Goal: Task Accomplishment & Management: Use online tool/utility

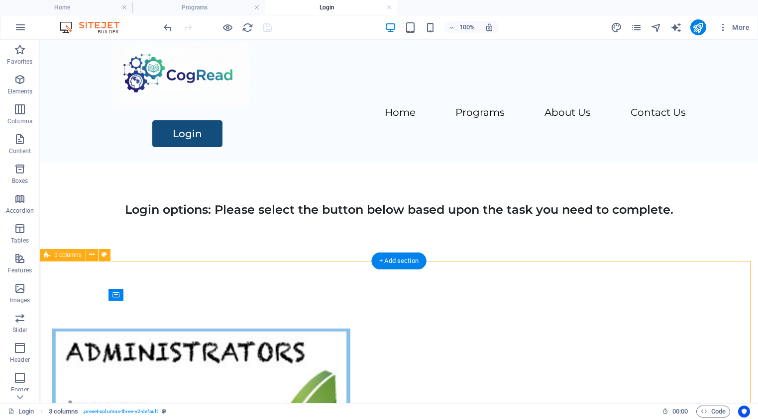
scroll to position [36, 0]
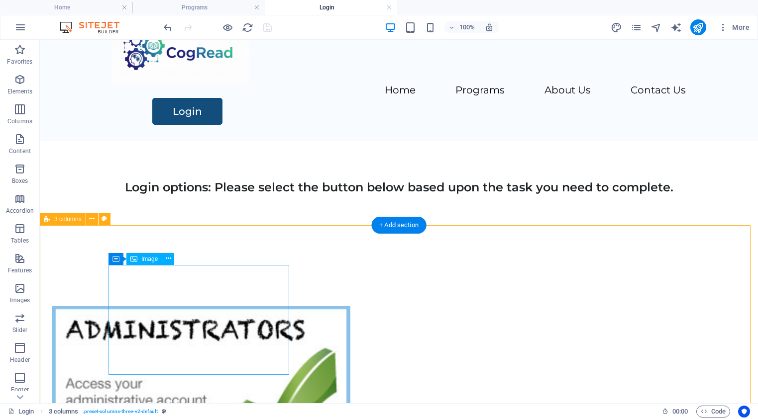
click at [187, 312] on figure at bounding box center [142, 397] width 181 height 182
click at [169, 257] on icon at bounding box center [168, 259] width 5 height 10
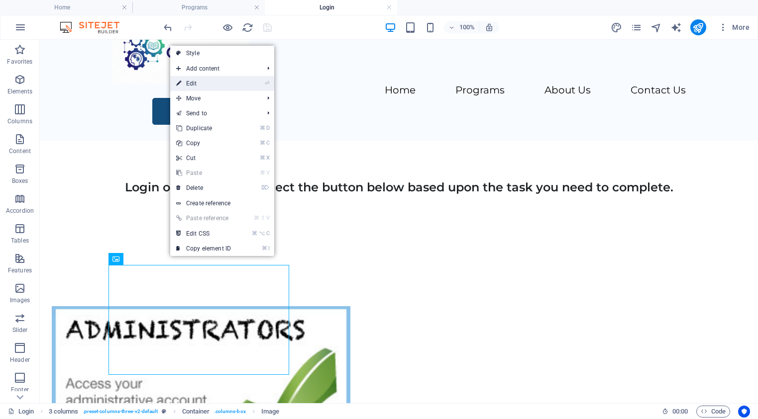
click at [189, 84] on link "⏎ Edit" at bounding box center [203, 83] width 67 height 15
select select "px"
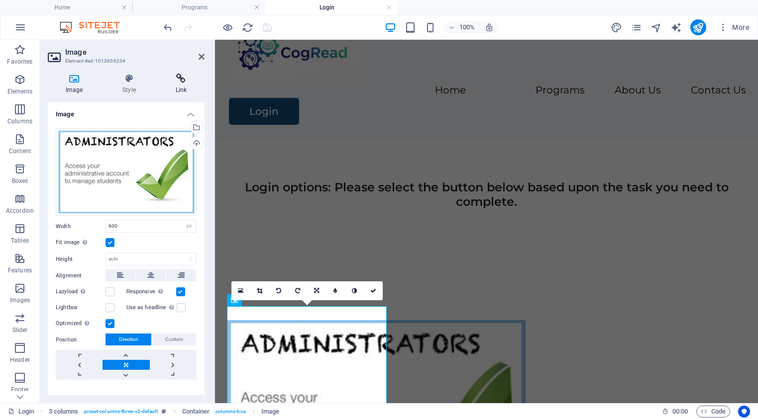
click at [184, 82] on icon at bounding box center [181, 79] width 47 height 10
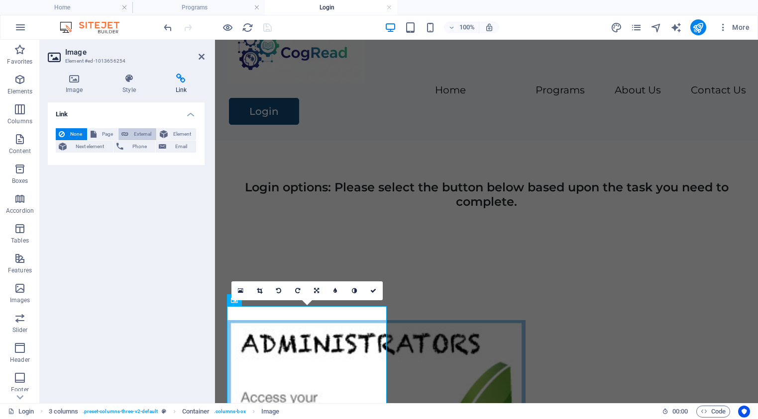
click at [142, 136] on span "External" at bounding box center [142, 134] width 22 height 12
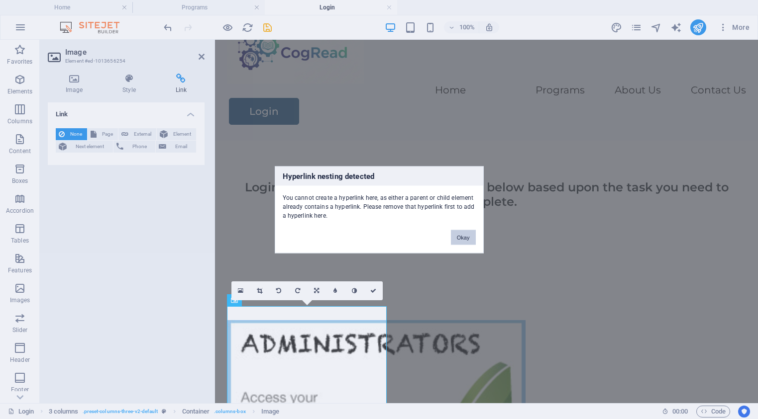
click at [468, 235] on button "Okay" at bounding box center [463, 237] width 25 height 15
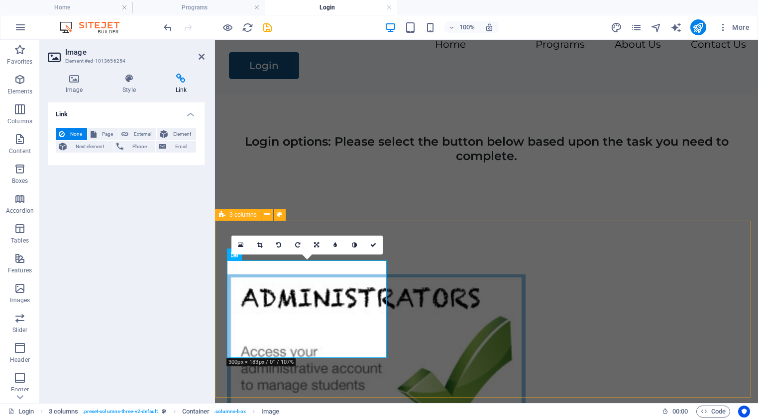
scroll to position [82, 0]
click at [289, 294] on figure at bounding box center [308, 365] width 162 height 182
click at [181, 83] on icon at bounding box center [181, 79] width 47 height 10
click at [180, 78] on icon at bounding box center [181, 79] width 47 height 10
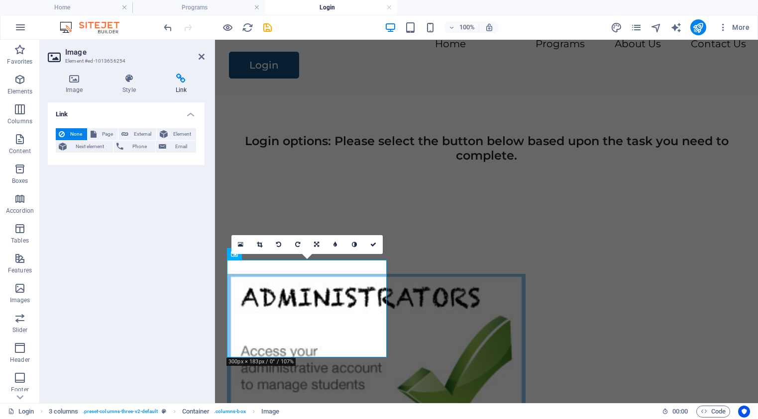
click at [180, 78] on icon at bounding box center [181, 79] width 47 height 10
click at [142, 133] on span "External" at bounding box center [142, 134] width 22 height 12
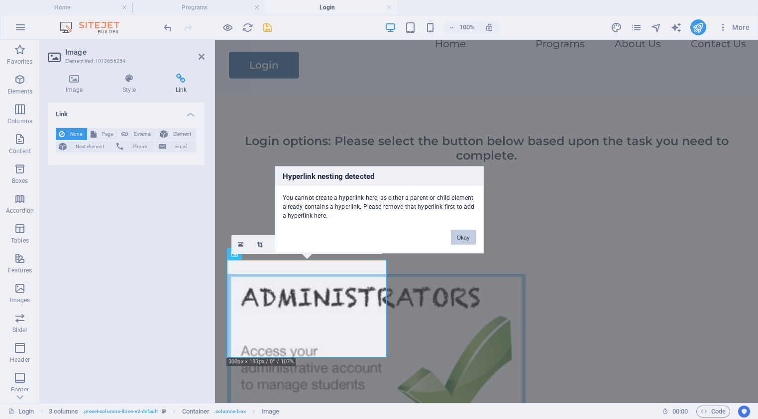
click at [464, 238] on button "Okay" at bounding box center [463, 237] width 25 height 15
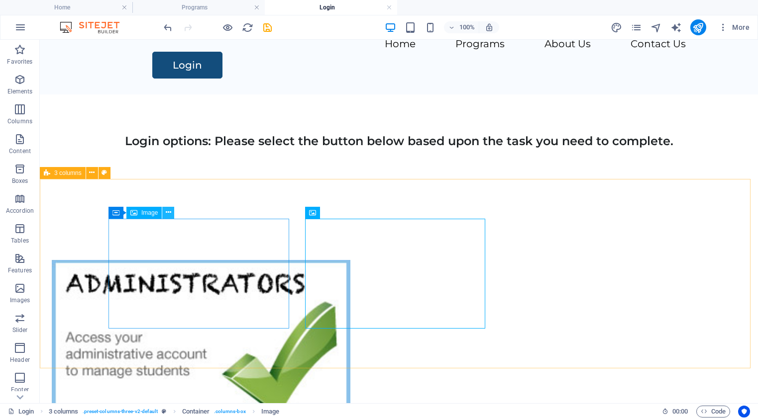
click at [170, 212] on icon at bounding box center [168, 212] width 5 height 10
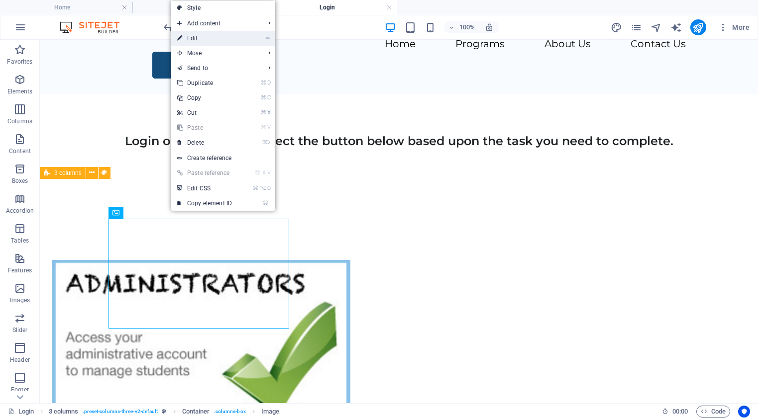
click at [194, 40] on link "⏎ Edit" at bounding box center [204, 38] width 67 height 15
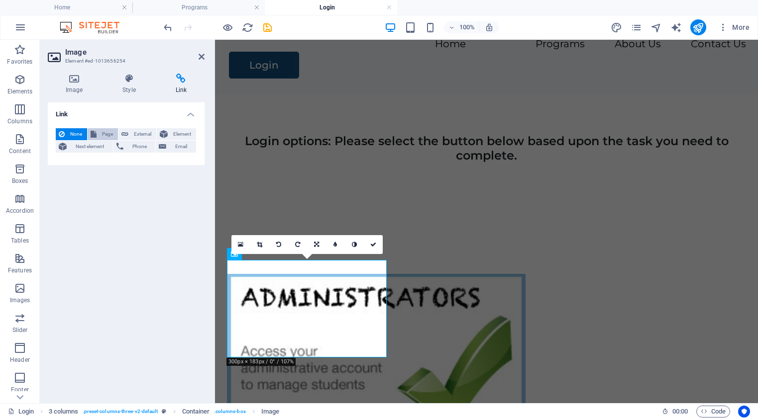
click at [106, 136] on span "Page" at bounding box center [106, 134] width 15 height 12
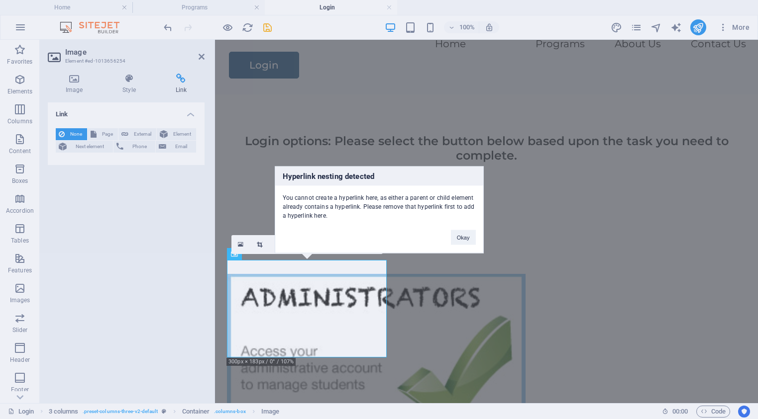
click at [139, 134] on div "Hyperlink nesting detected You cannot create a hyperlink here, as either a pare…" at bounding box center [379, 209] width 758 height 419
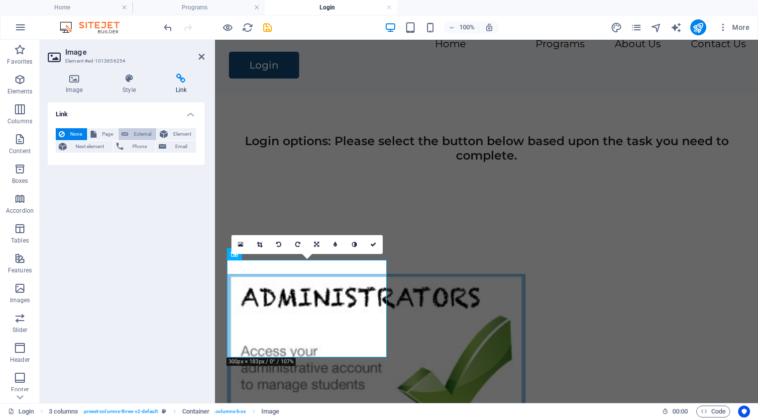
click at [139, 134] on span "External" at bounding box center [142, 134] width 22 height 12
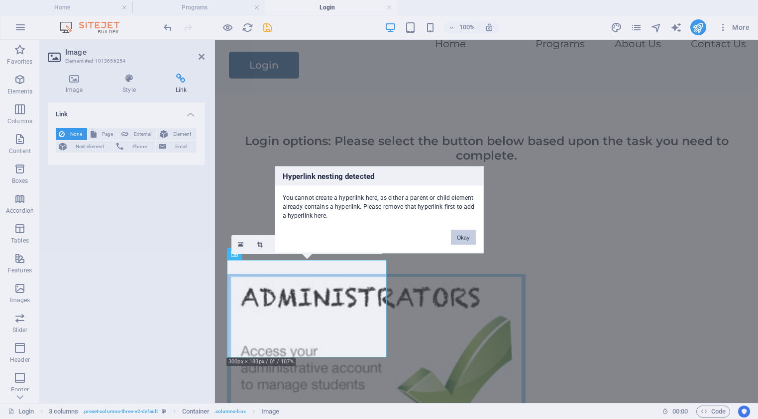
click at [467, 238] on button "Okay" at bounding box center [463, 237] width 25 height 15
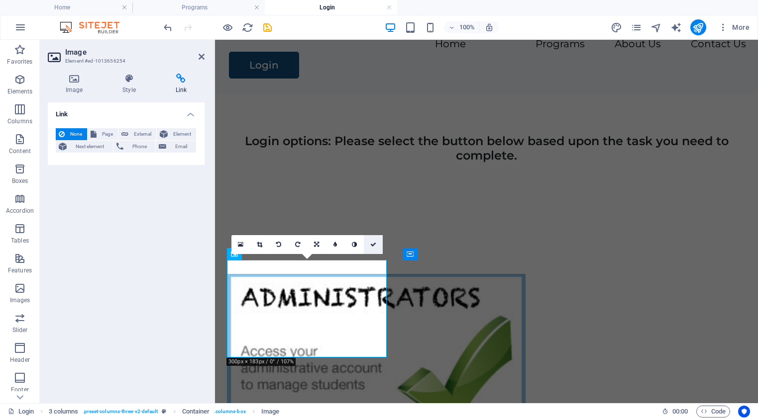
click at [372, 242] on icon at bounding box center [373, 245] width 6 height 6
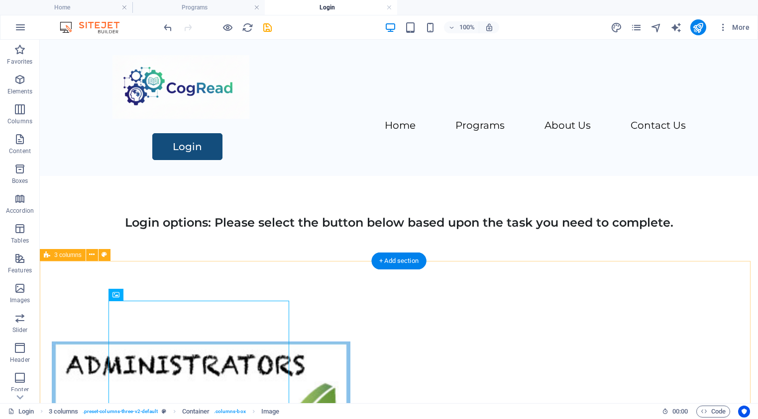
scroll to position [0, 0]
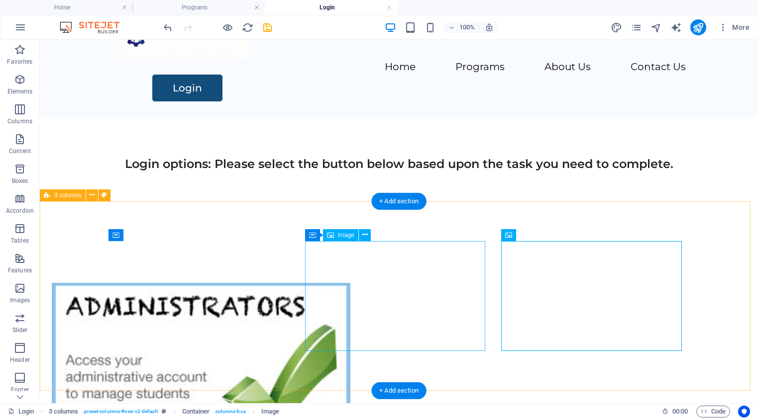
scroll to position [95, 0]
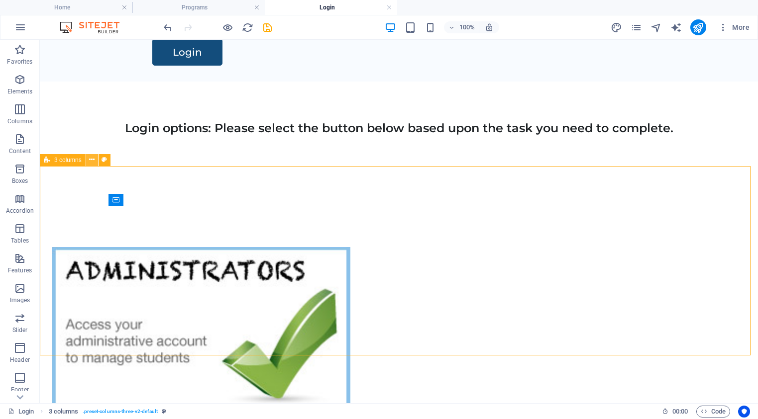
click at [92, 159] on icon at bounding box center [91, 160] width 5 height 10
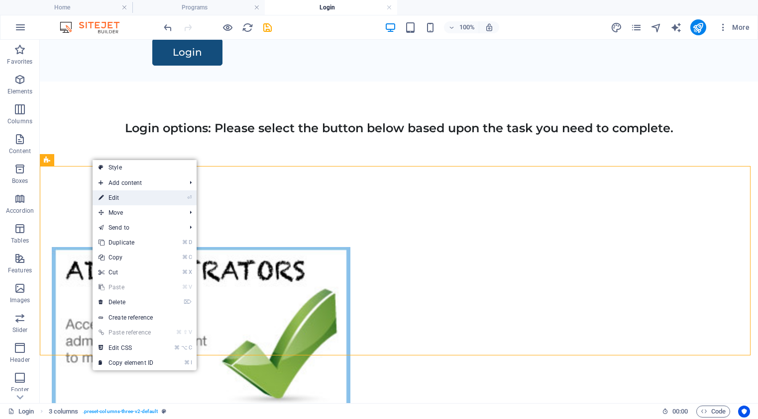
click at [112, 198] on link "⏎ Edit" at bounding box center [126, 198] width 67 height 15
select select "rem"
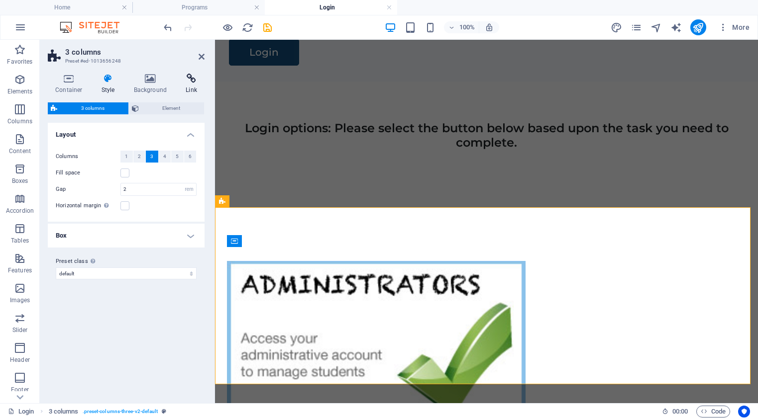
click at [191, 79] on icon at bounding box center [191, 79] width 26 height 10
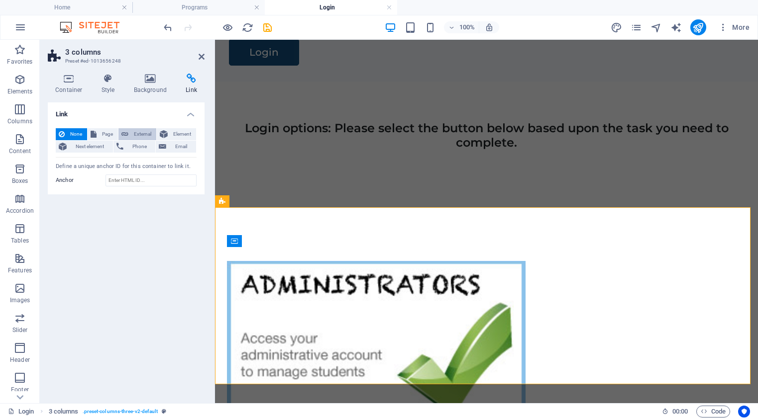
click at [144, 135] on span "External" at bounding box center [142, 134] width 22 height 12
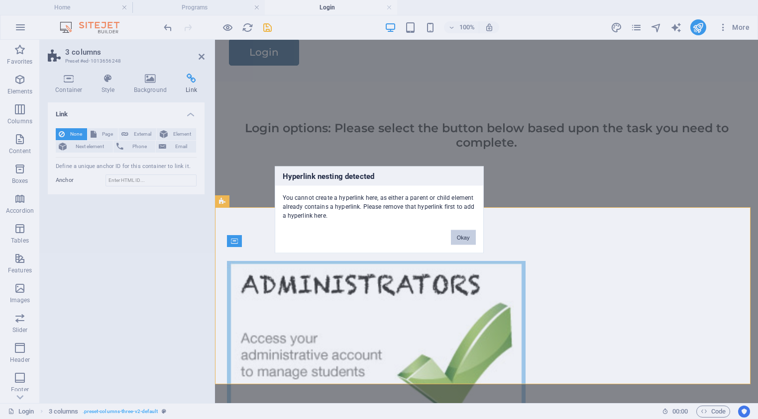
click at [458, 237] on button "Okay" at bounding box center [463, 237] width 25 height 15
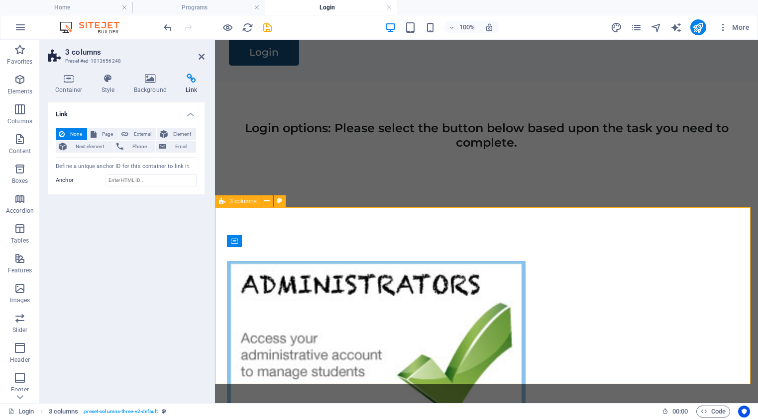
click at [200, 56] on icon at bounding box center [201, 57] width 6 height 8
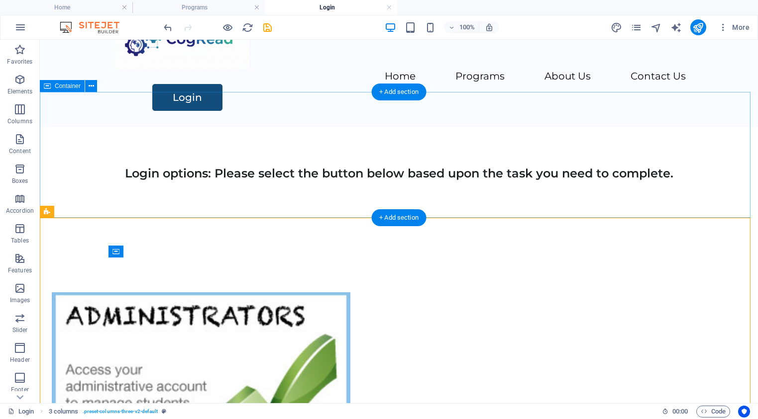
scroll to position [0, 0]
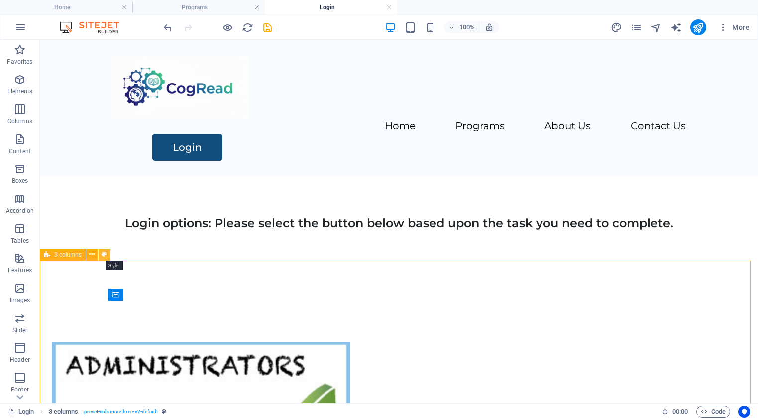
click at [105, 256] on icon at bounding box center [103, 255] width 5 height 10
select select "rem"
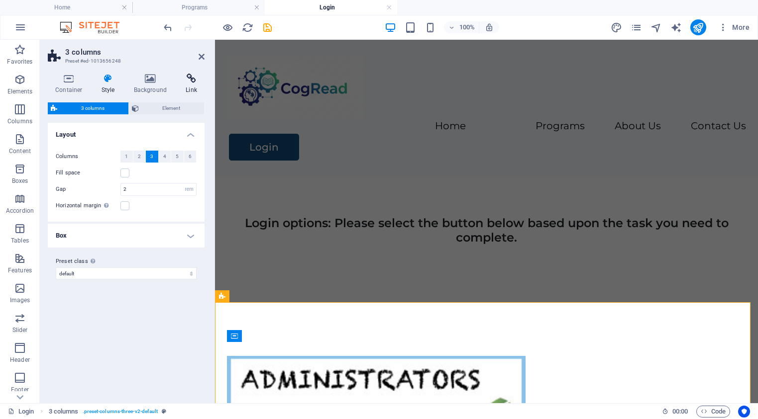
click at [193, 82] on icon at bounding box center [191, 79] width 26 height 10
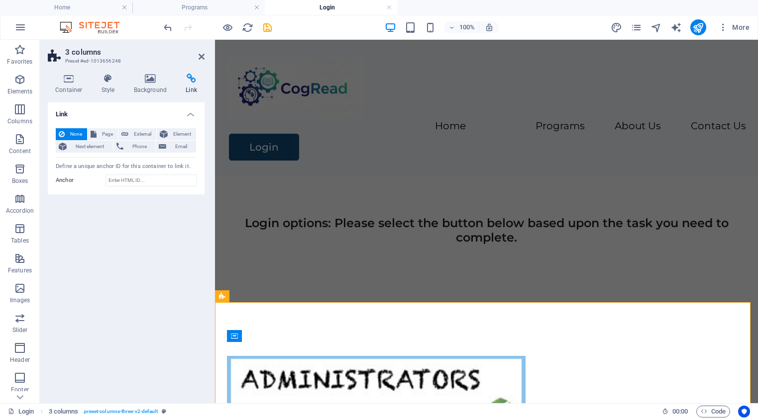
click at [167, 212] on div "Link None Page External Element Next element Phone Email Page Home Programs -- …" at bounding box center [126, 248] width 157 height 293
click at [202, 56] on icon at bounding box center [201, 57] width 6 height 8
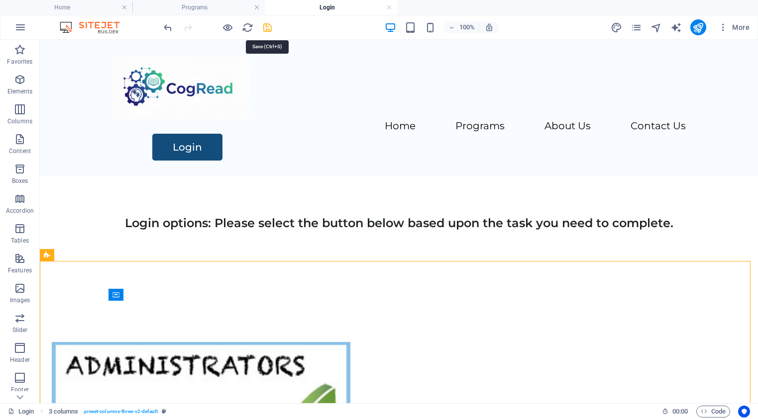
click at [267, 29] on icon "save" at bounding box center [267, 27] width 11 height 11
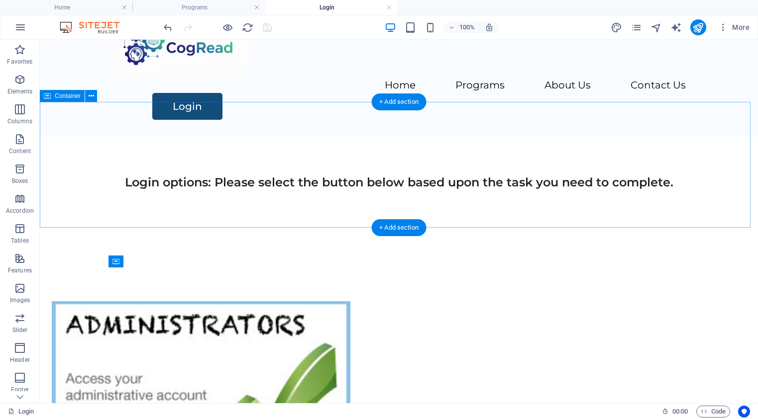
scroll to position [29, 0]
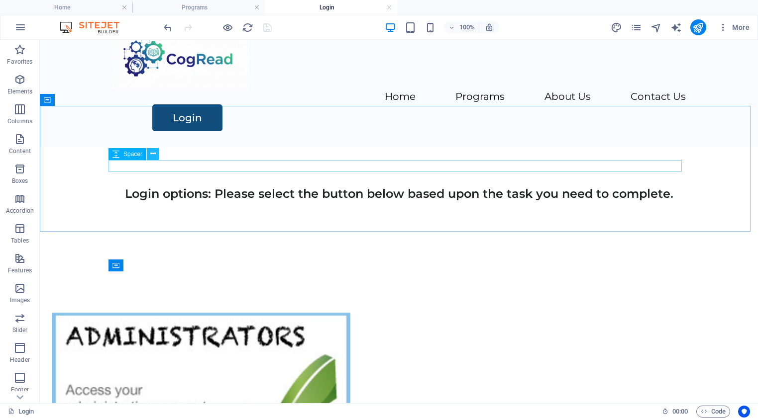
click at [152, 154] on icon at bounding box center [152, 154] width 5 height 10
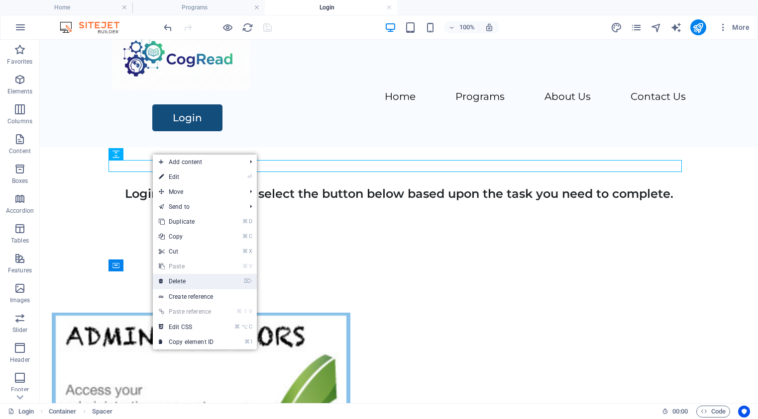
click at [187, 282] on link "⌦ Delete" at bounding box center [186, 281] width 67 height 15
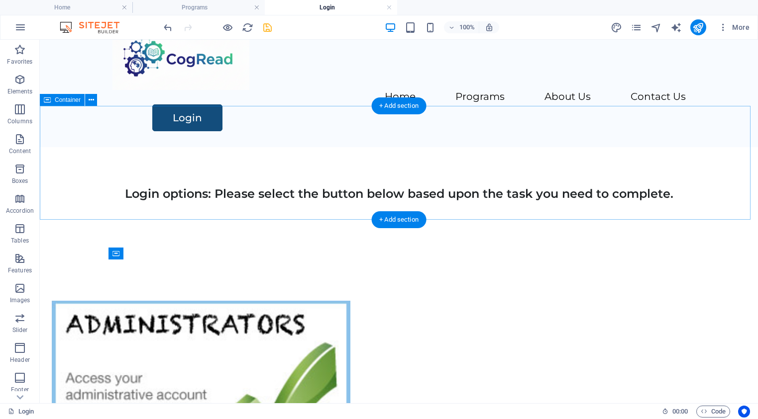
click at [263, 181] on div "Login options: Please select the button below based upon the task you need to c…" at bounding box center [399, 204] width 718 height 114
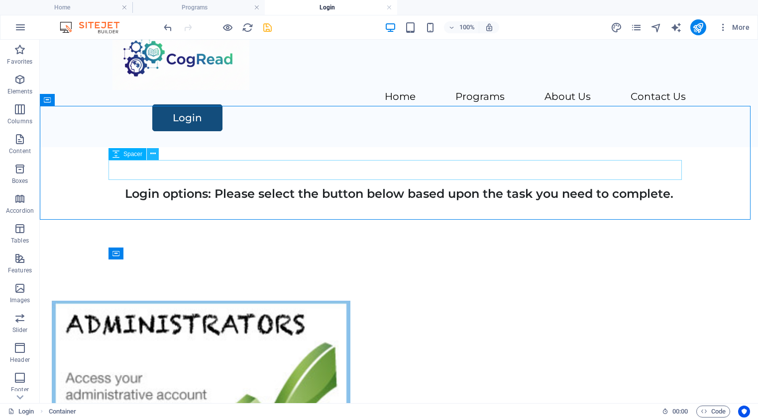
click at [154, 154] on icon at bounding box center [152, 154] width 5 height 10
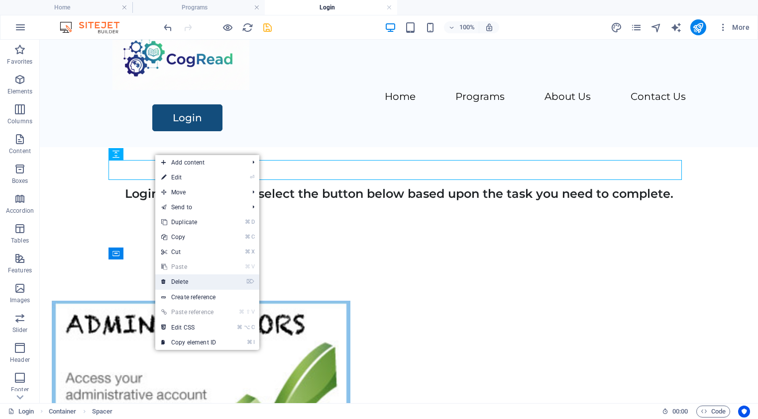
click at [182, 283] on link "⌦ Delete" at bounding box center [188, 282] width 67 height 15
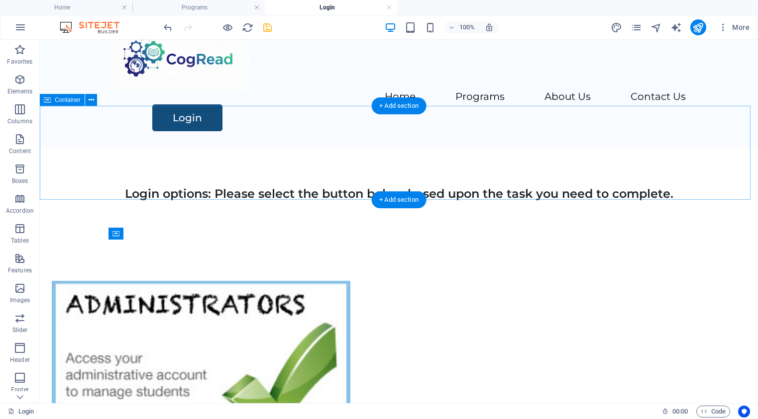
click at [215, 170] on div "Login options: Please select the button below based upon the task you need to c…" at bounding box center [399, 194] width 718 height 94
click at [210, 182] on div "Login options: Please select the button below based upon the task you need to c…" at bounding box center [399, 194] width 718 height 94
click at [206, 164] on div "Login options: Please select the button below based upon the task you need to c…" at bounding box center [399, 194] width 718 height 94
click at [192, 189] on div "Login options: Please select the button below based upon the task you need to c…" at bounding box center [399, 194] width 718 height 94
click at [192, 197] on div "Login options: Please select the button below based upon the task you need to c…" at bounding box center [399, 194] width 718 height 94
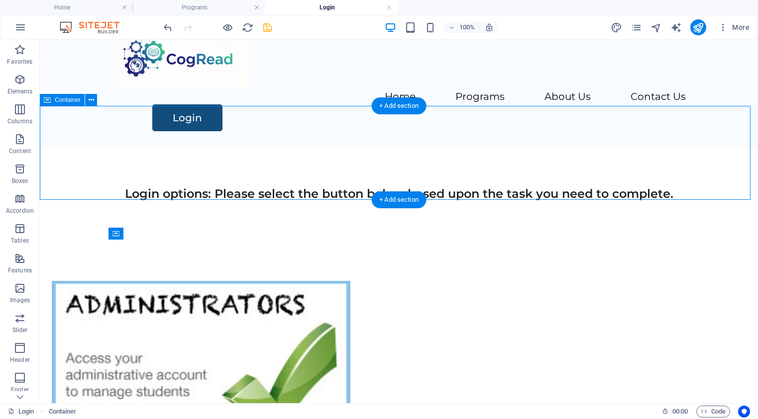
drag, startPoint x: 192, startPoint y: 190, endPoint x: 191, endPoint y: 177, distance: 12.5
click at [191, 188] on div "Login options: Please select the button below based upon the task you need to c…" at bounding box center [399, 194] width 718 height 94
click at [190, 173] on div "Login options: Please select the button below based upon the task you need to c…" at bounding box center [399, 194] width 718 height 94
click at [192, 164] on div "Login options: Please select the button below based upon the task you need to c…" at bounding box center [399, 194] width 718 height 94
click at [192, 161] on div "Login options: Please select the button below based upon the task you need to c…" at bounding box center [399, 194] width 718 height 94
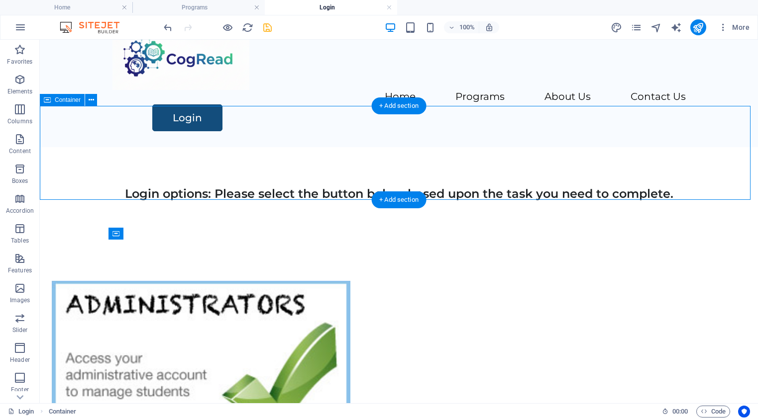
click at [192, 161] on div "Login options: Please select the button below based upon the task you need to c…" at bounding box center [399, 194] width 718 height 94
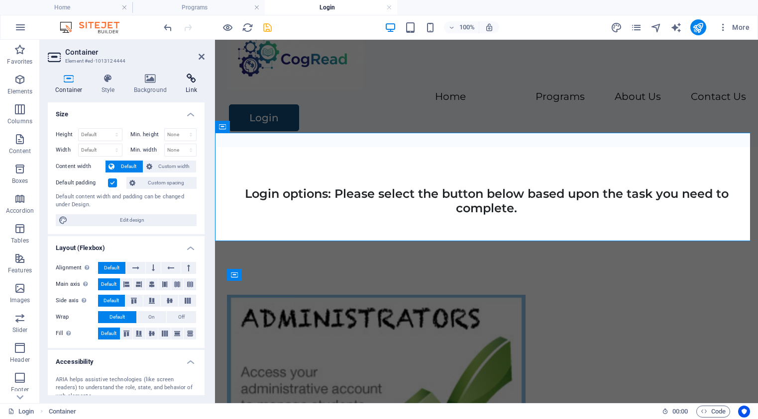
click at [198, 80] on icon at bounding box center [191, 79] width 26 height 10
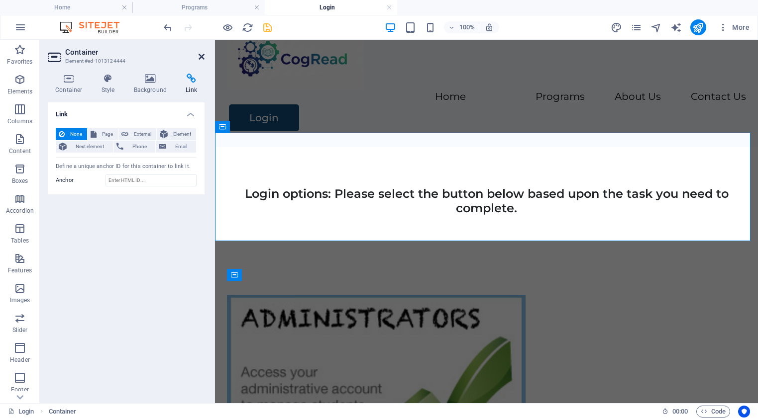
drag, startPoint x: 201, startPoint y: 56, endPoint x: 161, endPoint y: 15, distance: 56.6
click at [201, 56] on icon at bounding box center [201, 57] width 6 height 8
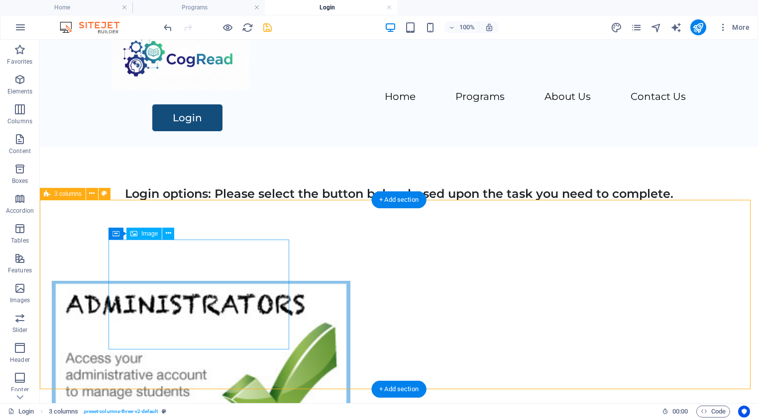
click at [196, 289] on figure at bounding box center [142, 372] width 181 height 182
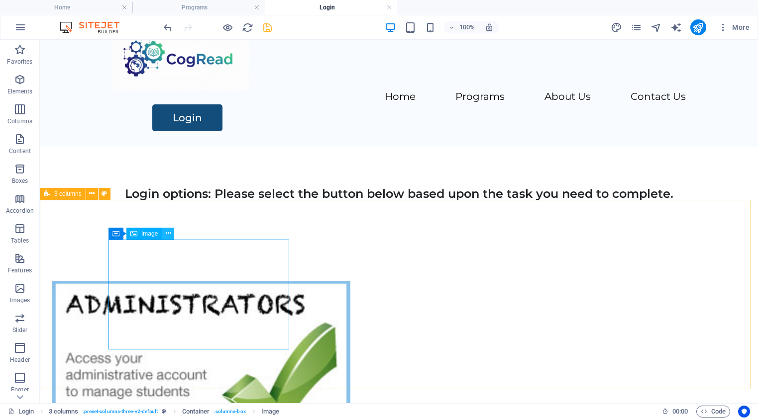
click at [167, 235] on icon at bounding box center [168, 233] width 5 height 10
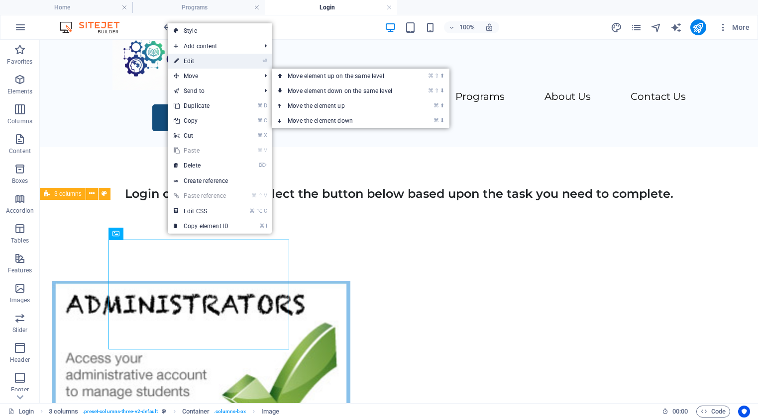
click at [190, 63] on link "⏎ Edit" at bounding box center [201, 61] width 67 height 15
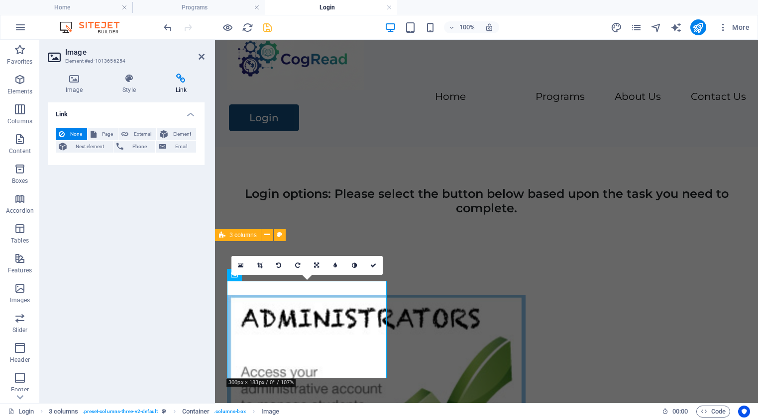
click at [77, 133] on span "None" at bounding box center [76, 134] width 16 height 12
click at [183, 79] on icon at bounding box center [181, 79] width 47 height 10
click at [139, 134] on span "External" at bounding box center [142, 134] width 22 height 12
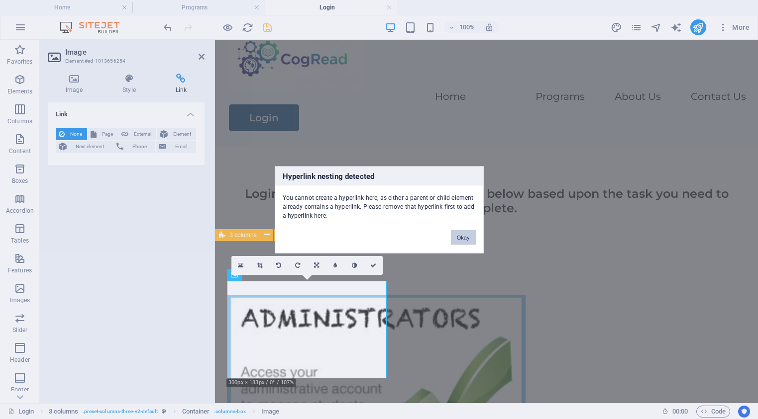
drag, startPoint x: 462, startPoint y: 238, endPoint x: 247, endPoint y: 197, distance: 218.1
click at [462, 238] on button "Okay" at bounding box center [463, 237] width 25 height 15
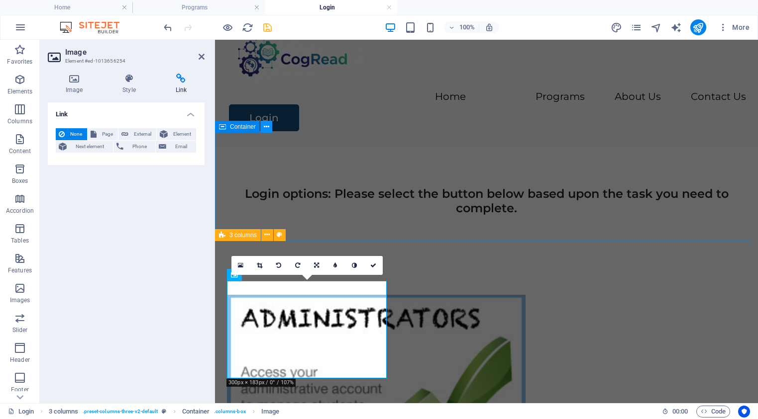
click at [266, 126] on icon at bounding box center [266, 127] width 5 height 10
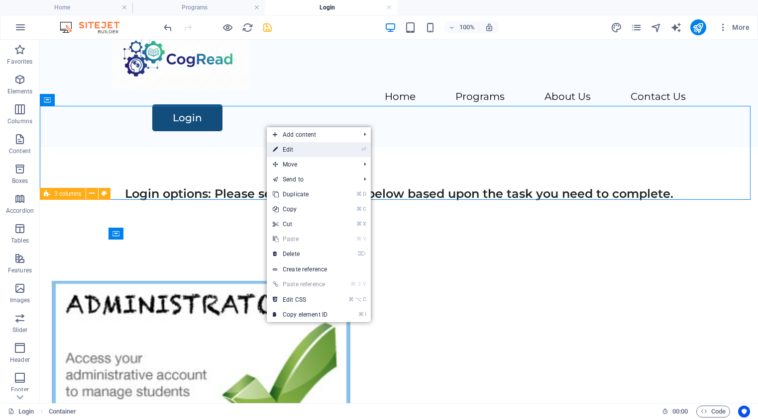
click at [290, 150] on link "⏎ Edit" at bounding box center [300, 149] width 67 height 15
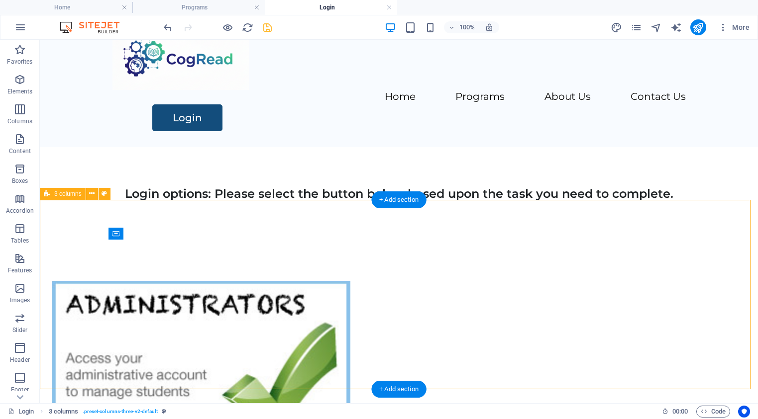
click at [46, 194] on icon at bounding box center [47, 194] width 6 height 12
click at [91, 192] on icon at bounding box center [91, 194] width 5 height 10
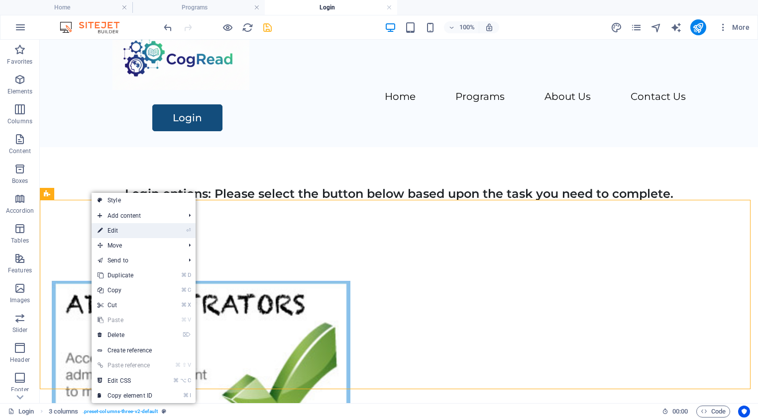
click at [114, 229] on link "⏎ Edit" at bounding box center [125, 230] width 67 height 15
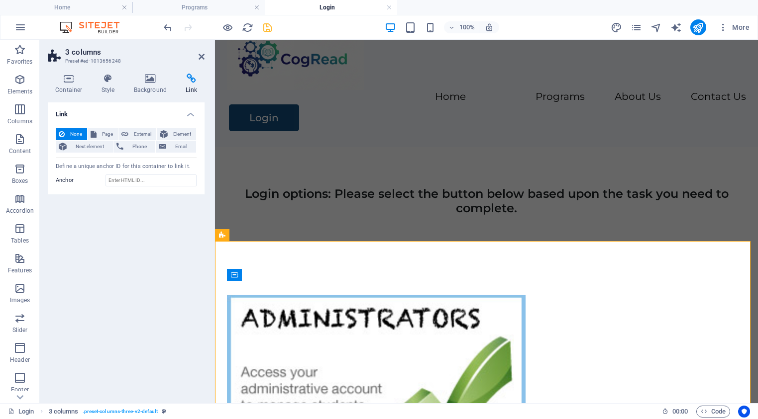
click at [71, 133] on span "None" at bounding box center [76, 134] width 16 height 12
click at [72, 133] on span "None" at bounding box center [76, 134] width 16 height 12
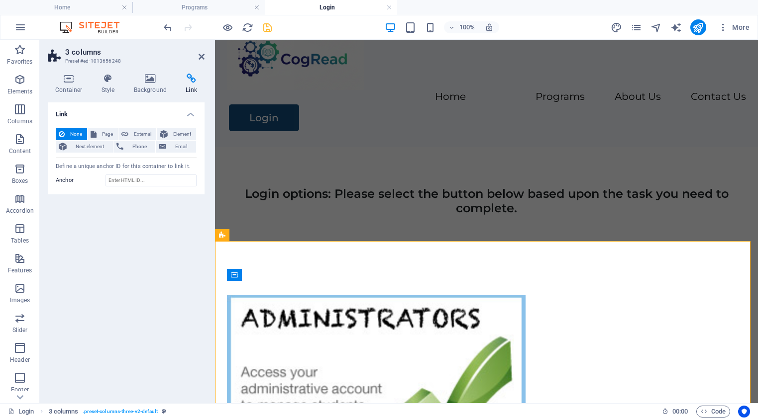
click at [72, 133] on span "None" at bounding box center [76, 134] width 16 height 12
click at [202, 57] on icon at bounding box center [201, 57] width 6 height 8
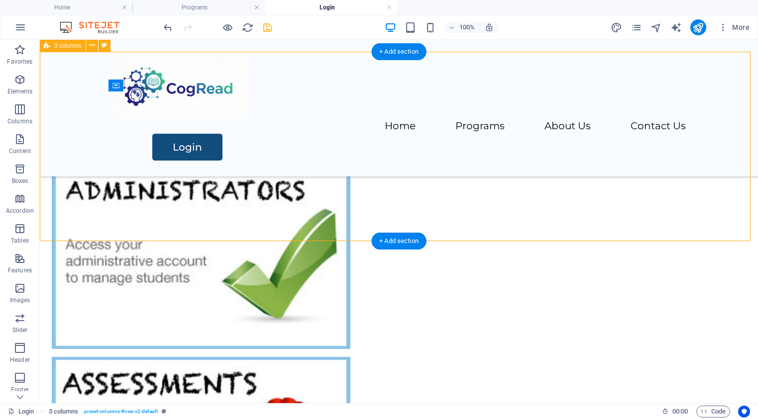
scroll to position [218, 0]
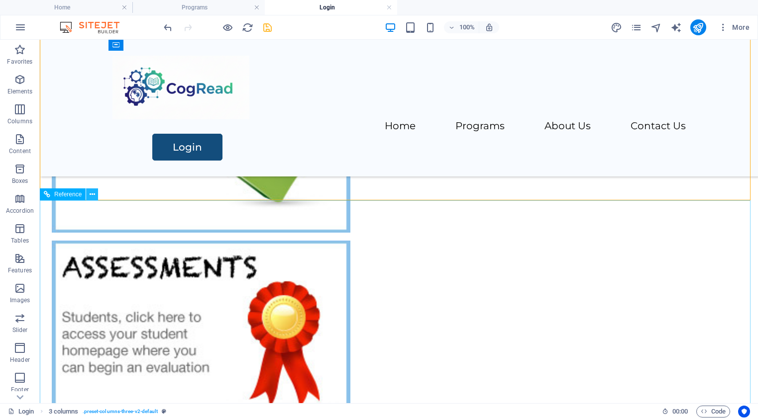
click at [91, 195] on icon at bounding box center [92, 195] width 5 height 10
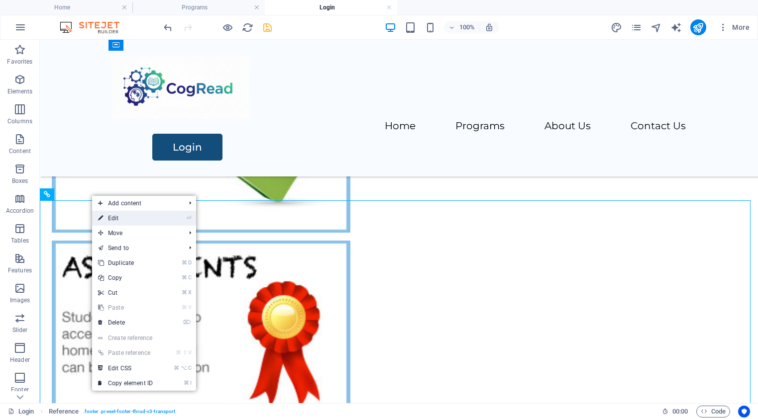
click at [112, 219] on link "⏎ Edit" at bounding box center [125, 218] width 67 height 15
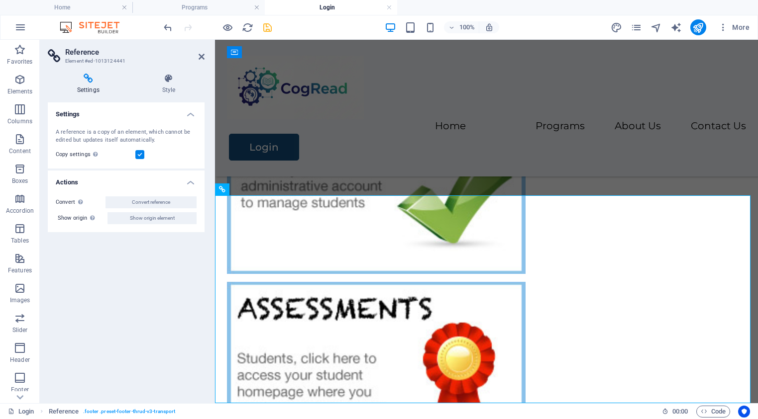
scroll to position [252, 0]
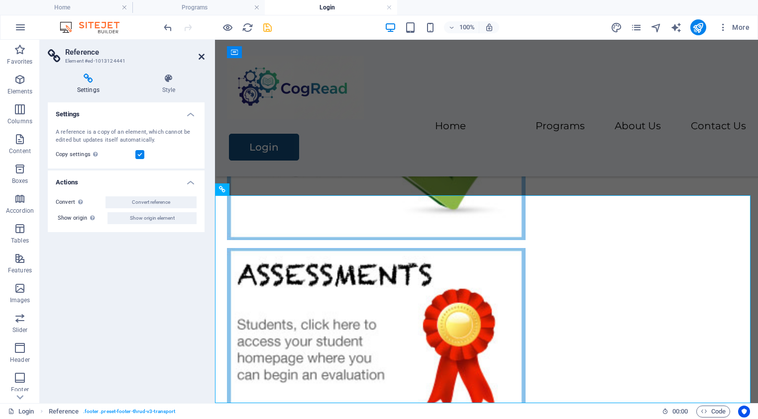
click at [200, 60] on icon at bounding box center [201, 57] width 6 height 8
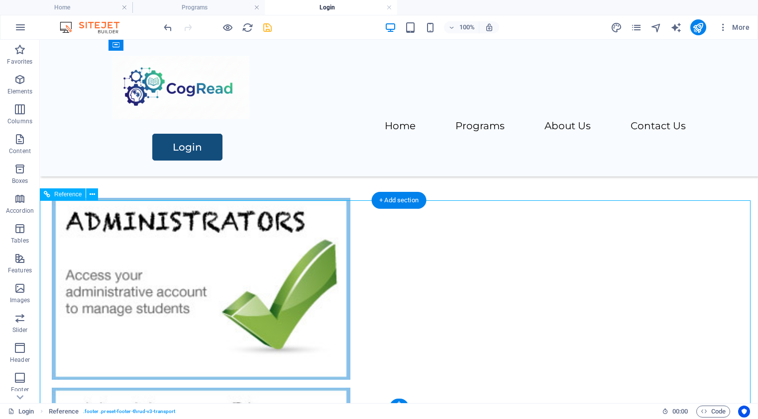
scroll to position [2, 0]
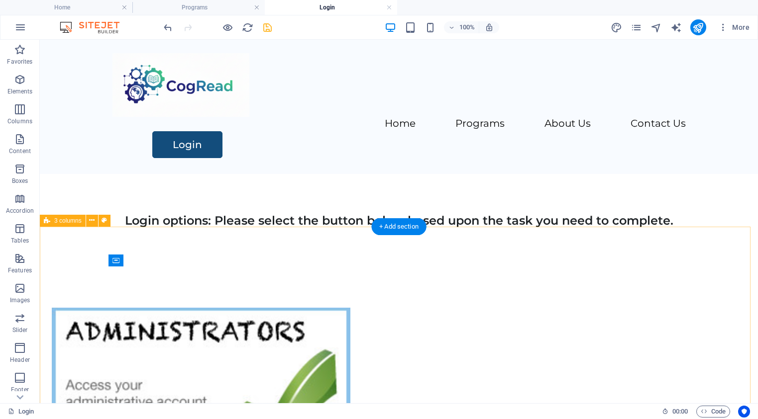
click at [90, 220] on icon at bounding box center [91, 220] width 5 height 10
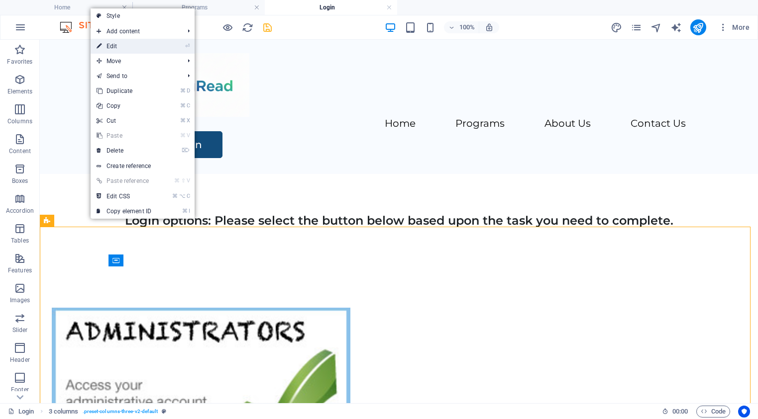
click at [119, 47] on link "⏎ Edit" at bounding box center [124, 46] width 67 height 15
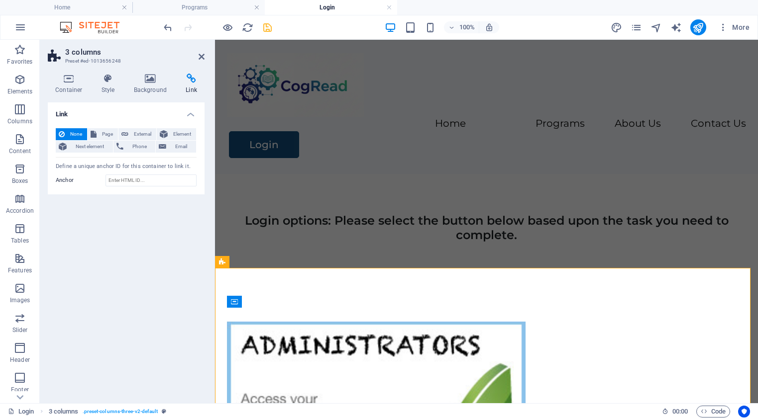
click at [73, 133] on span "None" at bounding box center [76, 134] width 16 height 12
click at [203, 56] on icon at bounding box center [201, 57] width 6 height 8
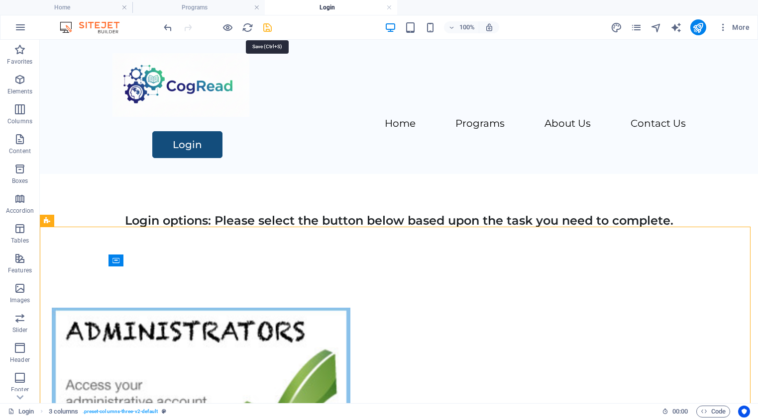
click at [266, 28] on icon "save" at bounding box center [267, 27] width 11 height 11
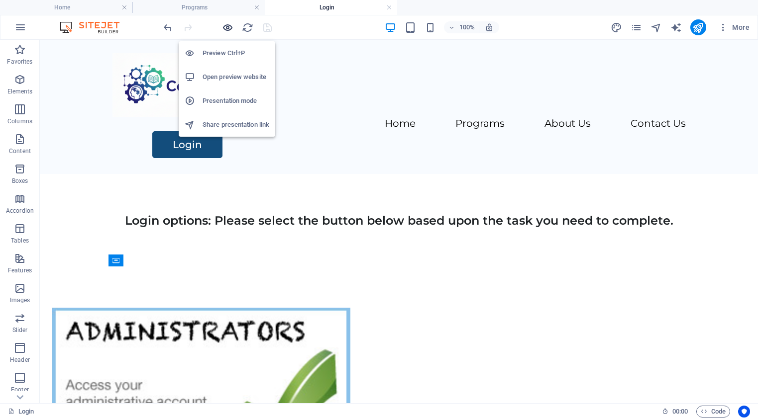
click at [229, 28] on icon "button" at bounding box center [227, 27] width 11 height 11
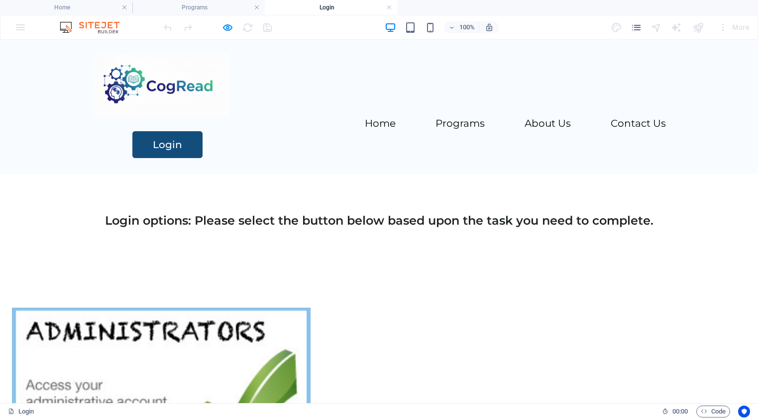
click at [158, 316] on img at bounding box center [161, 399] width 298 height 182
click at [155, 308] on img at bounding box center [161, 399] width 298 height 182
click at [184, 308] on img at bounding box center [161, 399] width 298 height 182
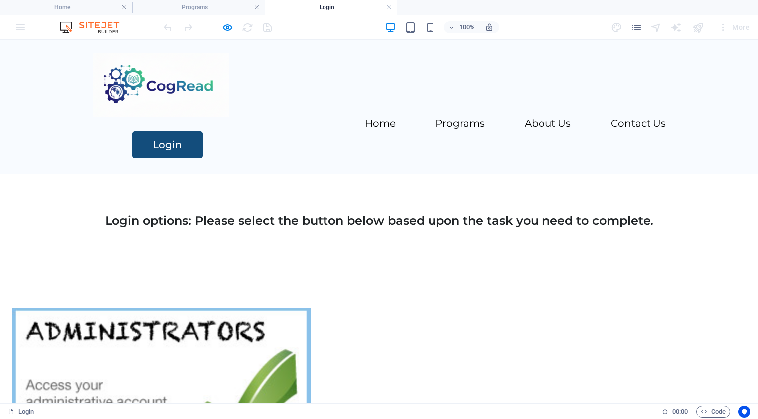
click at [174, 311] on img at bounding box center [161, 399] width 298 height 182
click at [120, 319] on img at bounding box center [161, 399] width 298 height 182
click at [365, 118] on link "Home" at bounding box center [380, 123] width 31 height 10
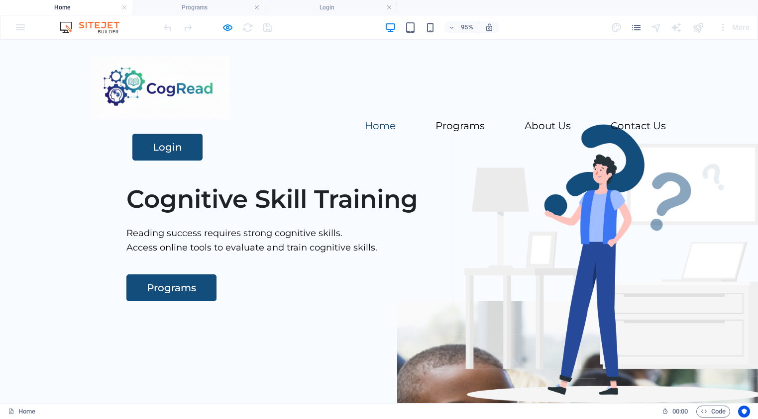
scroll to position [0, 0]
click at [435, 121] on link "Programs" at bounding box center [459, 126] width 49 height 10
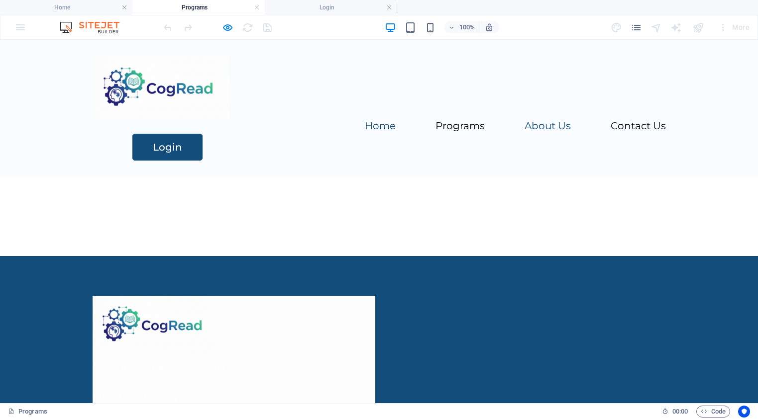
click at [524, 121] on link "About Us" at bounding box center [547, 126] width 46 height 10
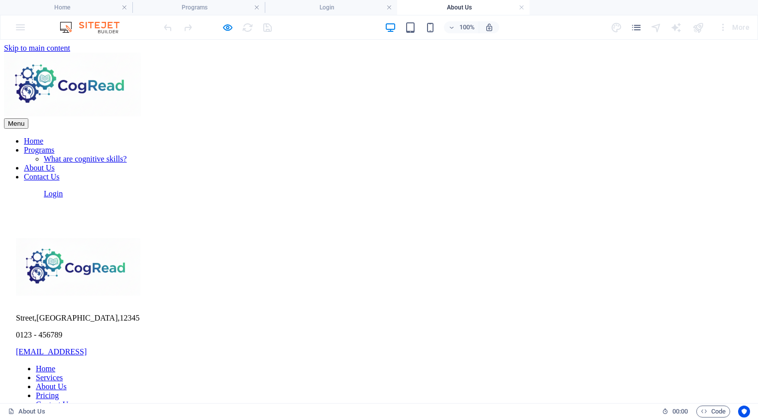
click at [524, 137] on nav "Home Programs What are cognitive skills? About Us Contact Us" at bounding box center [379, 159] width 750 height 45
click at [519, 137] on nav "Home Programs What are cognitive skills? About Us Contact Us" at bounding box center [379, 159] width 750 height 45
click at [630, 190] on div "Login" at bounding box center [399, 194] width 710 height 9
click at [631, 190] on div "Login" at bounding box center [399, 194] width 710 height 9
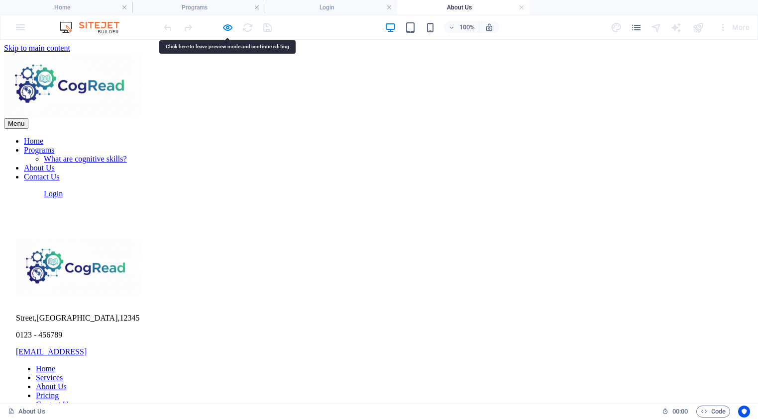
click at [631, 190] on div "Login" at bounding box center [399, 194] width 710 height 9
click at [616, 124] on div "Menu Home Programs What are cognitive skills? About Us Contact Us Login" at bounding box center [379, 126] width 750 height 146
click at [86, 198] on div "Drop content here or Add elements Paste clipboard" at bounding box center [379, 198] width 750 height 0
click at [638, 190] on div "Login" at bounding box center [399, 194] width 710 height 9
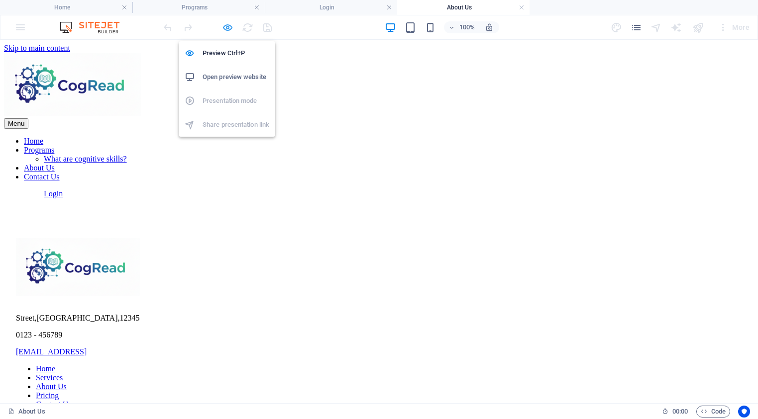
click at [227, 29] on icon "button" at bounding box center [227, 27] width 11 height 11
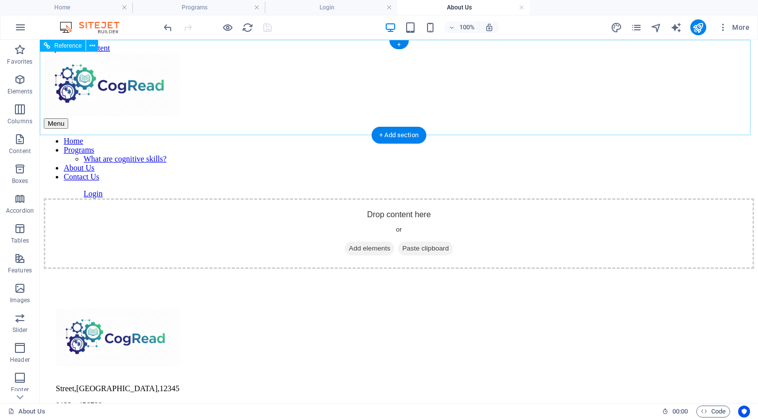
click at [646, 190] on div "Login" at bounding box center [419, 194] width 670 height 9
click at [546, 137] on nav "Home Programs What are cognitive skills? About Us Contact Us" at bounding box center [399, 159] width 710 height 45
click at [456, 137] on nav "Home Programs What are cognitive skills? About Us Contact Us" at bounding box center [399, 159] width 710 height 45
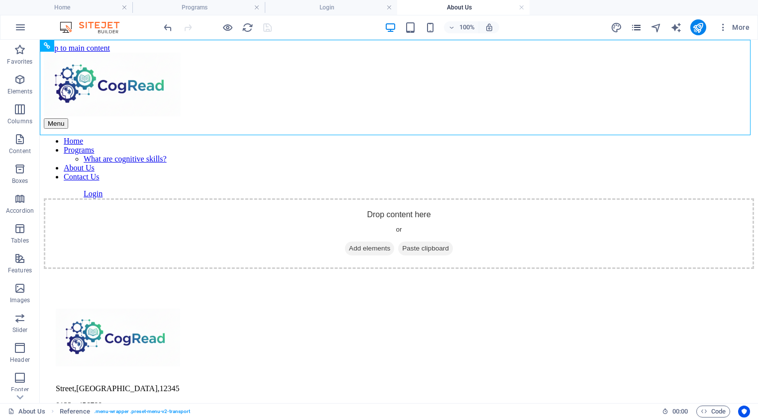
click at [642, 30] on span "pages" at bounding box center [636, 27] width 12 height 11
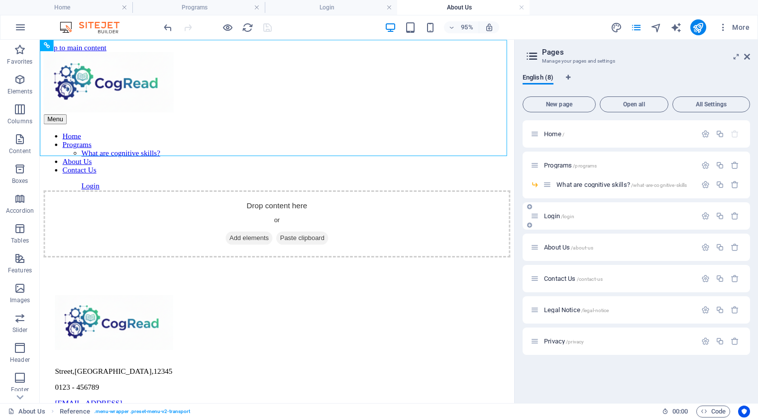
click at [555, 215] on span "Login /login" at bounding box center [559, 215] width 30 height 7
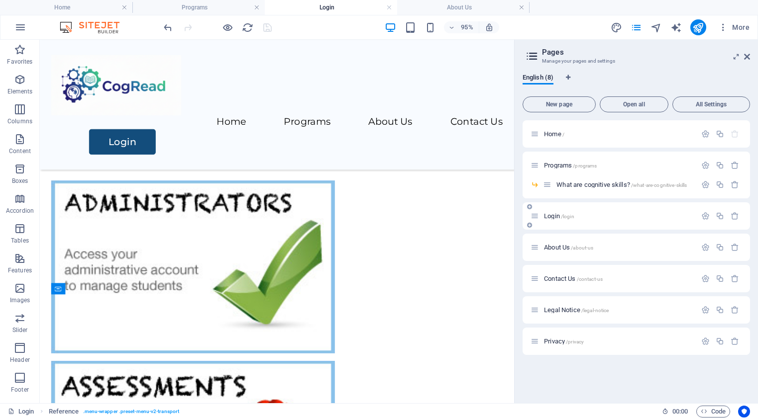
scroll to position [2, 0]
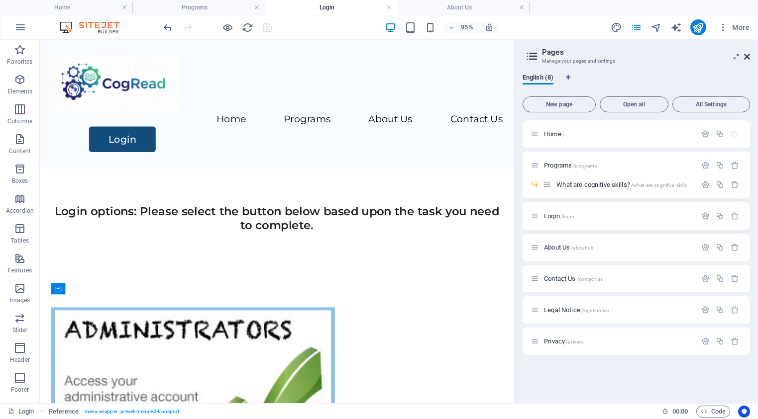
click at [749, 57] on icon at bounding box center [747, 57] width 6 height 8
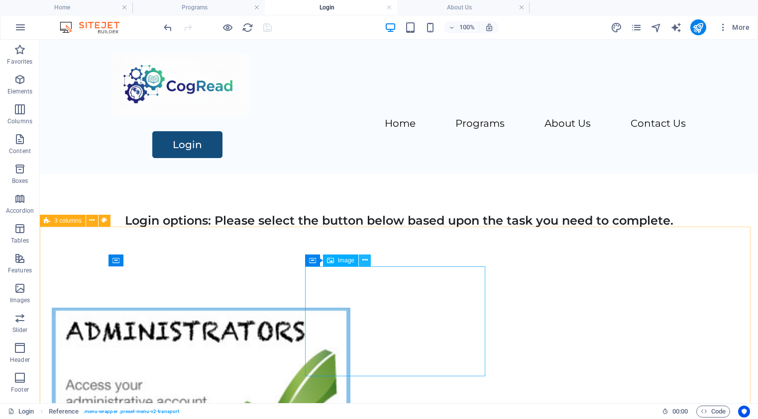
click at [367, 260] on icon at bounding box center [364, 260] width 5 height 10
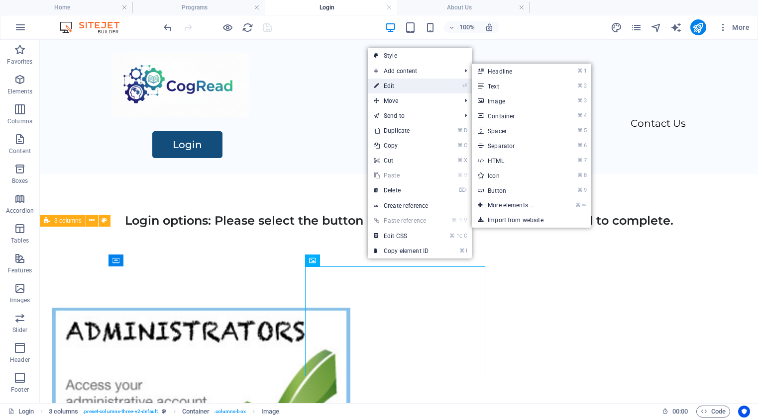
click at [391, 85] on link "⏎ Edit" at bounding box center [401, 86] width 67 height 15
select select "px"
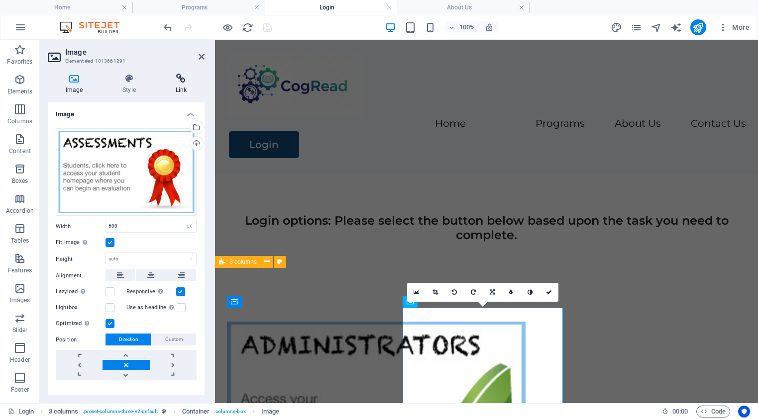
click at [180, 79] on icon at bounding box center [181, 79] width 47 height 10
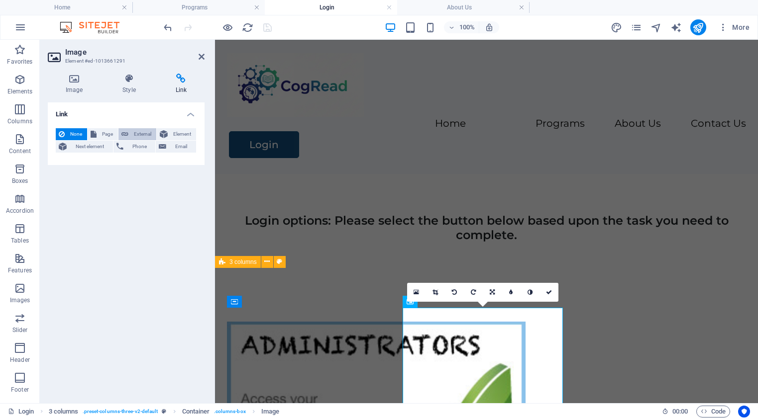
click at [140, 134] on span "External" at bounding box center [142, 134] width 22 height 12
select select "blank"
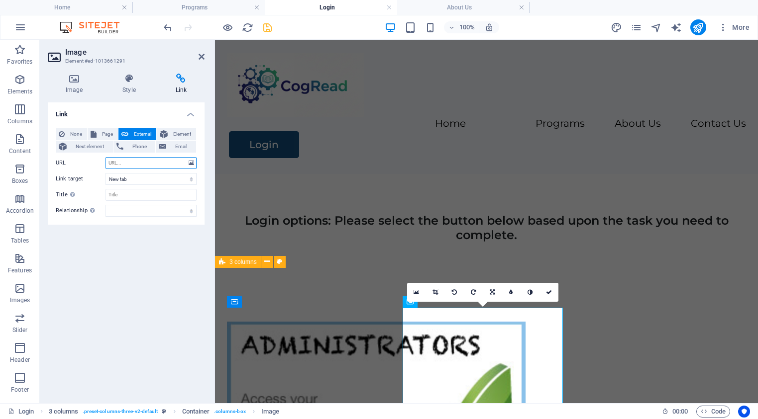
paste input "[URL][DOMAIN_NAME]"
type input "[URL][DOMAIN_NAME]"
click at [546, 293] on icon at bounding box center [549, 293] width 6 height 6
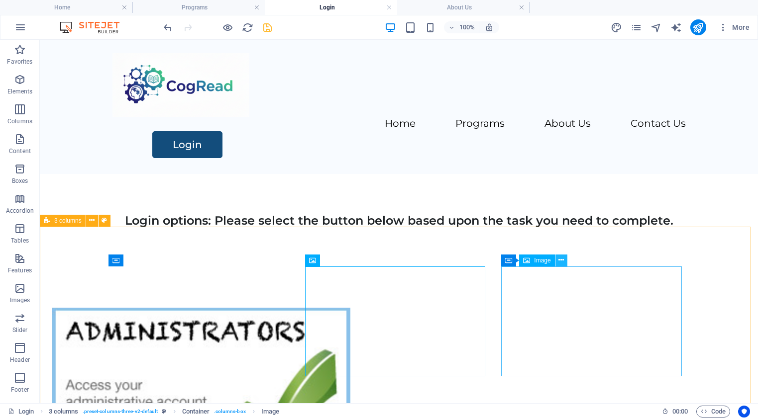
click at [562, 261] on icon at bounding box center [560, 260] width 5 height 10
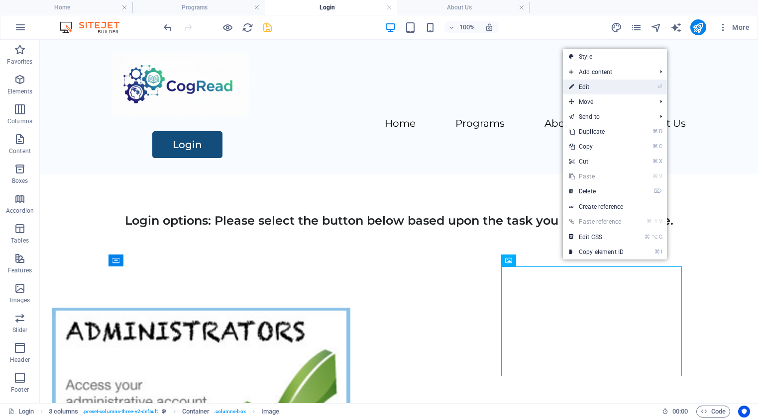
click at [587, 84] on link "⏎ Edit" at bounding box center [596, 87] width 67 height 15
select select "px"
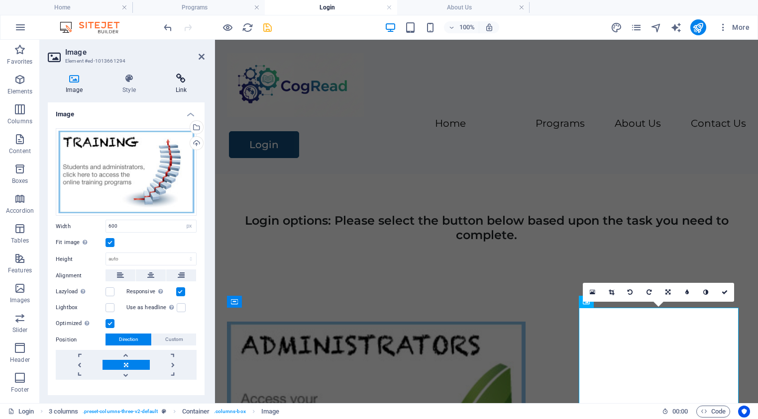
click at [180, 78] on icon at bounding box center [181, 79] width 47 height 10
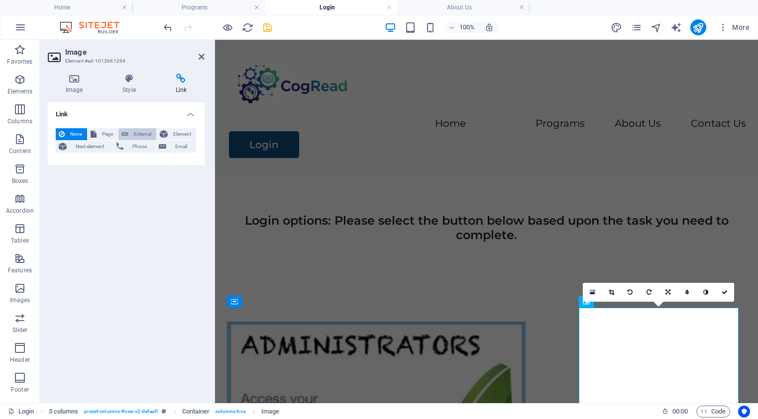
click at [138, 134] on span "External" at bounding box center [142, 134] width 22 height 12
select select "blank"
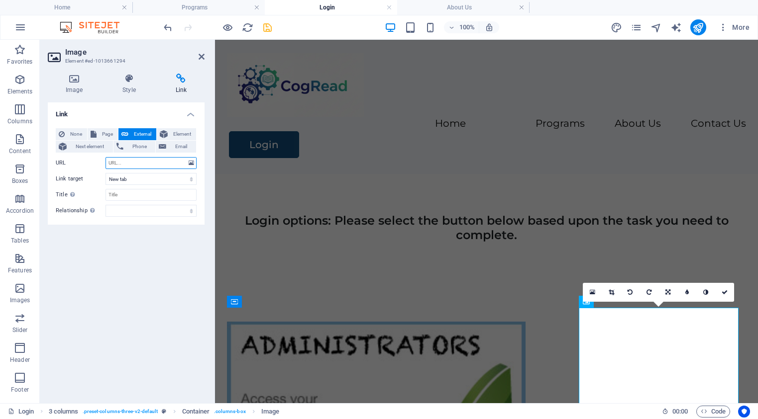
click at [123, 162] on input "URL" at bounding box center [150, 163] width 91 height 12
paste input "[URL][DOMAIN_NAME]"
type input "[URL][DOMAIN_NAME]"
click at [726, 291] on icon at bounding box center [724, 293] width 6 height 6
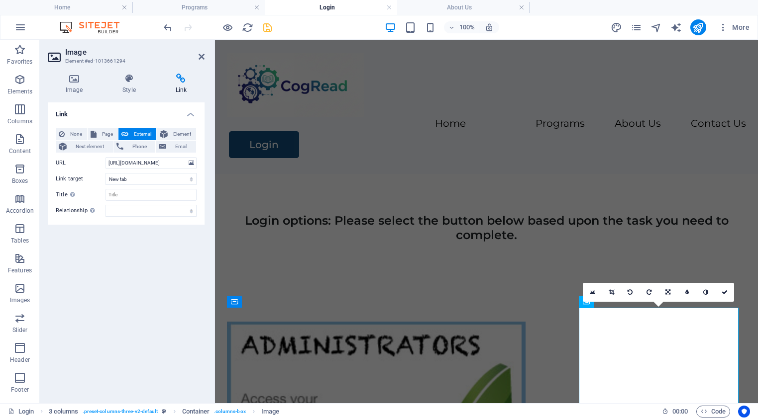
scroll to position [0, 0]
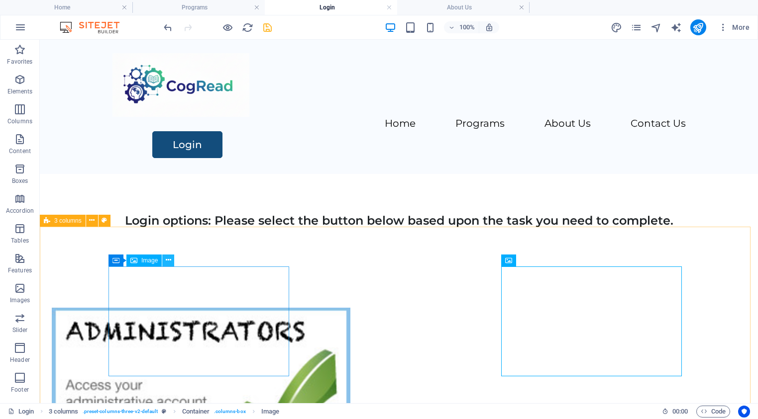
click at [166, 261] on icon at bounding box center [168, 260] width 5 height 10
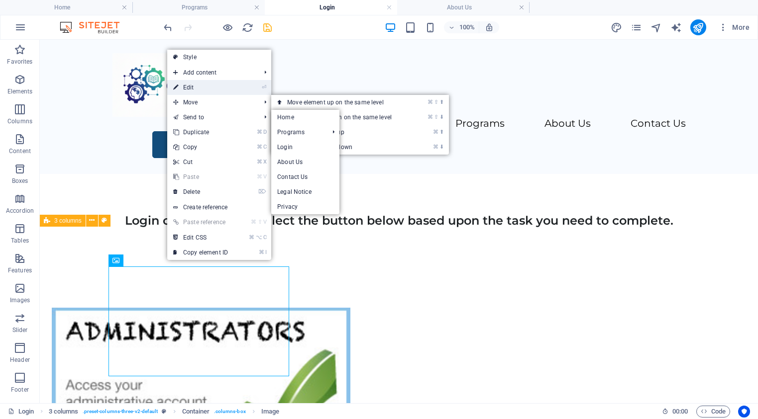
click at [191, 90] on link "⏎ Edit" at bounding box center [200, 87] width 67 height 15
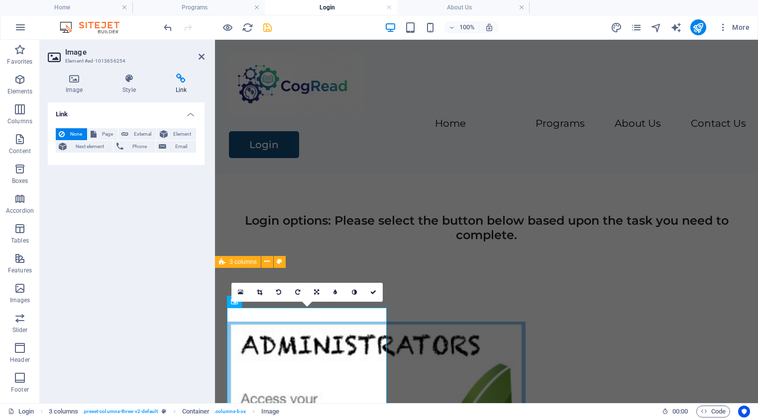
click at [184, 77] on icon at bounding box center [181, 79] width 47 height 10
click at [182, 81] on icon at bounding box center [181, 79] width 47 height 10
click at [182, 80] on icon at bounding box center [181, 79] width 47 height 10
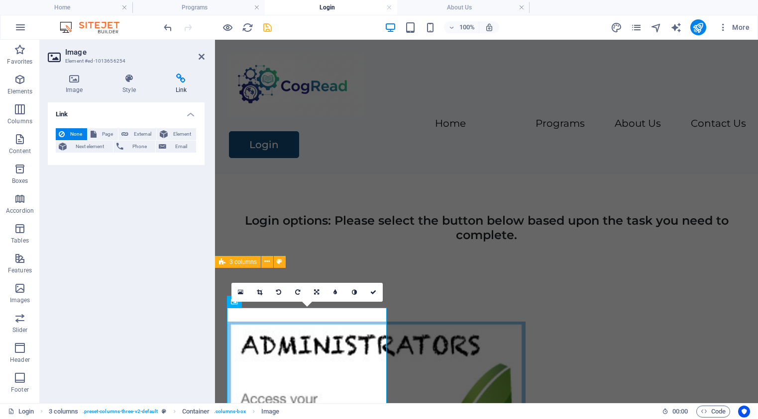
click at [182, 80] on icon at bounding box center [181, 79] width 47 height 10
click at [181, 81] on icon at bounding box center [181, 79] width 47 height 10
click at [180, 81] on icon at bounding box center [181, 79] width 47 height 10
click at [180, 80] on icon at bounding box center [181, 79] width 47 height 10
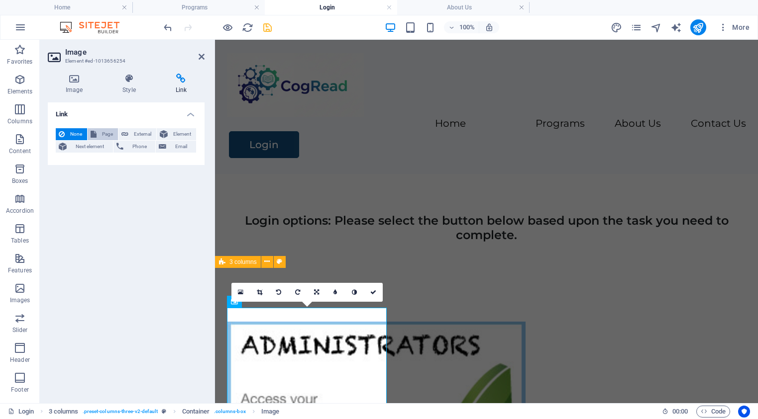
click at [96, 132] on icon at bounding box center [94, 134] width 6 height 12
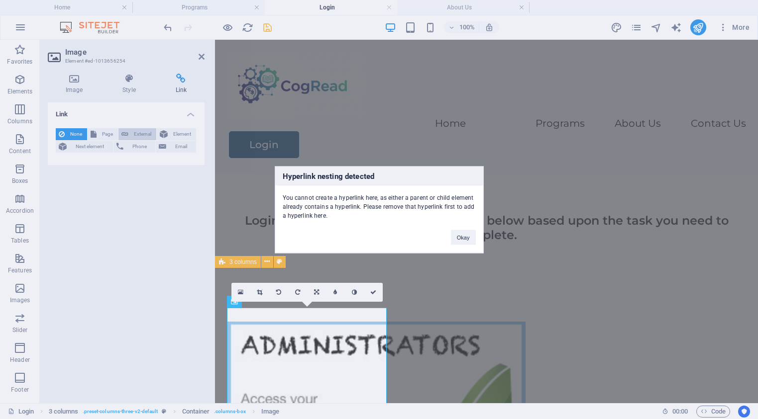
click at [134, 133] on div "Hyperlink nesting detected You cannot create a hyperlink here, as either a pare…" at bounding box center [379, 209] width 758 height 419
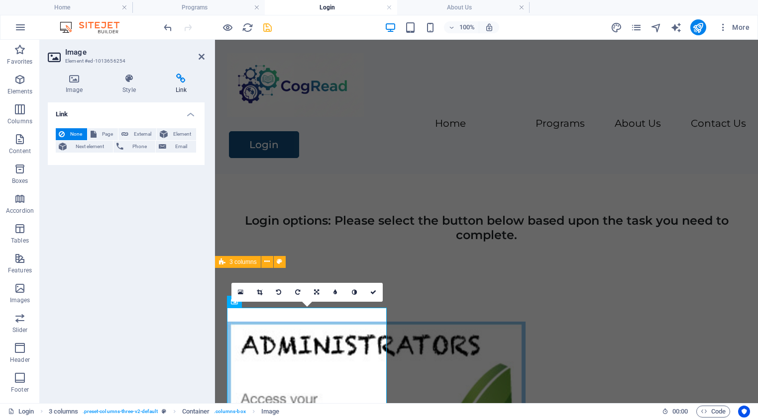
click at [175, 80] on icon at bounding box center [181, 79] width 47 height 10
click at [204, 59] on aside "Image Element #ed-1013656254 Image Style Link Image Drag files here, click to c…" at bounding box center [127, 222] width 175 height 364
click at [75, 170] on div "Link None Page External Element Next element Phone Email Page Home Programs -- …" at bounding box center [126, 248] width 157 height 293
click at [73, 134] on span "None" at bounding box center [76, 134] width 16 height 12
click at [74, 80] on icon at bounding box center [74, 79] width 53 height 10
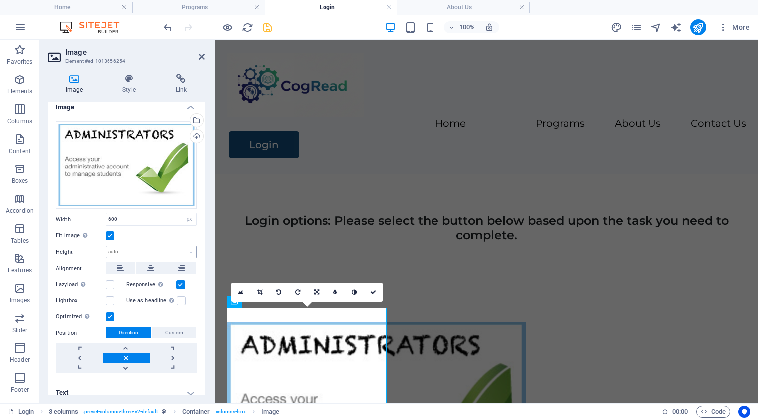
scroll to position [15, 0]
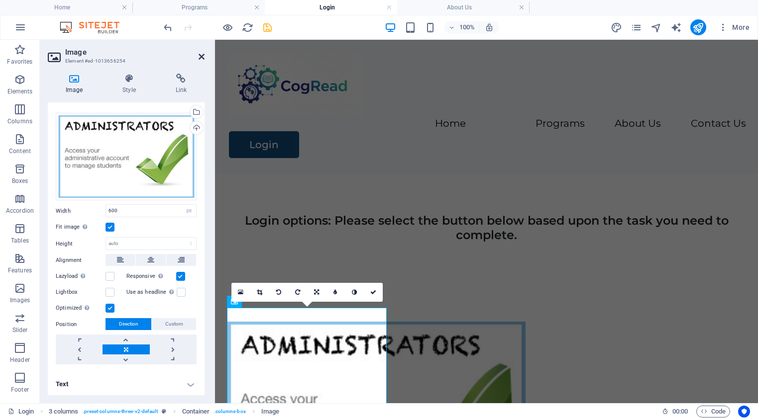
click at [200, 57] on icon at bounding box center [201, 57] width 6 height 8
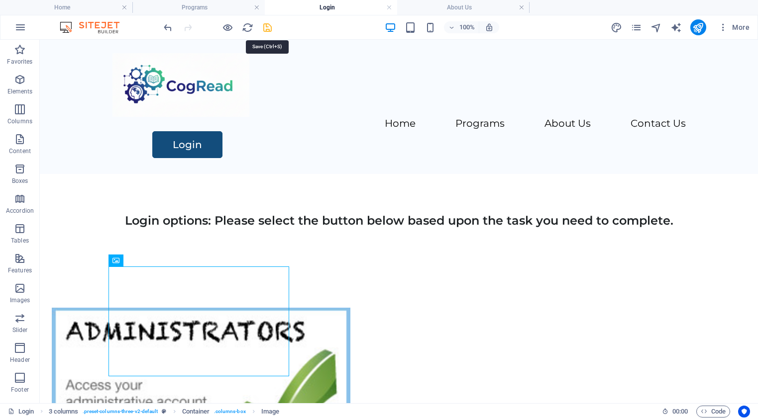
click at [270, 25] on icon "save" at bounding box center [267, 27] width 11 height 11
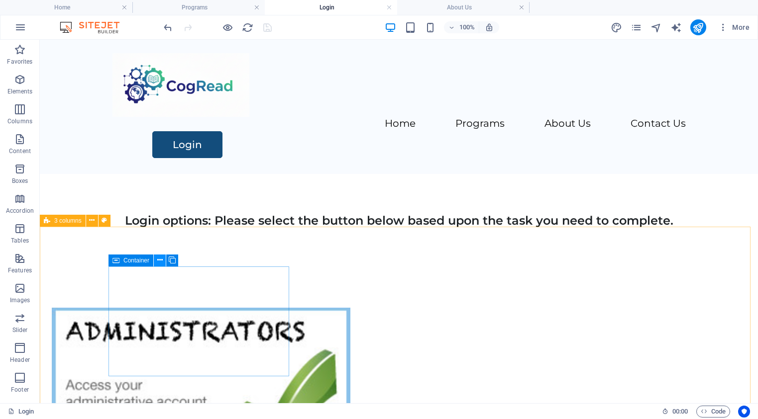
click at [160, 260] on icon at bounding box center [159, 260] width 5 height 10
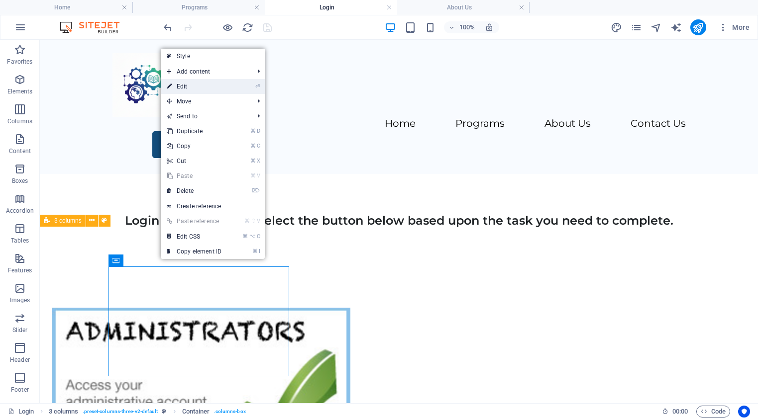
click at [188, 86] on link "⏎ Edit" at bounding box center [194, 86] width 67 height 15
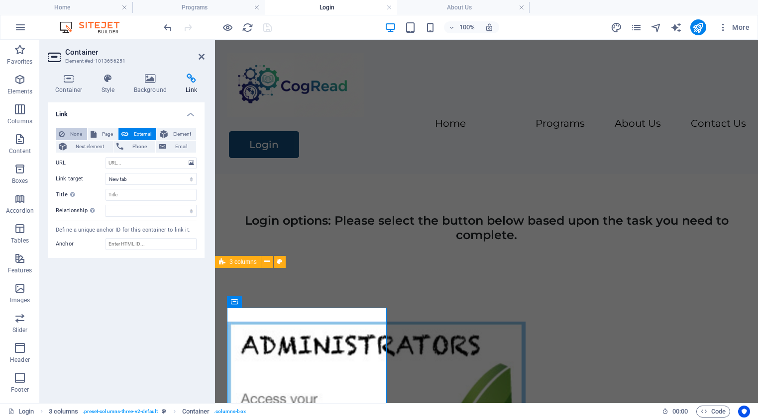
click at [72, 135] on span "None" at bounding box center [76, 134] width 16 height 12
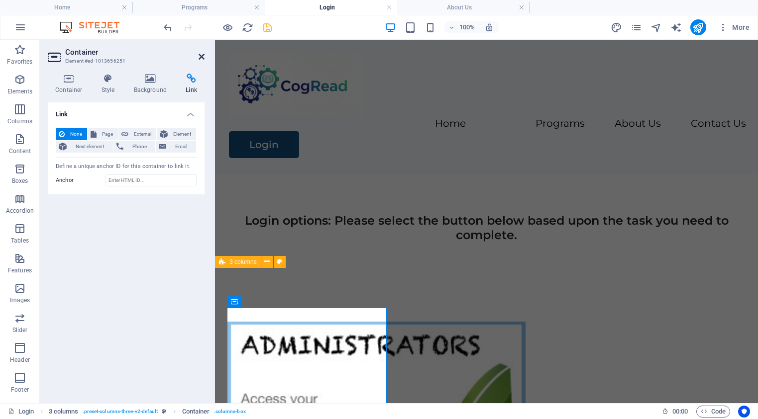
click at [200, 55] on icon at bounding box center [201, 57] width 6 height 8
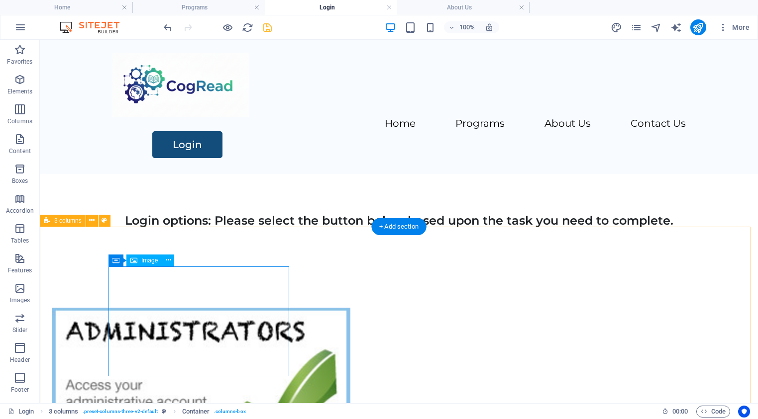
click at [196, 312] on figure at bounding box center [142, 399] width 181 height 182
click at [168, 260] on icon at bounding box center [168, 260] width 5 height 10
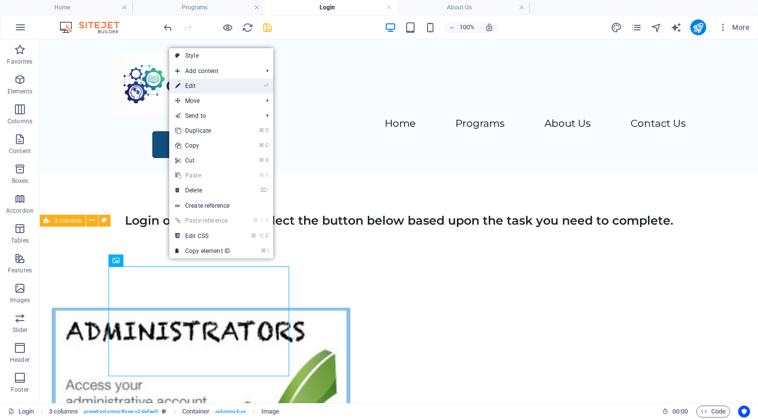
click at [193, 87] on link "⏎ Edit" at bounding box center [202, 86] width 67 height 15
select select "px"
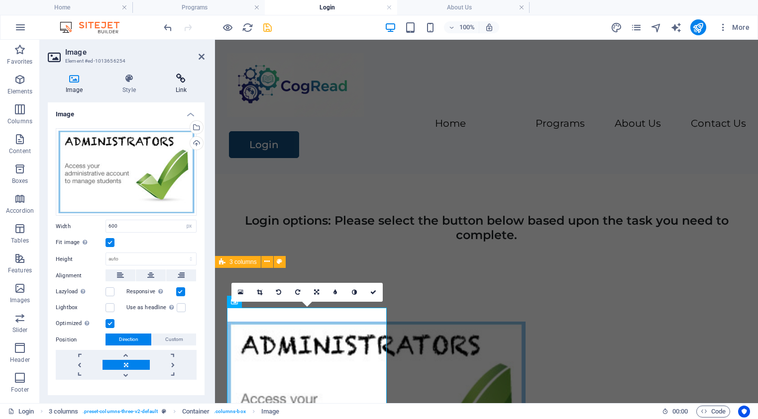
click at [182, 80] on icon at bounding box center [181, 79] width 47 height 10
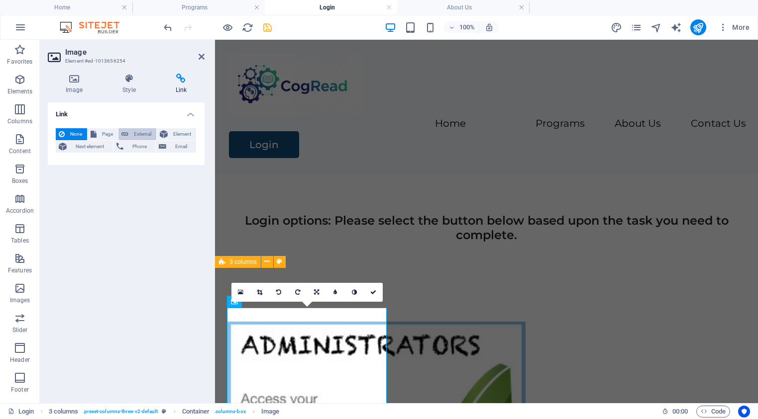
click at [140, 135] on span "External" at bounding box center [142, 134] width 22 height 12
select select "blank"
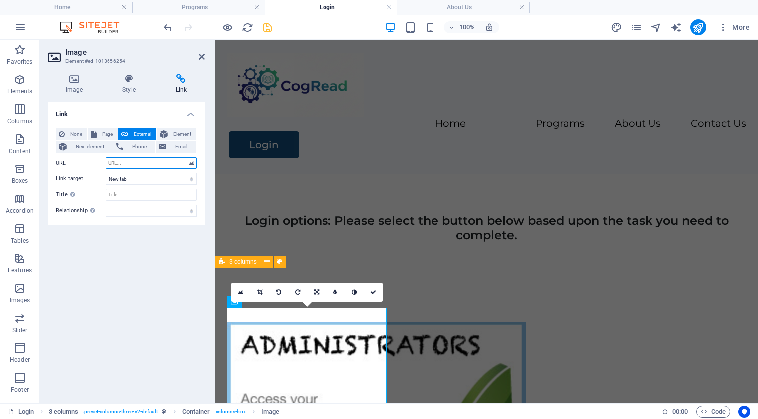
click at [132, 162] on input "URL" at bounding box center [150, 163] width 91 height 12
paste input "[URL][DOMAIN_NAME]"
type input "[URL][DOMAIN_NAME]"
click at [372, 290] on icon at bounding box center [373, 293] width 6 height 6
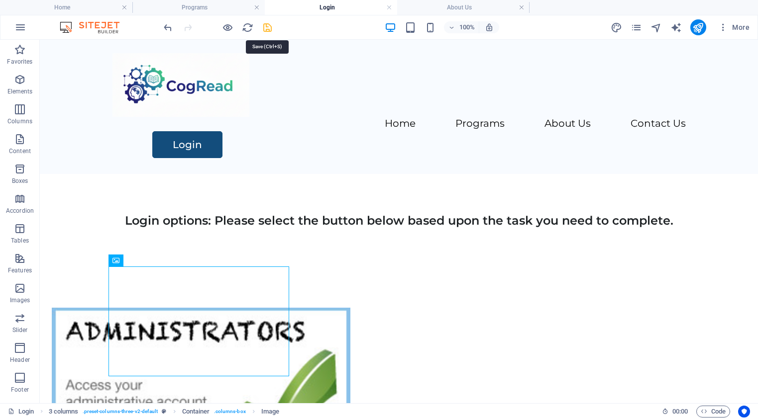
click at [265, 27] on icon "save" at bounding box center [267, 27] width 11 height 11
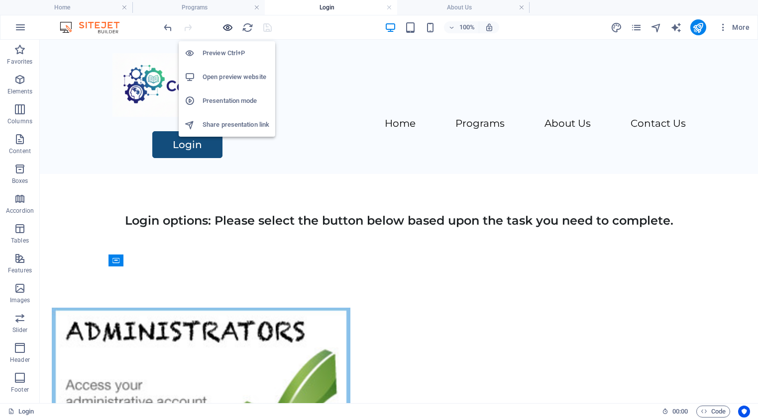
click at [226, 28] on icon "button" at bounding box center [227, 27] width 11 height 11
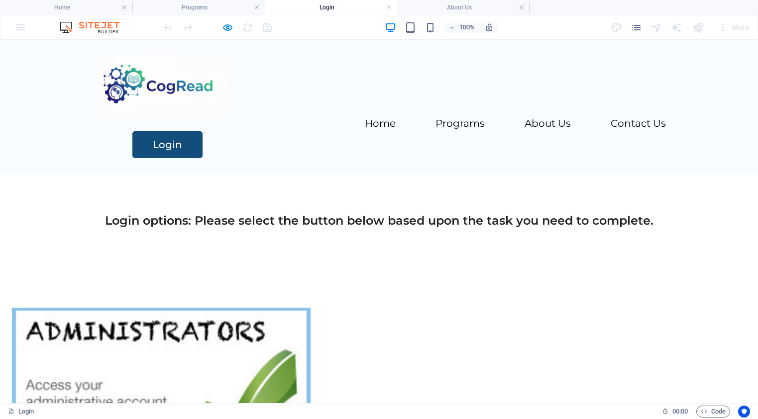
click at [184, 314] on img at bounding box center [161, 399] width 298 height 182
click at [228, 29] on icon "button" at bounding box center [227, 27] width 11 height 11
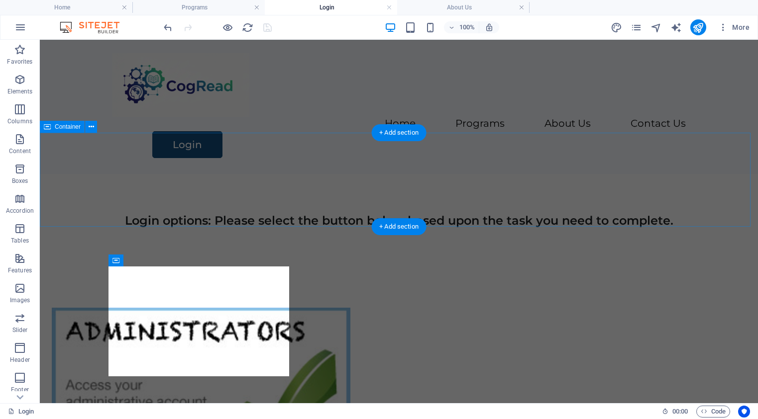
click at [689, 174] on div "Login options: Please select the button below based upon the task you need to c…" at bounding box center [399, 221] width 718 height 94
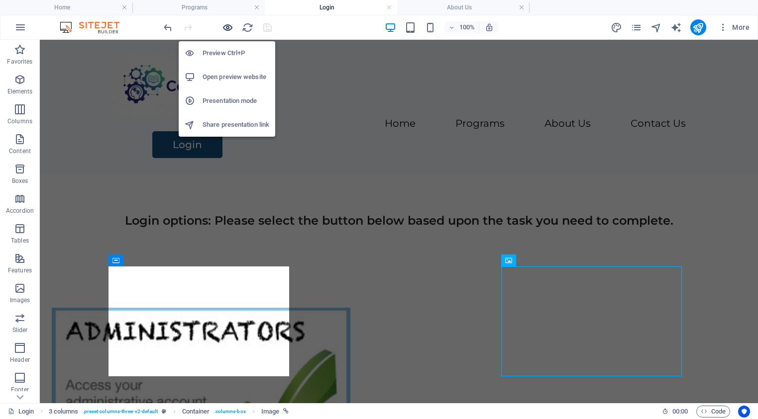
click at [225, 28] on icon "button" at bounding box center [227, 27] width 11 height 11
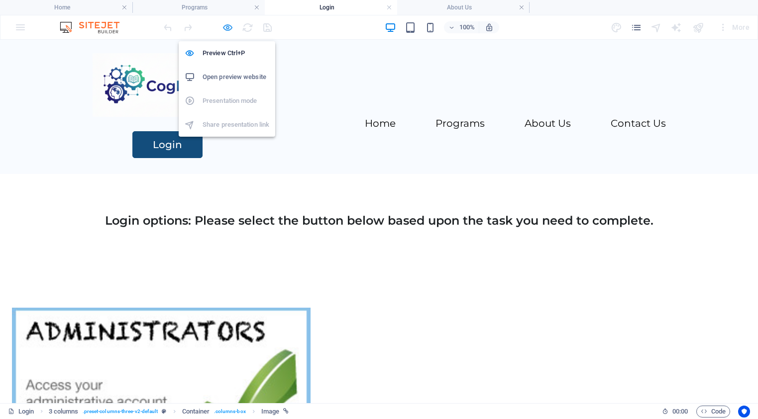
click at [227, 28] on icon "button" at bounding box center [227, 27] width 11 height 11
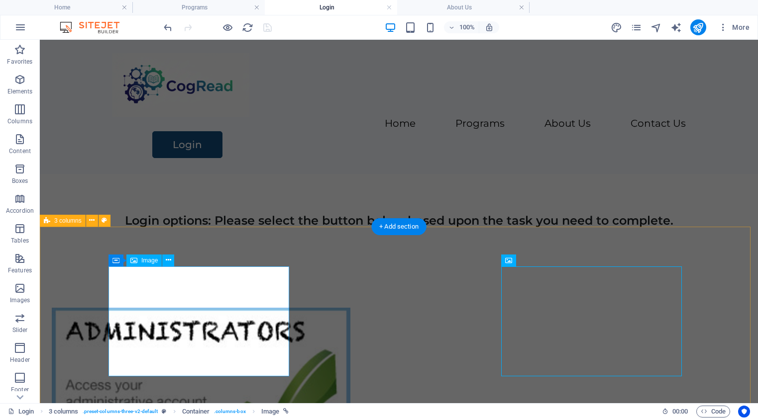
click at [217, 308] on figure at bounding box center [142, 399] width 181 height 182
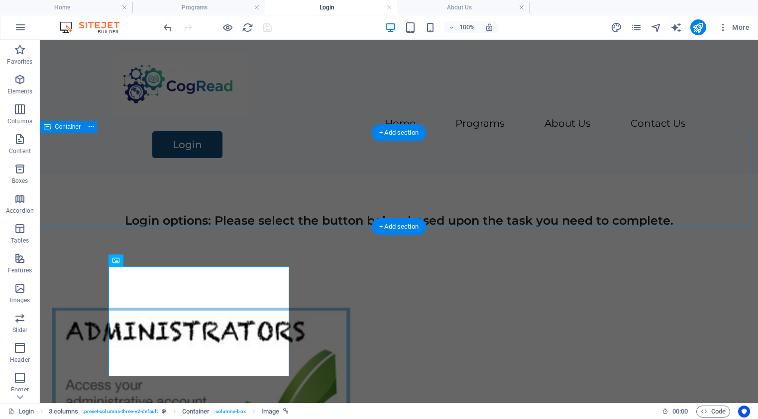
click at [150, 207] on div "Login options: Please select the button below based upon the task you need to c…" at bounding box center [399, 221] width 718 height 94
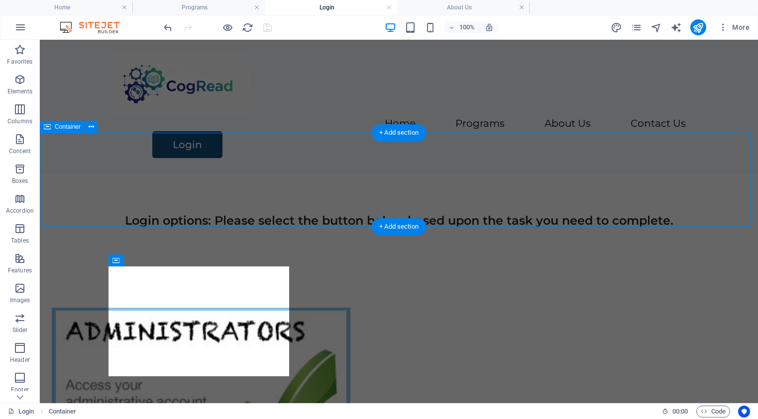
click at [155, 199] on div "Login options: Please select the button below based upon the task you need to c…" at bounding box center [399, 221] width 718 height 94
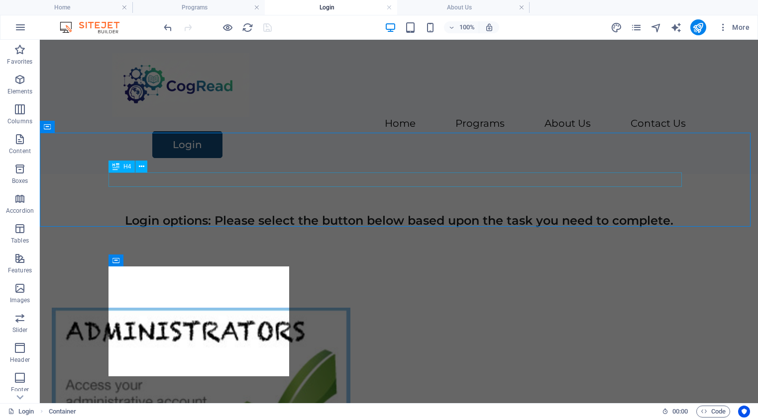
click at [152, 172] on div "H4" at bounding box center [130, 167] width 45 height 12
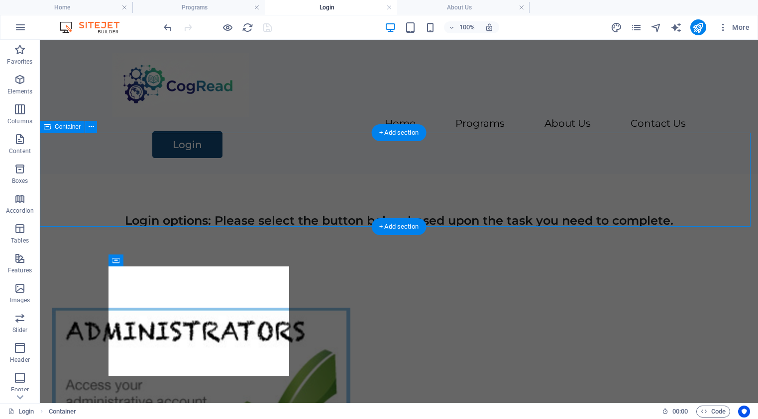
click at [213, 205] on div "Login options: Please select the button below based upon the task you need to c…" at bounding box center [399, 221] width 718 height 94
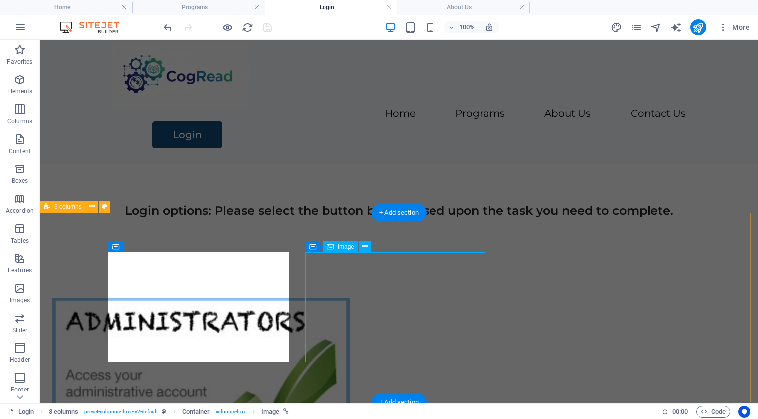
scroll to position [0, 0]
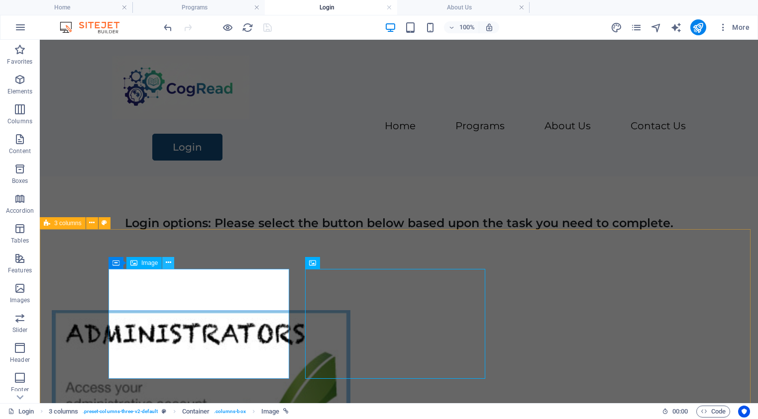
click at [166, 260] on icon at bounding box center [168, 263] width 5 height 10
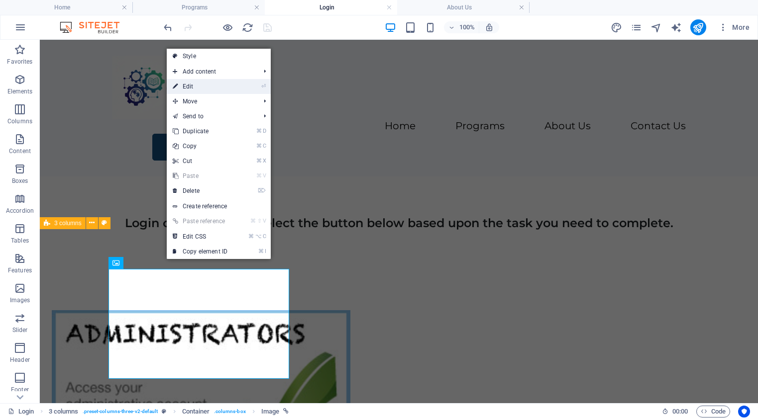
click at [192, 86] on link "⏎ Edit" at bounding box center [200, 86] width 67 height 15
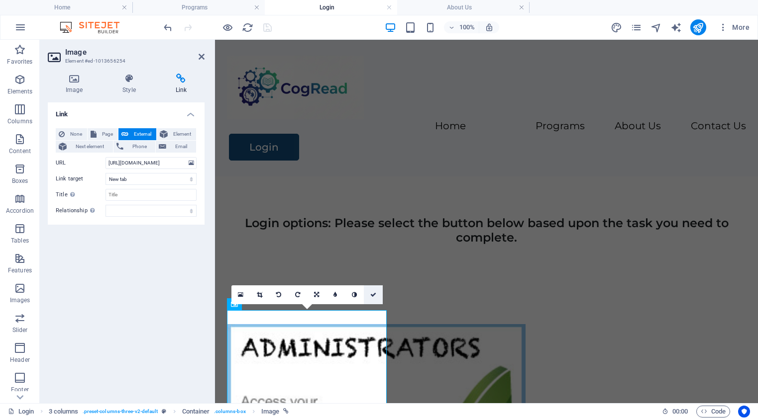
click at [373, 295] on icon at bounding box center [373, 295] width 6 height 6
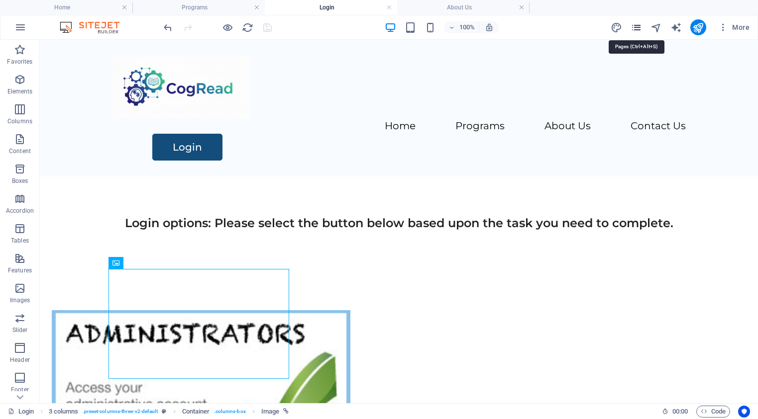
click at [636, 29] on icon "pages" at bounding box center [635, 27] width 11 height 11
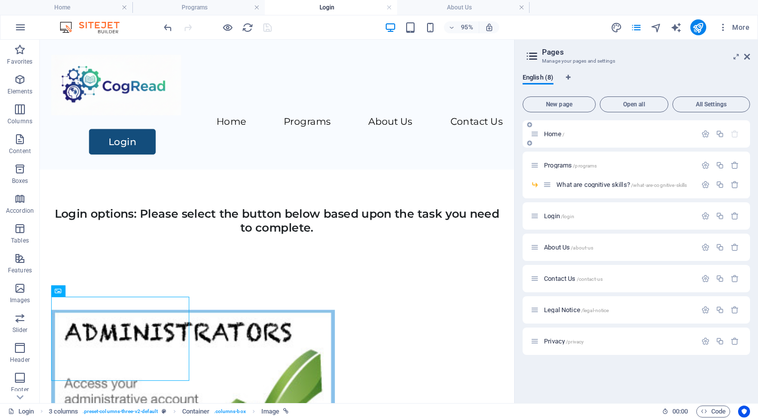
click at [551, 137] on div "Home /" at bounding box center [613, 133] width 166 height 11
click at [553, 132] on span "Home /" at bounding box center [554, 133] width 20 height 7
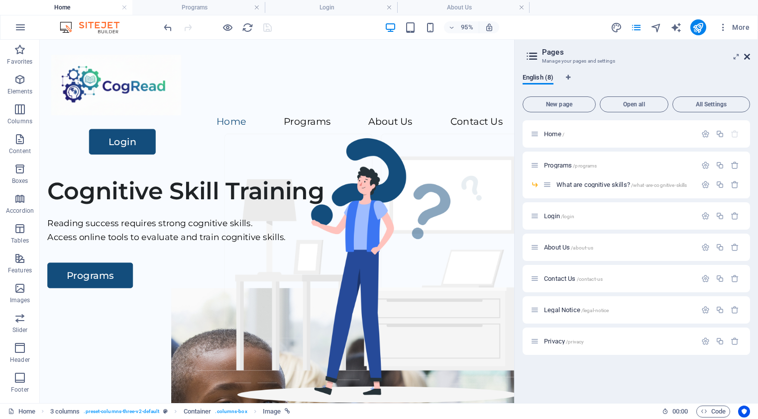
click at [745, 55] on icon at bounding box center [747, 57] width 6 height 8
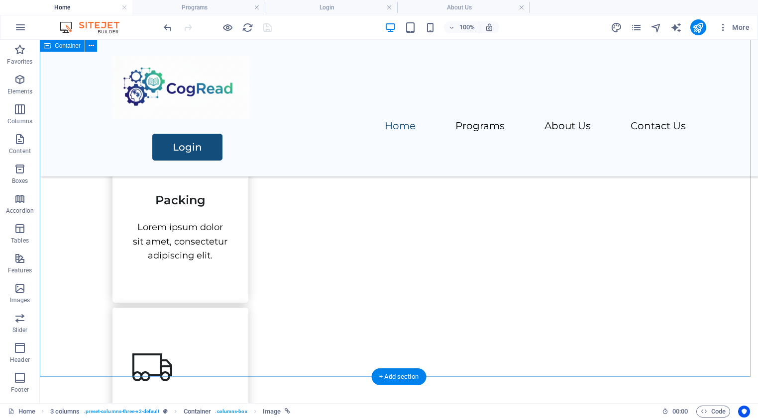
scroll to position [306, 0]
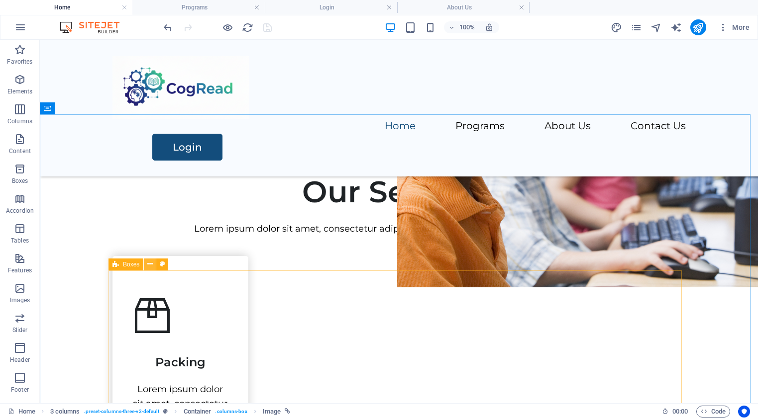
click at [149, 263] on icon at bounding box center [149, 264] width 5 height 10
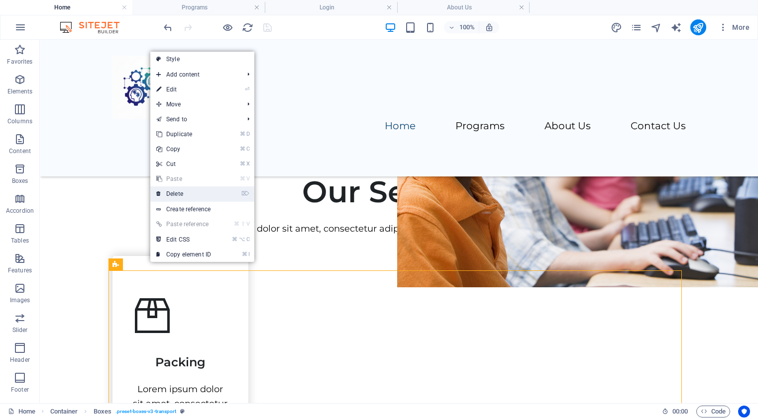
click at [176, 193] on link "⌦ Delete" at bounding box center [183, 194] width 67 height 15
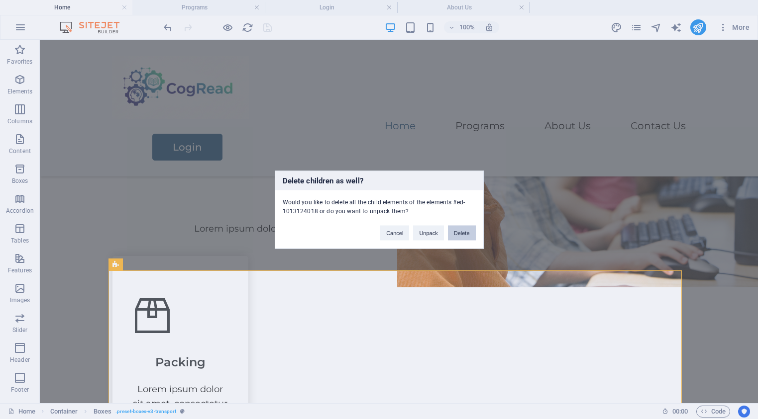
click at [463, 233] on button "Delete" at bounding box center [462, 232] width 28 height 15
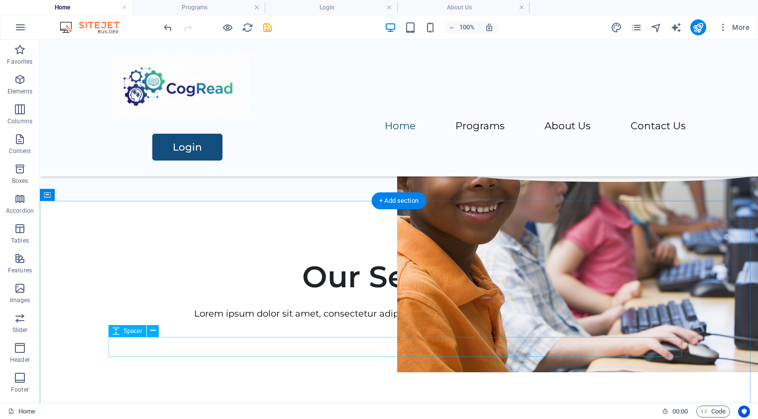
scroll to position [222, 0]
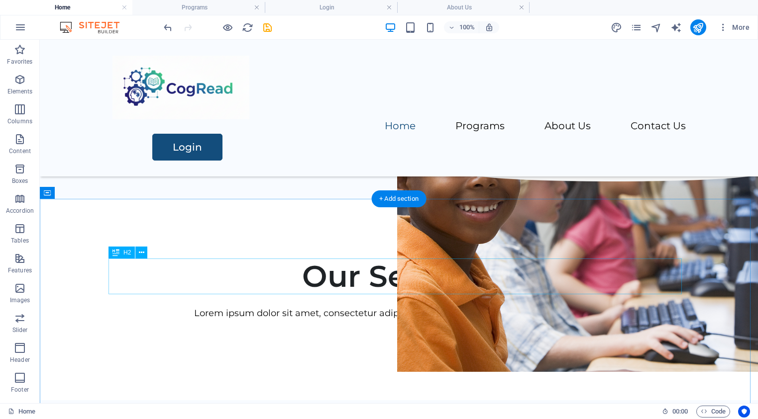
click at [393, 280] on div "Our Services" at bounding box center [398, 277] width 573 height 36
click at [396, 279] on div "Our Services" at bounding box center [398, 277] width 573 height 36
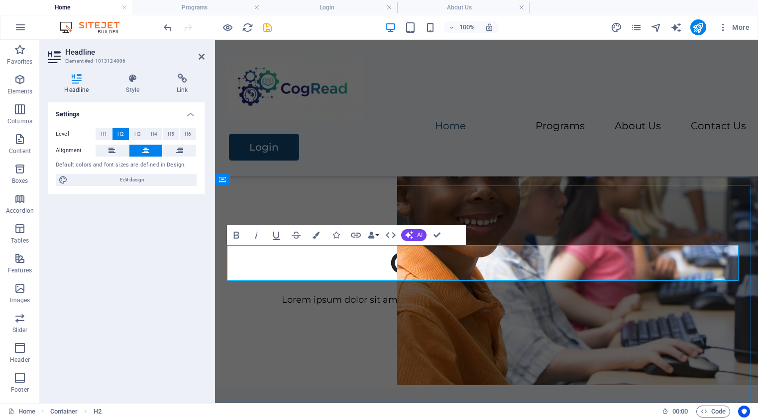
click at [463, 262] on h2 "Our Services" at bounding box center [486, 263] width 519 height 36
click at [138, 137] on span "H3" at bounding box center [137, 134] width 6 height 12
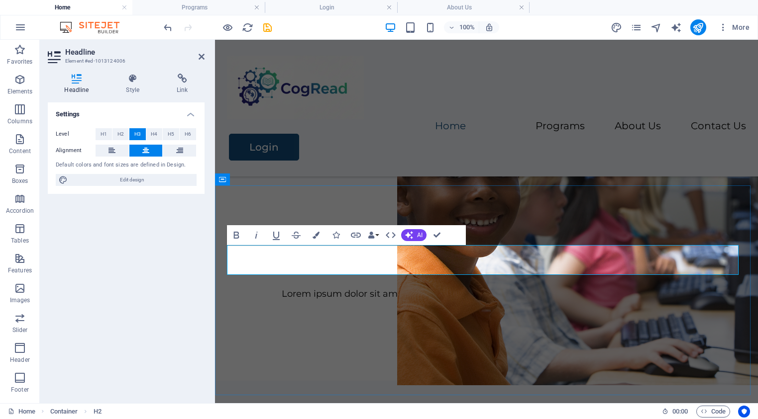
click at [488, 262] on h3 "Understand" at bounding box center [486, 260] width 519 height 30
click at [484, 301] on div "Lorem ipsum dolor sit amet, consectetur adipiscing elit, sed do eiusmod tempor …" at bounding box center [486, 294] width 519 height 14
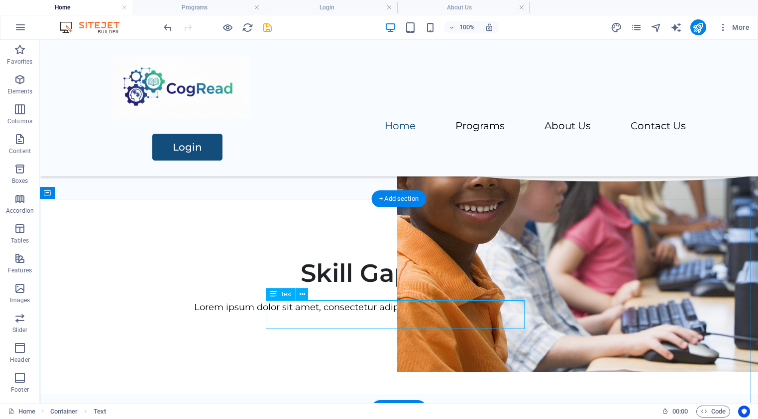
click at [391, 315] on div "Lorem ipsum dolor sit amet, consectetur adipiscing elit, sed do eiusmod tempor …" at bounding box center [398, 307] width 573 height 14
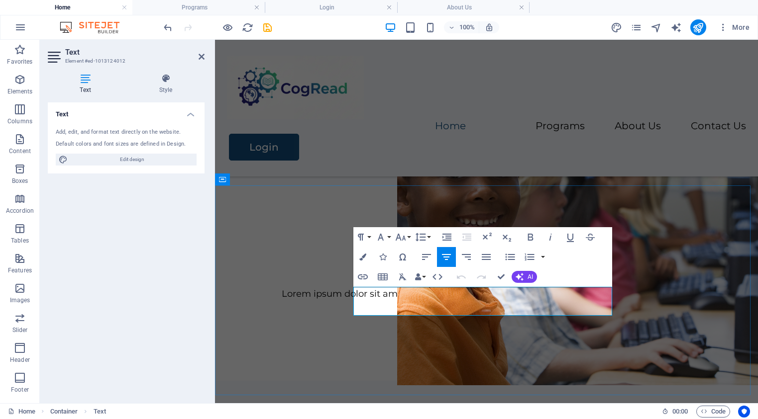
click at [445, 294] on p "Lorem ipsum dolor sit amet, consectetur adipiscing elit, sed do eiusmod tempor …" at bounding box center [486, 294] width 519 height 14
click at [554, 295] on p "The majority of students in the [GEOGRAPHIC_DATA] struggling to achieve reading…" at bounding box center [486, 294] width 519 height 14
click at [445, 301] on p "The majority of students in the [GEOGRAPHIC_DATA] struggle to achieve reading p…" at bounding box center [486, 294] width 519 height 14
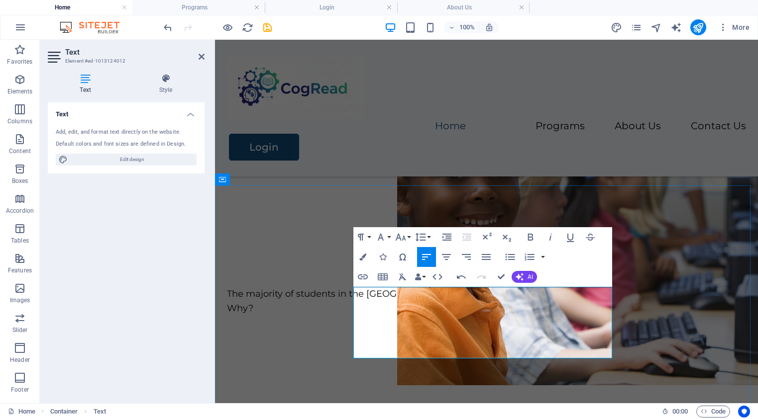
click at [355, 316] on p "Why?" at bounding box center [486, 308] width 519 height 14
click at [356, 316] on p "Why?" at bounding box center [486, 308] width 519 height 14
click at [355, 316] on p "Why?" at bounding box center [486, 308] width 519 height 14
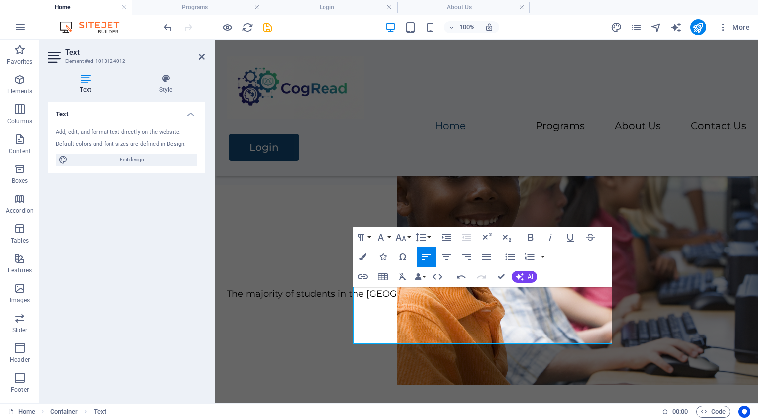
scroll to position [222, 0]
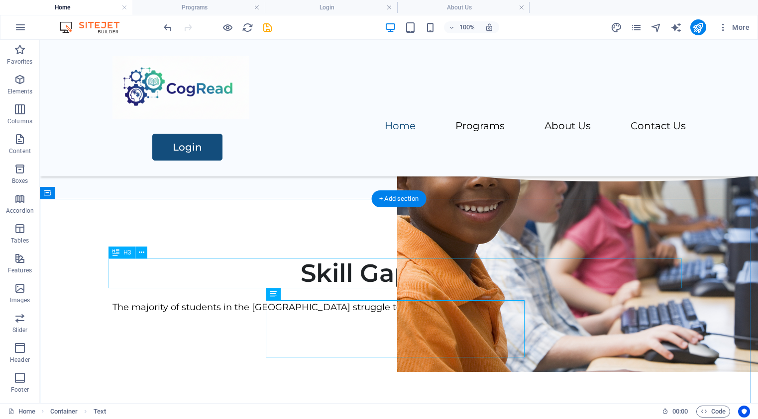
click at [387, 273] on div "Skill Gap Model" at bounding box center [398, 274] width 573 height 30
click at [389, 273] on div "Skill Gap Model" at bounding box center [398, 274] width 573 height 30
click at [387, 276] on div "Skill Gap Model" at bounding box center [398, 274] width 573 height 30
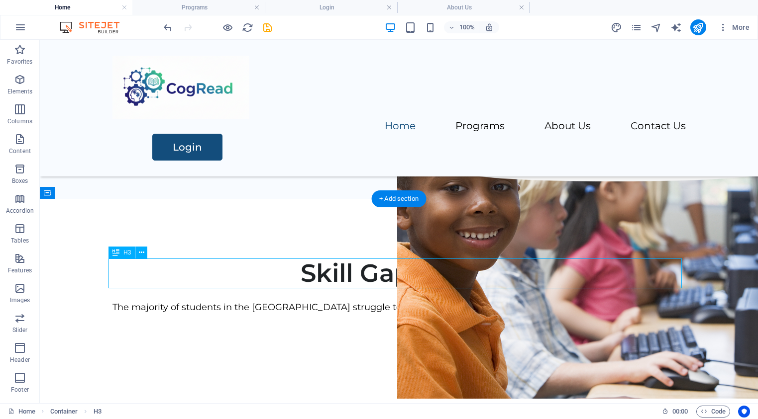
scroll to position [235, 0]
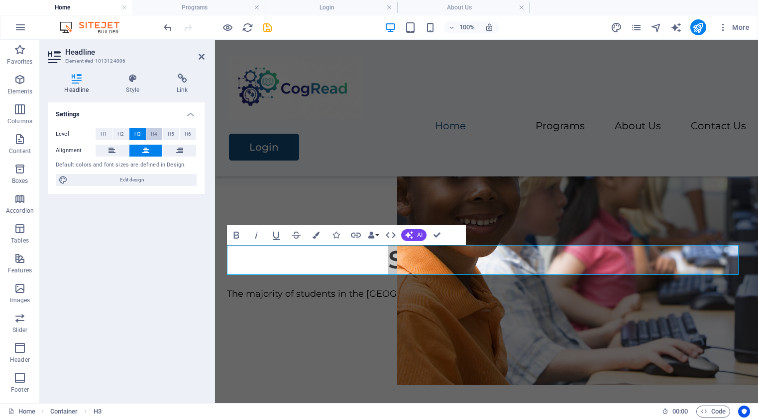
click at [154, 133] on span "H4" at bounding box center [154, 134] width 6 height 12
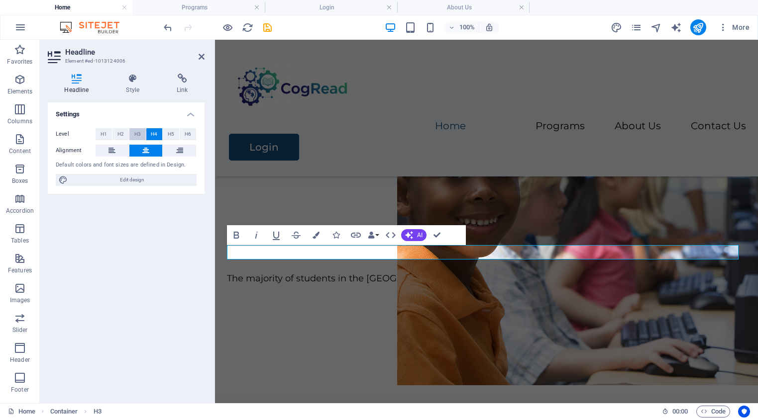
click at [136, 134] on span "H3" at bounding box center [137, 134] width 6 height 12
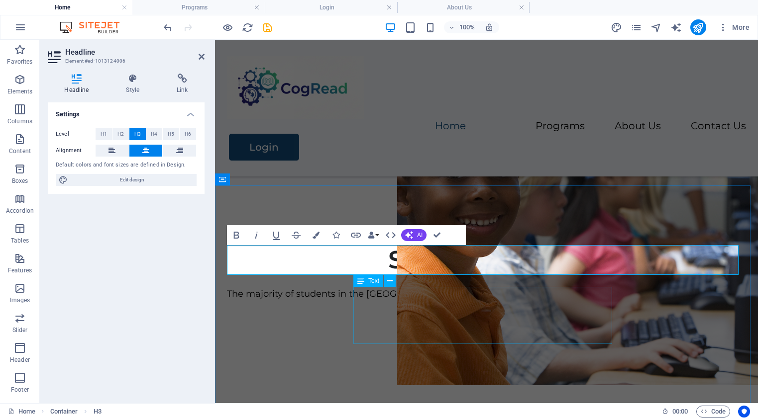
click at [636, 330] on div "The majority of students in the [GEOGRAPHIC_DATA] struggle to achieve reading p…" at bounding box center [486, 308] width 519 height 43
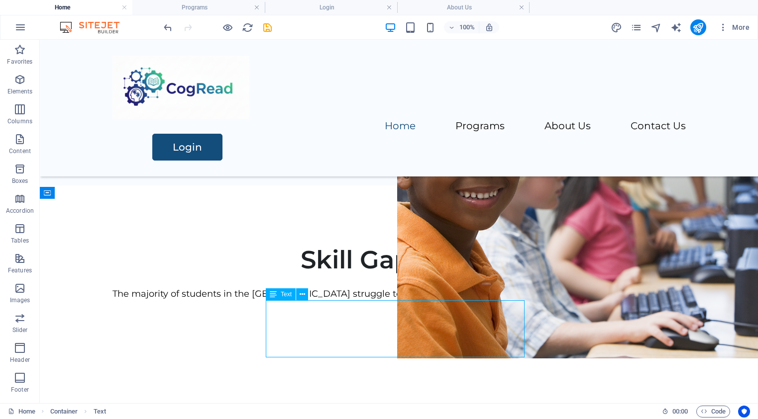
scroll to position [222, 0]
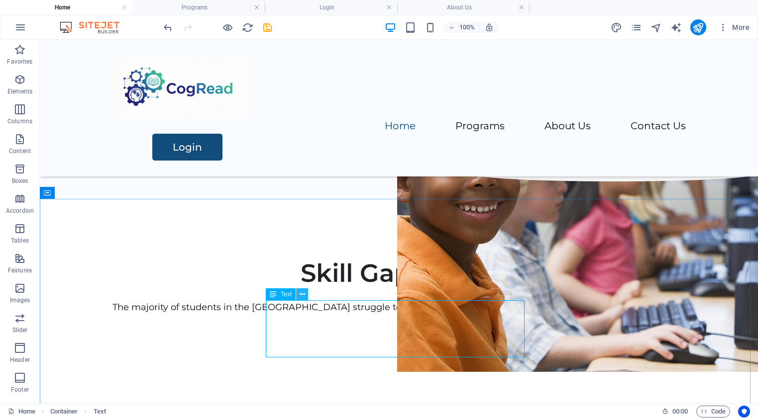
click at [302, 294] on icon at bounding box center [301, 295] width 5 height 10
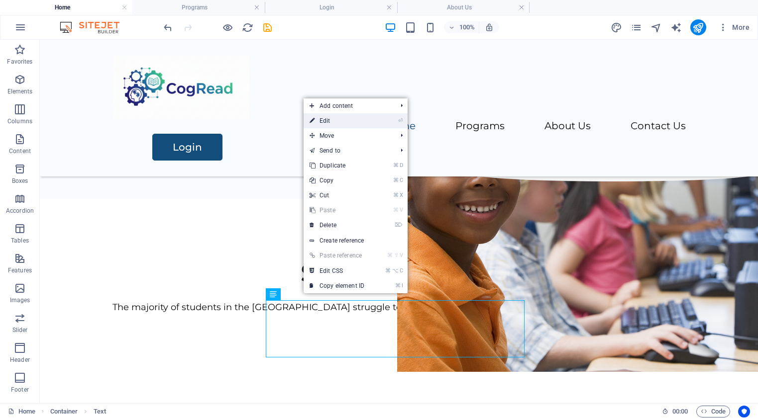
click at [327, 124] on link "⏎ Edit" at bounding box center [336, 120] width 67 height 15
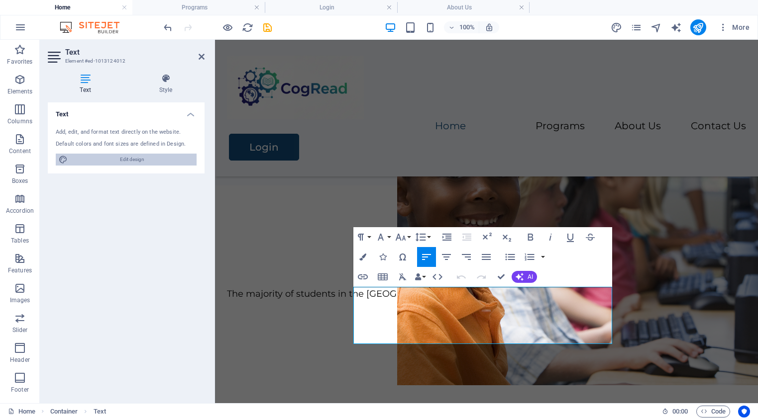
click at [116, 162] on span "Edit design" at bounding box center [132, 160] width 123 height 12
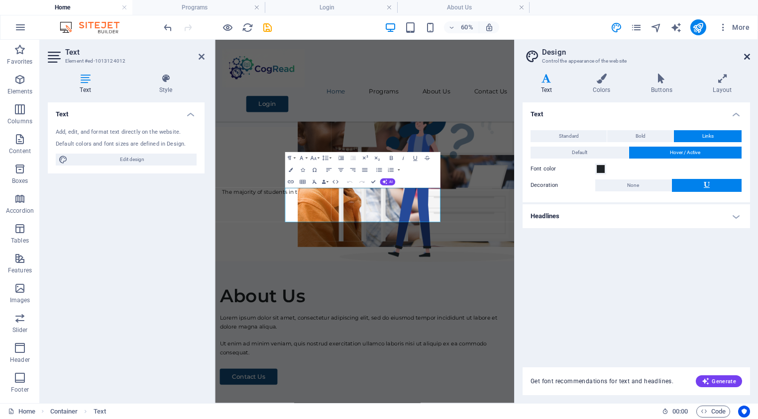
click at [747, 55] on icon at bounding box center [747, 57] width 6 height 8
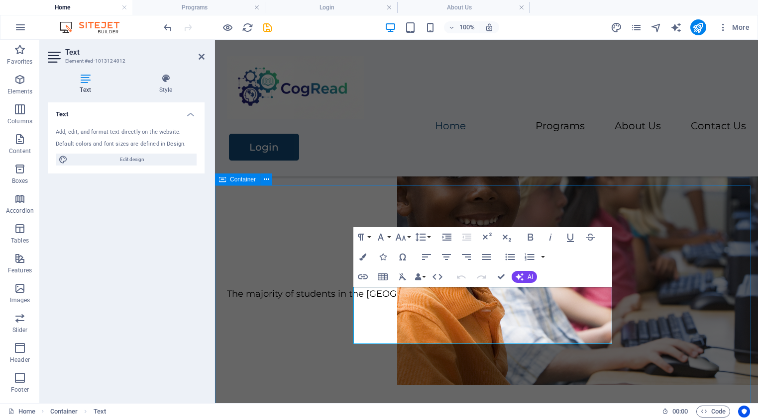
click at [313, 228] on div "Skill Gap Model The majority of students in the [GEOGRAPHIC_DATA] struggle to a…" at bounding box center [486, 298] width 543 height 224
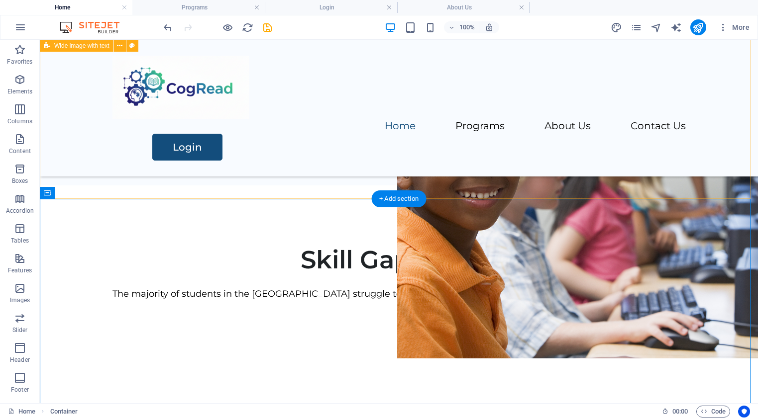
scroll to position [222, 0]
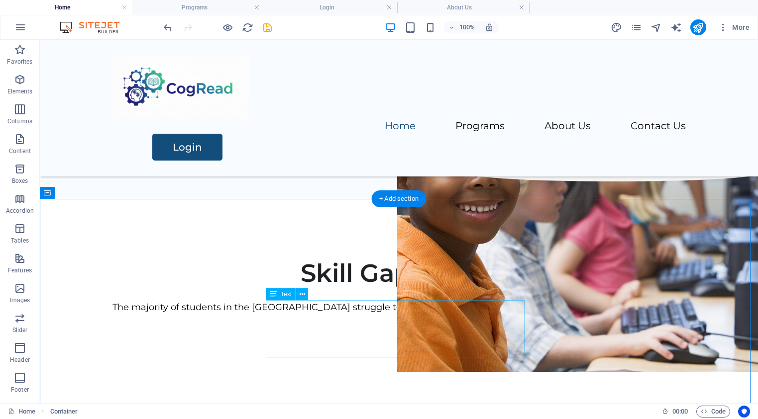
click at [383, 314] on div "The majority of students in the [GEOGRAPHIC_DATA] struggle to achieve reading p…" at bounding box center [398, 321] width 573 height 43
click at [300, 293] on icon at bounding box center [301, 295] width 5 height 10
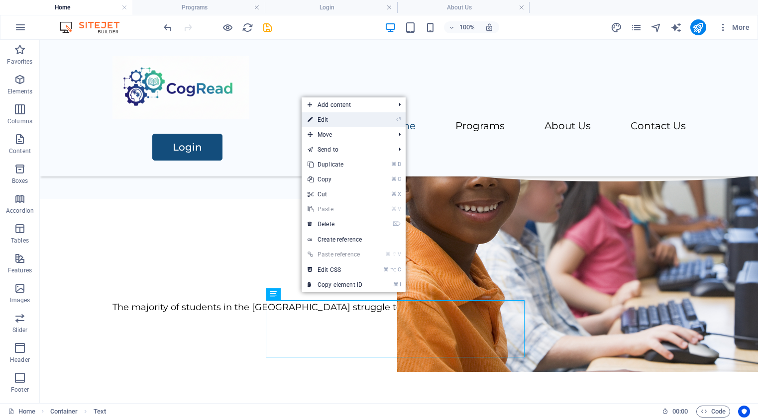
click at [327, 120] on link "⏎ Edit" at bounding box center [334, 119] width 67 height 15
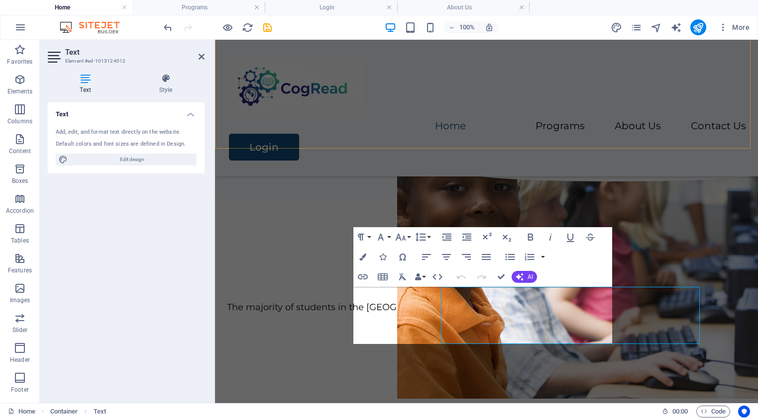
scroll to position [235, 0]
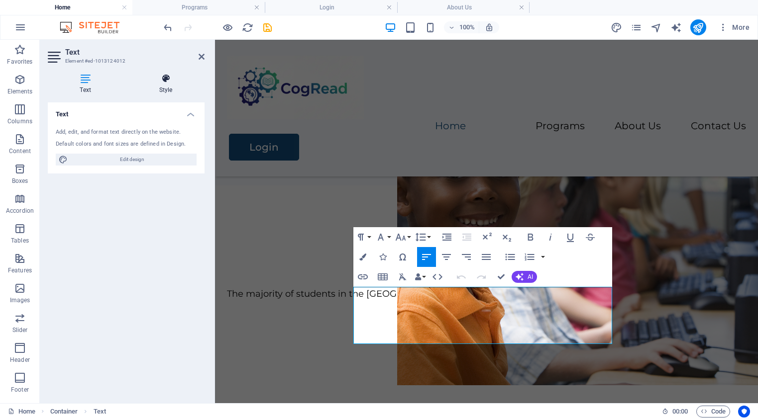
click at [168, 85] on h4 "Style" at bounding box center [166, 84] width 78 height 21
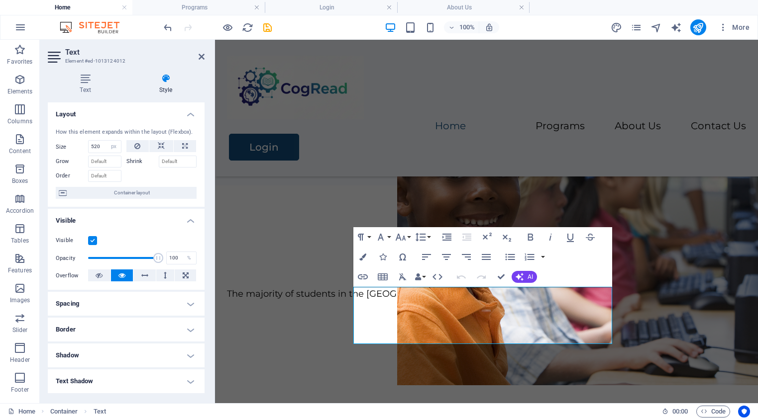
click at [188, 306] on h4 "Spacing" at bounding box center [126, 304] width 157 height 24
click at [178, 325] on span "Custom" at bounding box center [176, 324] width 34 height 12
click at [191, 304] on h4 "Spacing" at bounding box center [126, 301] width 157 height 18
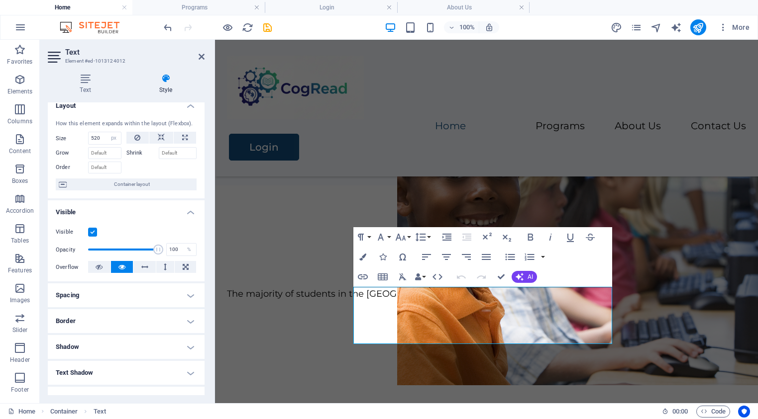
scroll to position [0, 0]
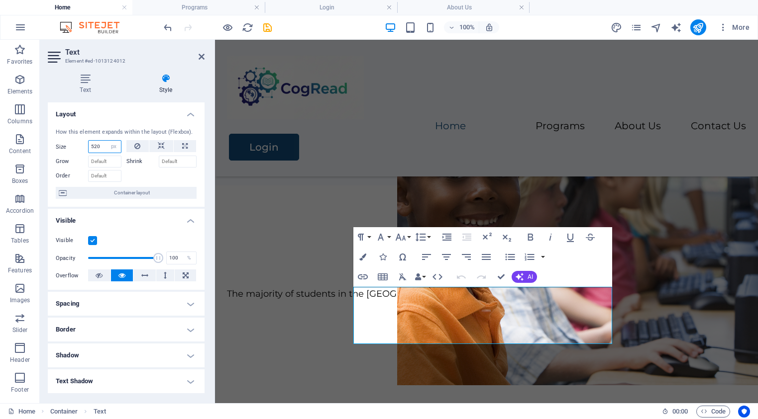
drag, startPoint x: 102, startPoint y: 146, endPoint x: 88, endPoint y: 145, distance: 14.5
click at [89, 145] on input "520" at bounding box center [105, 147] width 32 height 12
type input "900"
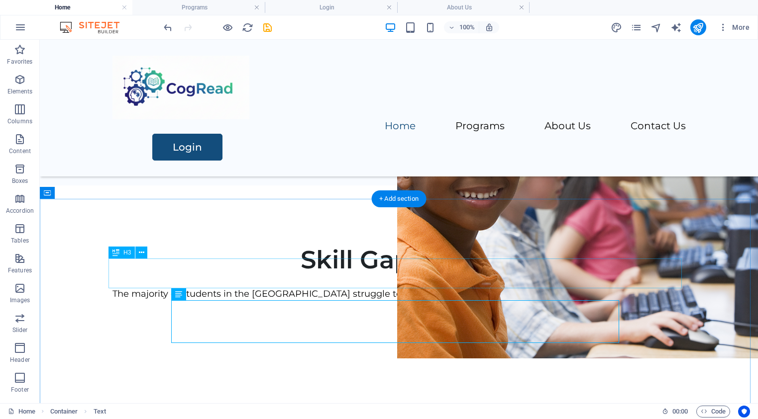
scroll to position [222, 0]
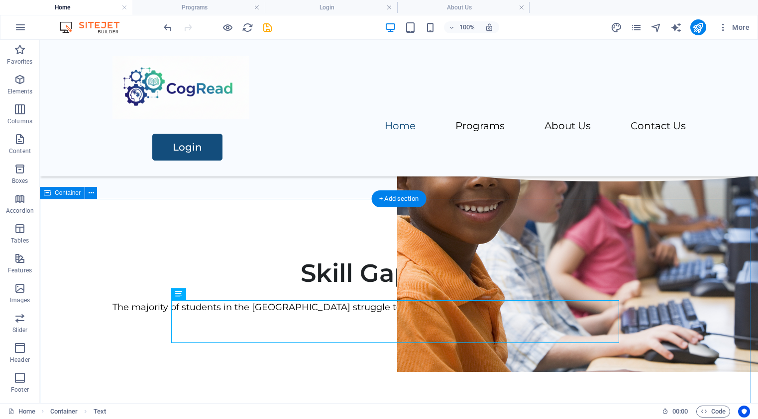
click at [536, 381] on div "Skill Gap Model The majority of students in the [GEOGRAPHIC_DATA] struggle to a…" at bounding box center [399, 311] width 718 height 224
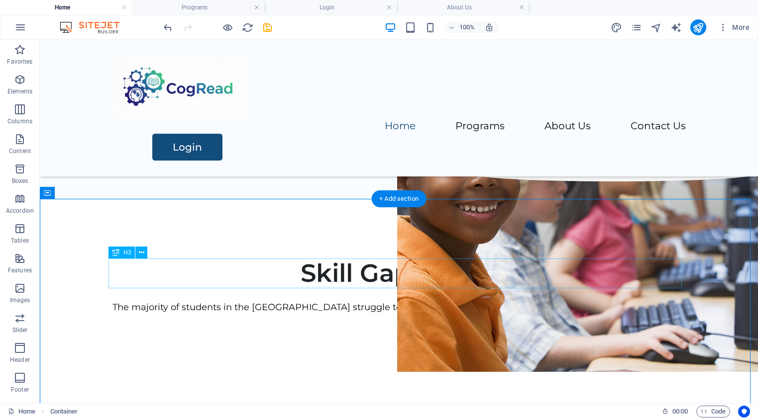
click at [315, 276] on div "Skill Gap Model" at bounding box center [398, 274] width 573 height 30
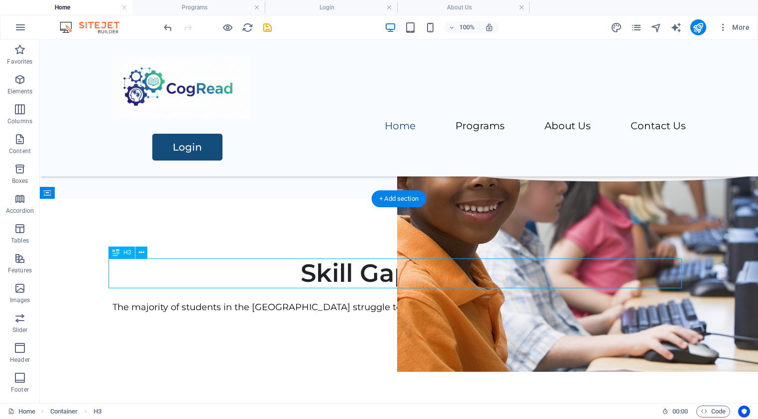
click at [316, 276] on div "Skill Gap Model" at bounding box center [398, 274] width 573 height 30
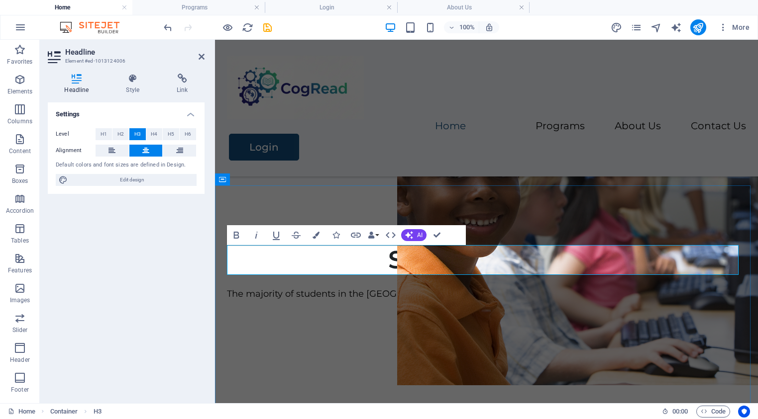
click at [387, 258] on h3 "Skill Gap Model" at bounding box center [486, 260] width 519 height 30
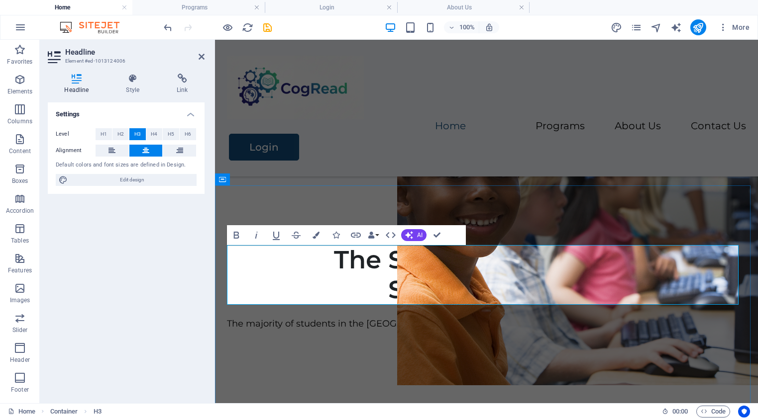
click at [662, 263] on h3 "The Science of Learning ‌Skill Gap Model" at bounding box center [486, 275] width 519 height 60
click at [630, 328] on div "The majority of students in the [GEOGRAPHIC_DATA] struggle to achieve reading p…" at bounding box center [486, 338] width 519 height 43
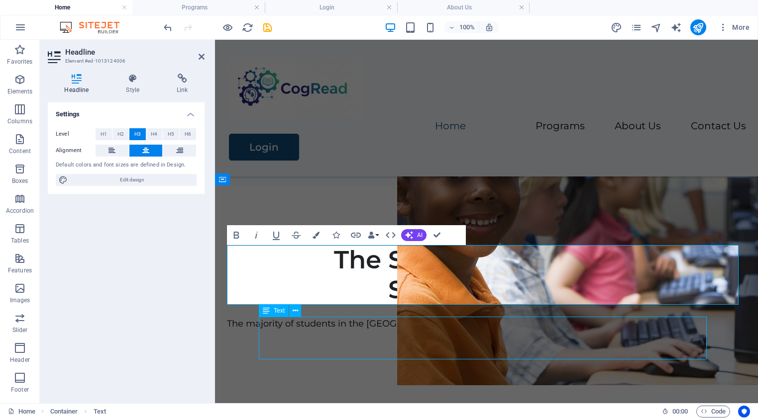
scroll to position [222, 0]
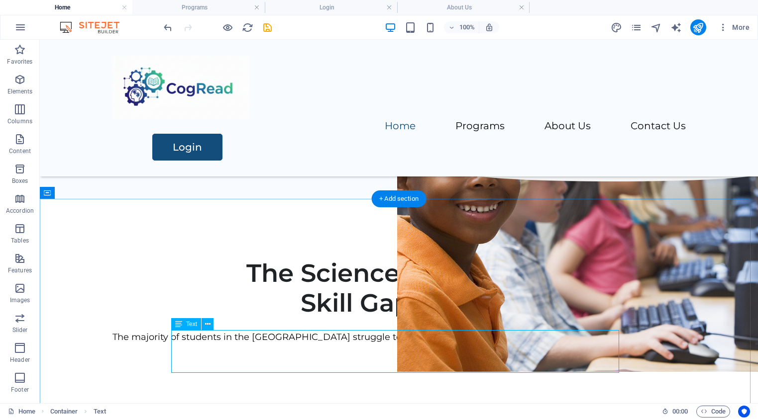
click at [370, 335] on div "The majority of students in the [GEOGRAPHIC_DATA] struggle to achieve reading p…" at bounding box center [398, 351] width 573 height 43
click at [188, 325] on span "Text" at bounding box center [191, 324] width 11 height 6
click at [290, 339] on div "The majority of students in the [GEOGRAPHIC_DATA] struggle to achieve reading p…" at bounding box center [398, 351] width 573 height 43
drag, startPoint x: 290, startPoint y: 339, endPoint x: 114, endPoint y: 338, distance: 175.1
click at [290, 339] on div "The majority of students in the [GEOGRAPHIC_DATA] struggle to achieve reading p…" at bounding box center [398, 351] width 573 height 43
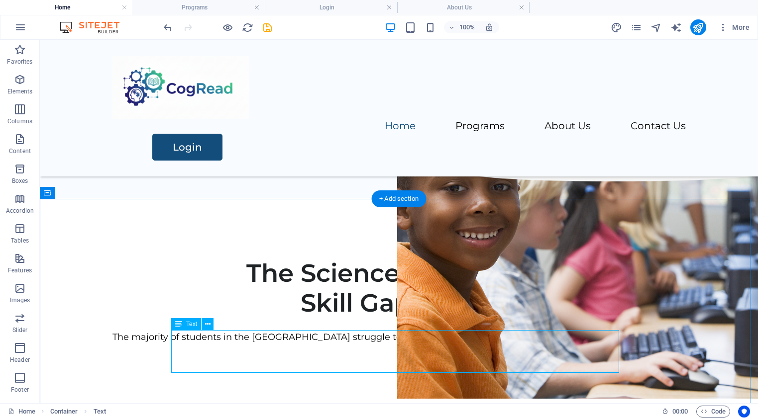
scroll to position [235, 0]
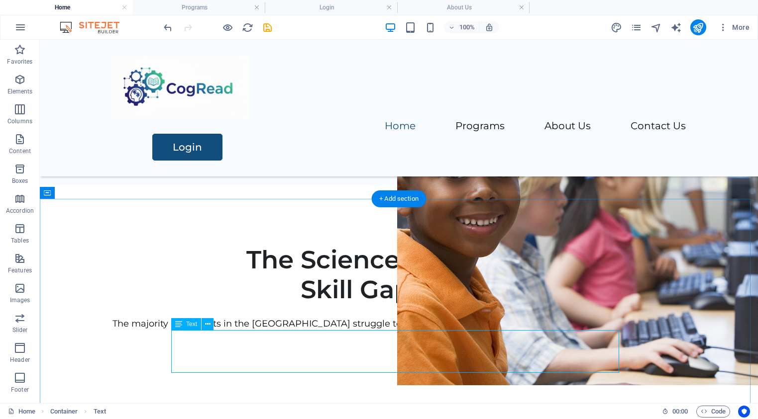
select select "px"
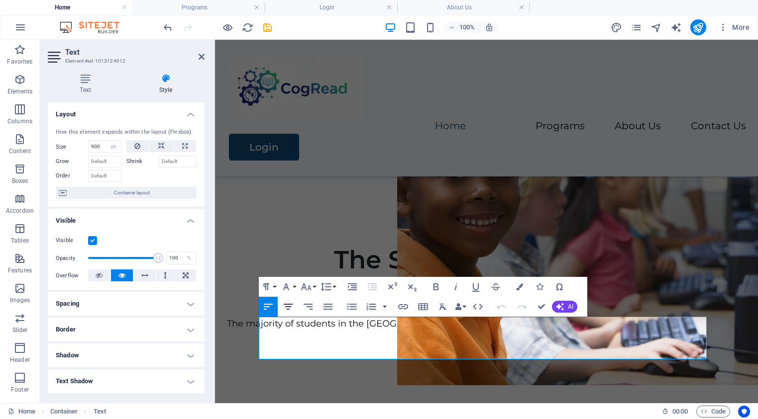
click at [288, 306] on icon "button" at bounding box center [288, 307] width 12 height 12
drag, startPoint x: 540, startPoint y: 308, endPoint x: 501, endPoint y: 267, distance: 57.0
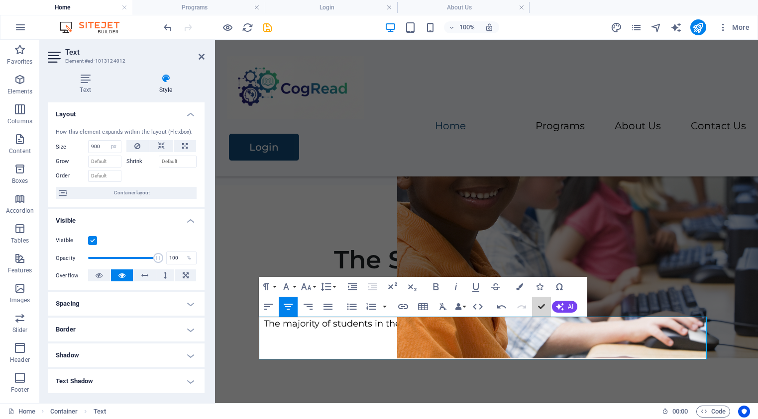
scroll to position [222, 0]
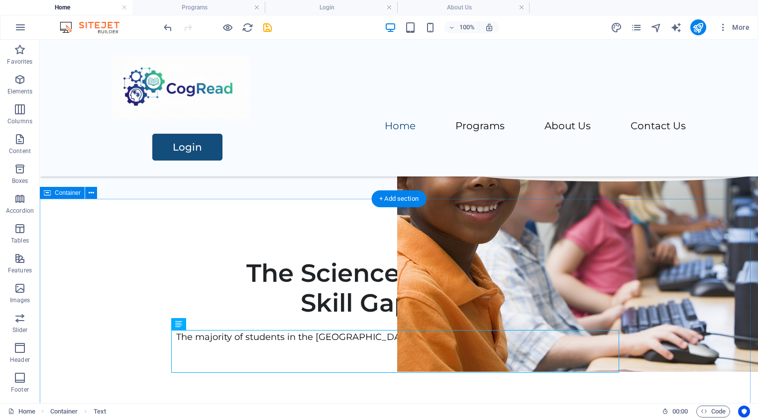
click at [687, 350] on div "The Science of Learning Skill Gap Model The majority of students in the [GEOGRA…" at bounding box center [399, 326] width 718 height 254
click at [563, 340] on div "The majority of students in the [GEOGRAPHIC_DATA] struggle to achieve reading p…" at bounding box center [398, 351] width 573 height 43
click at [461, 338] on div "The majority of students in the [GEOGRAPHIC_DATA] struggle to achieve reading p…" at bounding box center [398, 351] width 573 height 43
click at [461, 336] on div "The majority of students in the [GEOGRAPHIC_DATA] struggle to achieve reading p…" at bounding box center [398, 351] width 573 height 43
click at [432, 338] on div "The majority of students in the [GEOGRAPHIC_DATA] struggle to achieve reading p…" at bounding box center [398, 351] width 573 height 43
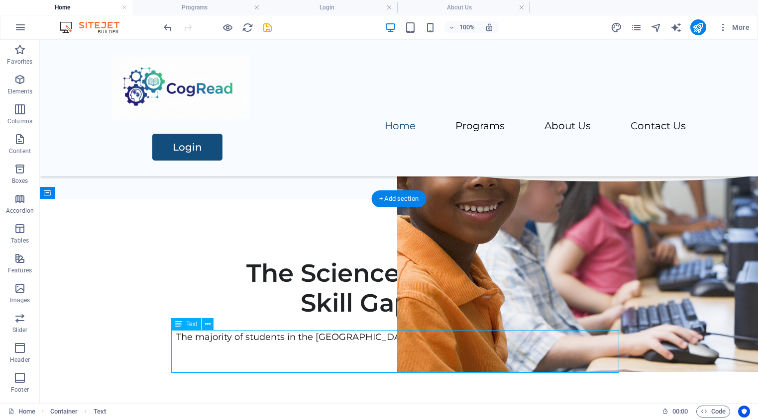
click at [432, 339] on div "The majority of students in the [GEOGRAPHIC_DATA] struggle to achieve reading p…" at bounding box center [398, 351] width 573 height 43
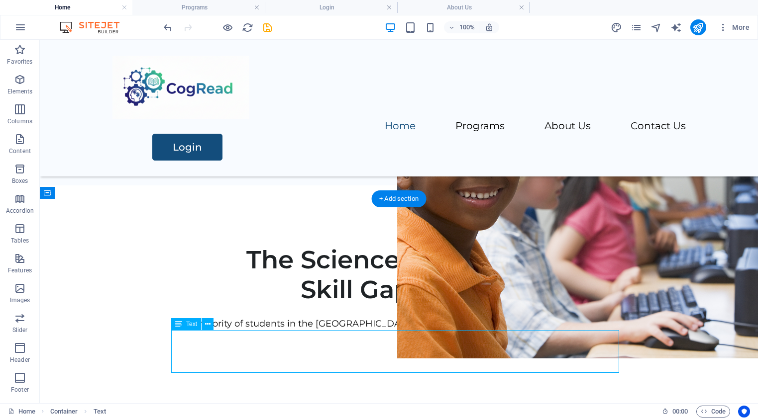
select select "px"
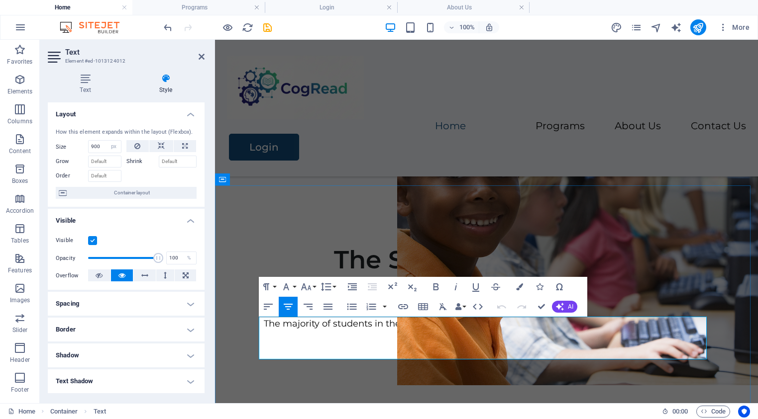
click at [667, 324] on p "The majority of students in the [GEOGRAPHIC_DATA] struggle to achieve reading p…" at bounding box center [486, 324] width 519 height 14
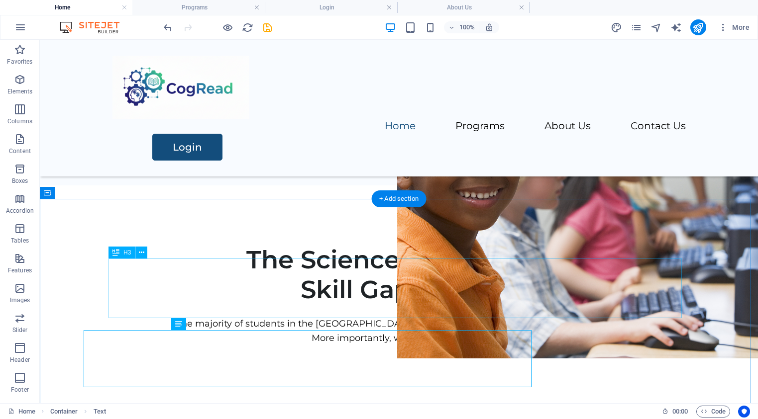
scroll to position [222, 0]
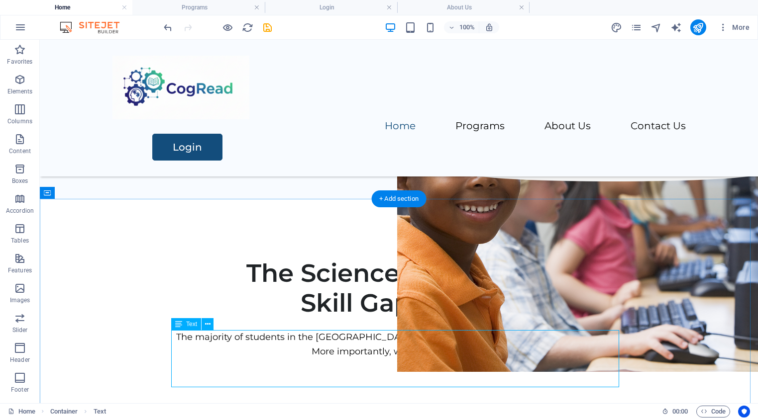
click at [483, 353] on div "The majority of students in the [GEOGRAPHIC_DATA] struggle to achieve reading p…" at bounding box center [398, 358] width 573 height 57
click at [483, 352] on div "The majority of students in the [GEOGRAPHIC_DATA] struggle to achieve reading p…" at bounding box center [398, 358] width 573 height 57
select select "px"
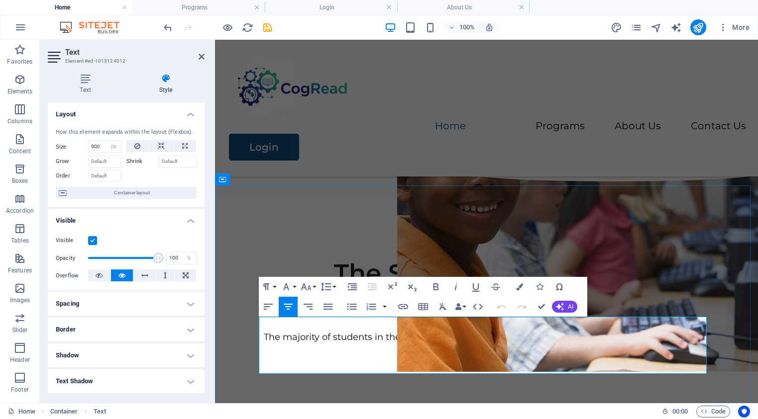
scroll to position [235, 0]
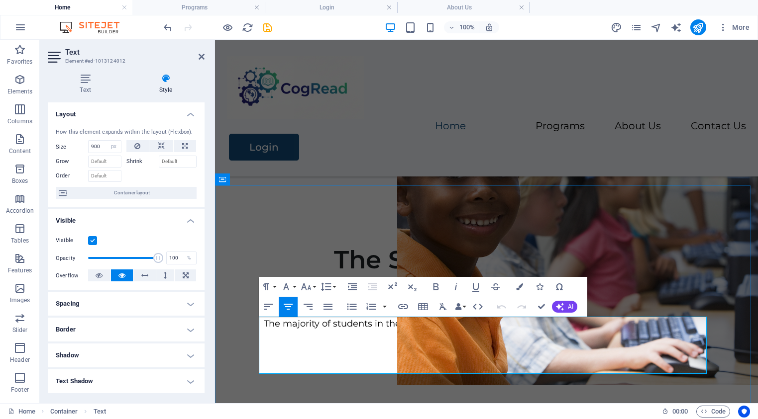
click at [573, 339] on p "More importantly, what is the solution?" at bounding box center [486, 338] width 519 height 14
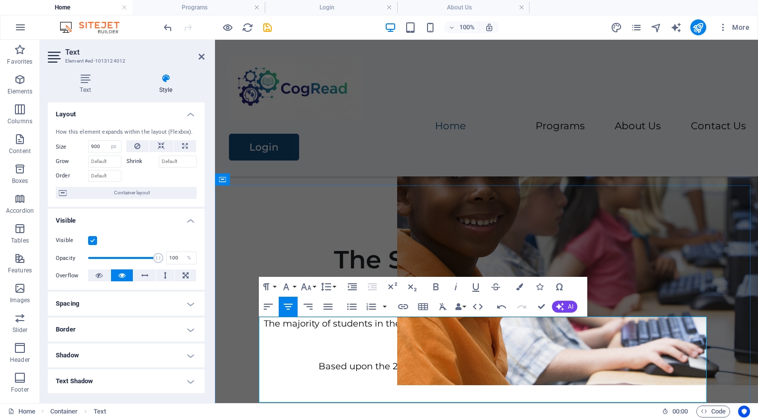
drag, startPoint x: 628, startPoint y: 367, endPoint x: 631, endPoint y: 375, distance: 9.0
click at [628, 368] on p "Based upon the 2024 National Assessment of Educational Progress (nAEP)" at bounding box center [486, 367] width 519 height 14
click at [653, 364] on p "Based upon the 2024 National Assessment of Educational Progress (NAEP)" at bounding box center [486, 367] width 519 height 14
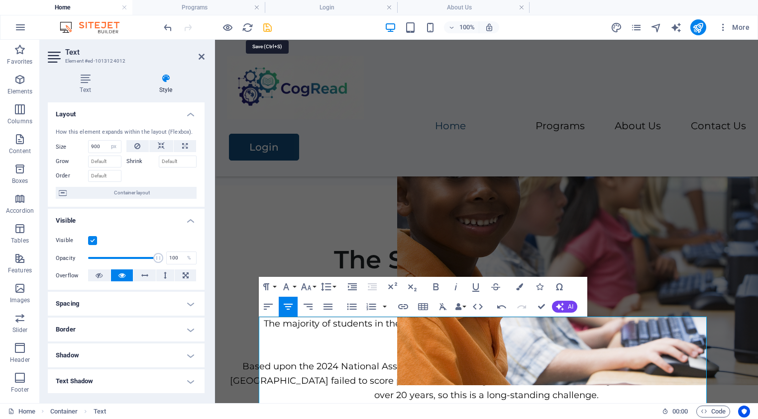
click at [270, 28] on icon "save" at bounding box center [267, 27] width 11 height 11
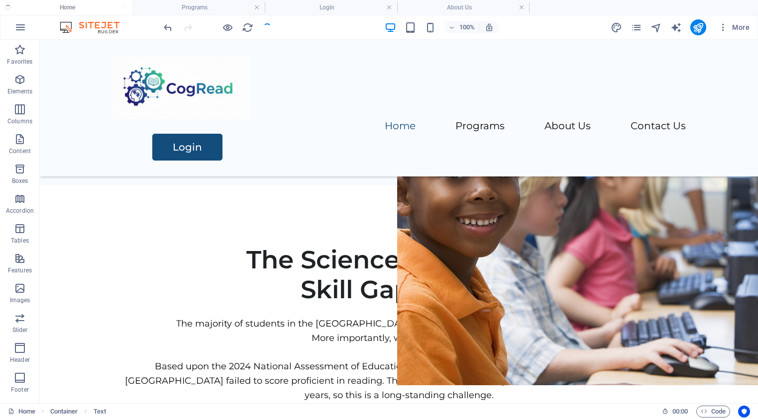
checkbox input "false"
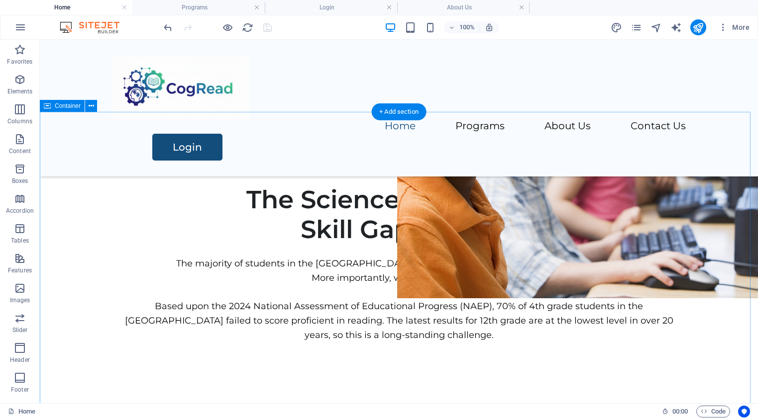
scroll to position [314, 0]
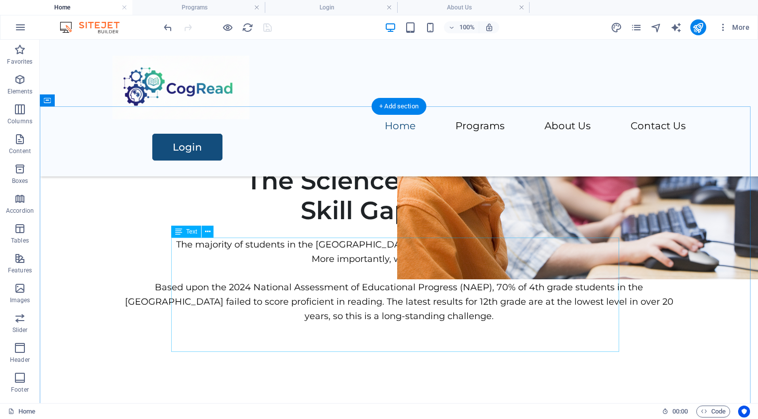
click at [467, 314] on div "The majority of students in the [GEOGRAPHIC_DATA] struggle to achieve reading p…" at bounding box center [398, 295] width 573 height 114
click at [468, 314] on div "The majority of students in the [GEOGRAPHIC_DATA] struggle to achieve reading p…" at bounding box center [398, 295] width 573 height 114
click at [461, 309] on div "The majority of students in the [GEOGRAPHIC_DATA] struggle to achieve reading p…" at bounding box center [398, 295] width 573 height 114
click at [463, 311] on div "The majority of students in the [GEOGRAPHIC_DATA] struggle to achieve reading p…" at bounding box center [398, 295] width 573 height 114
click at [447, 302] on div "The majority of students in the [GEOGRAPHIC_DATA] struggle to achieve reading p…" at bounding box center [398, 295] width 573 height 114
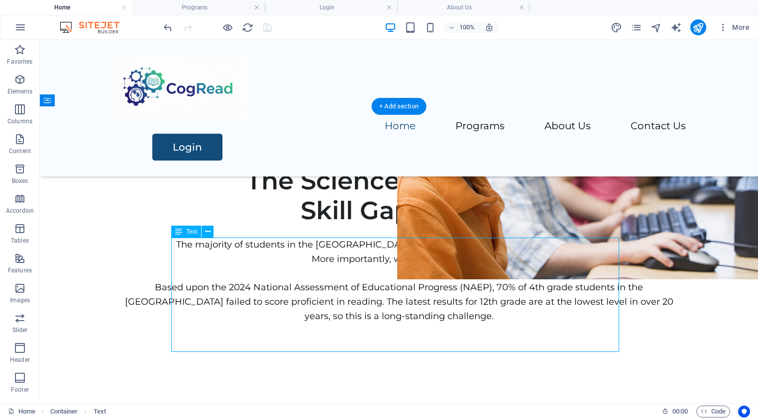
click at [447, 301] on div "The majority of students in the [GEOGRAPHIC_DATA] struggle to achieve reading p…" at bounding box center [398, 295] width 573 height 114
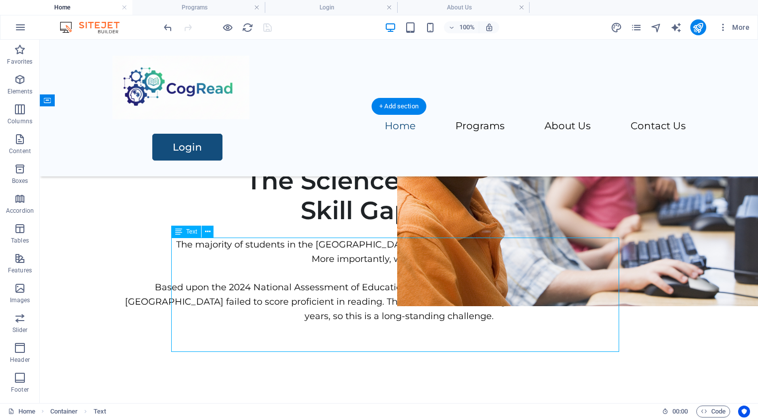
scroll to position [341, 0]
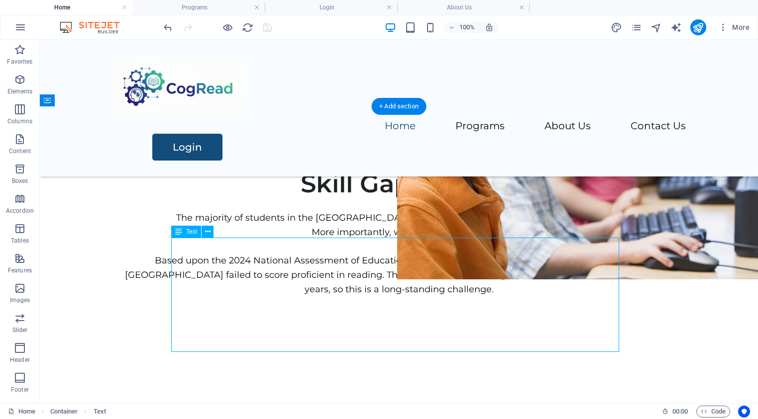
select select "px"
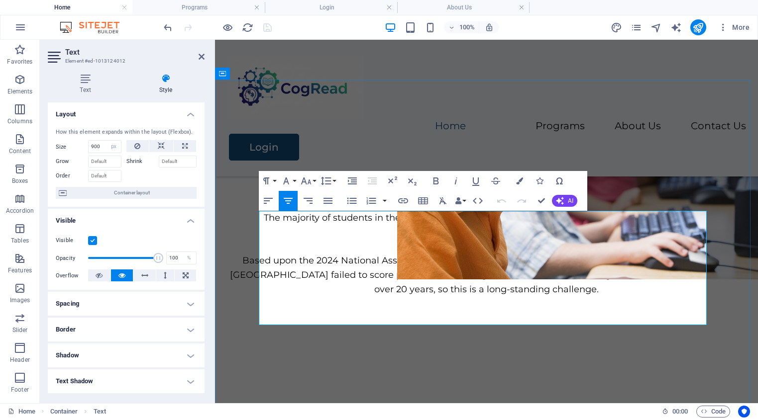
click at [633, 291] on p "Based upon the 2024 National Assessment of Educational Progress (NAEP), 70% of …" at bounding box center [486, 275] width 519 height 43
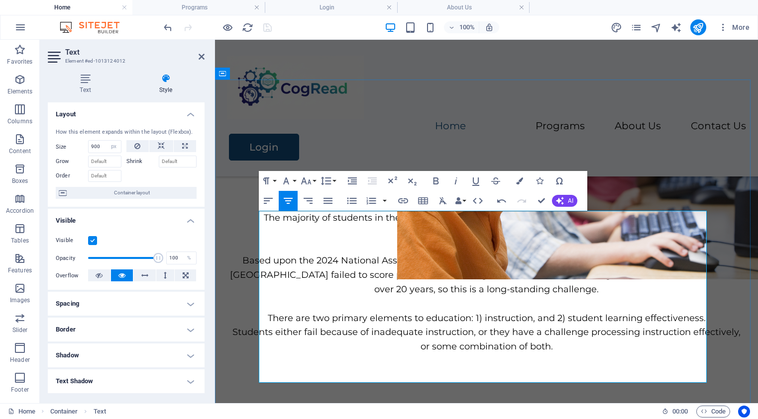
click at [529, 330] on p "Students either fail because of inadequate instruction, or they have a challeng…" at bounding box center [486, 339] width 519 height 29
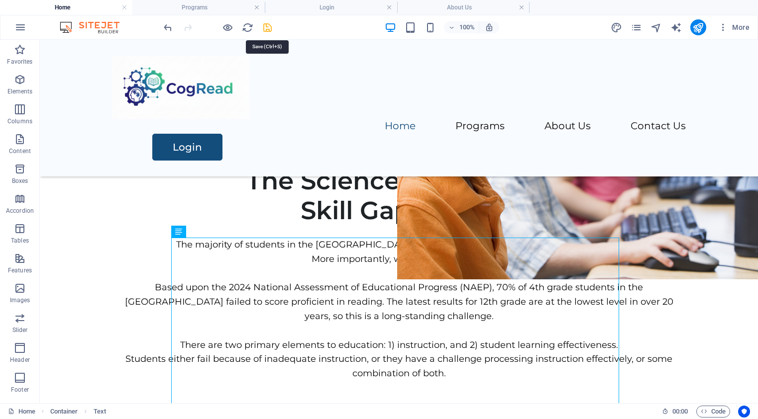
click at [269, 28] on icon "save" at bounding box center [267, 27] width 11 height 11
checkbox input "false"
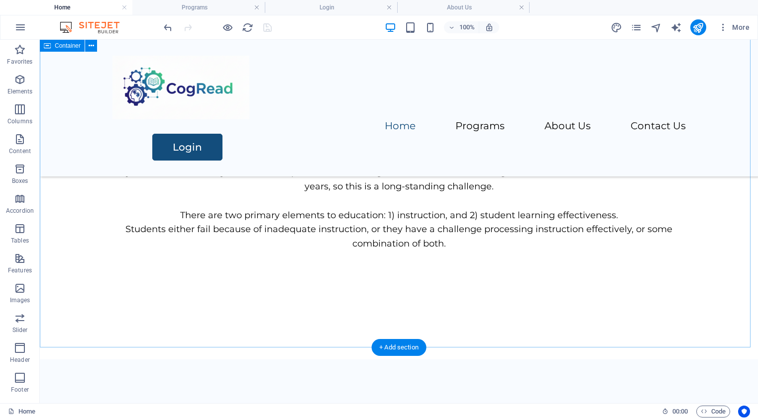
scroll to position [462, 0]
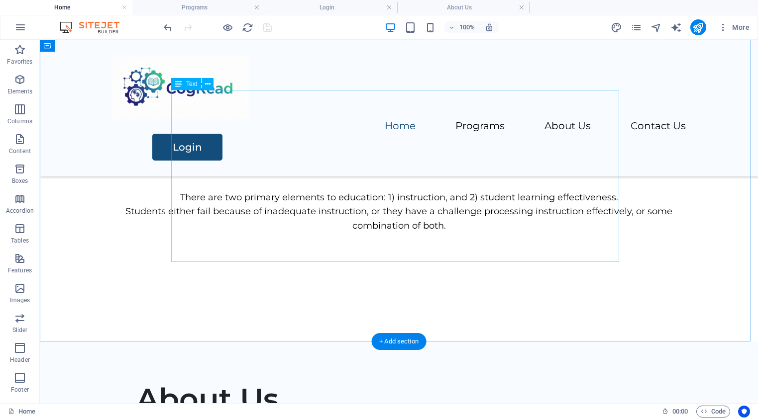
click at [401, 251] on div "The majority of students in the [GEOGRAPHIC_DATA] struggle to achieve reading p…" at bounding box center [398, 176] width 573 height 172
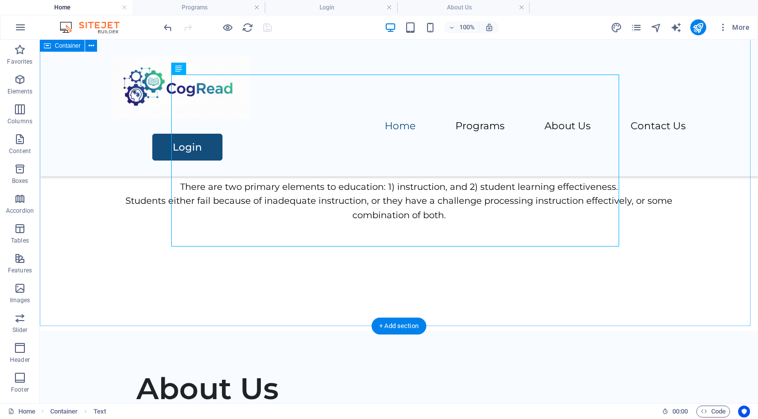
scroll to position [460, 0]
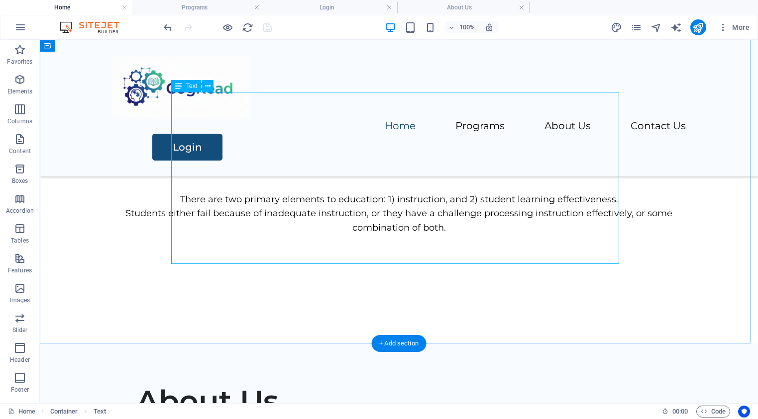
click at [404, 247] on div "The majority of students in the [GEOGRAPHIC_DATA] struggle to achieve reading p…" at bounding box center [398, 178] width 573 height 172
click at [403, 265] on div at bounding box center [398, 274] width 573 height 20
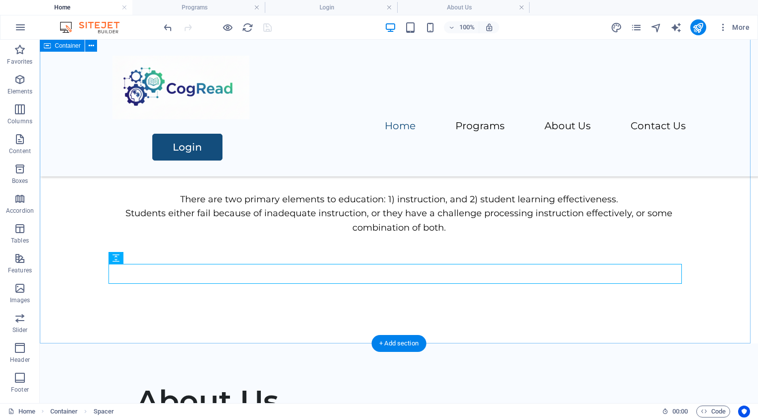
click at [392, 299] on div "The Science of Learning Skill Gap Model The majority of students in the [GEOGRA…" at bounding box center [399, 152] width 718 height 383
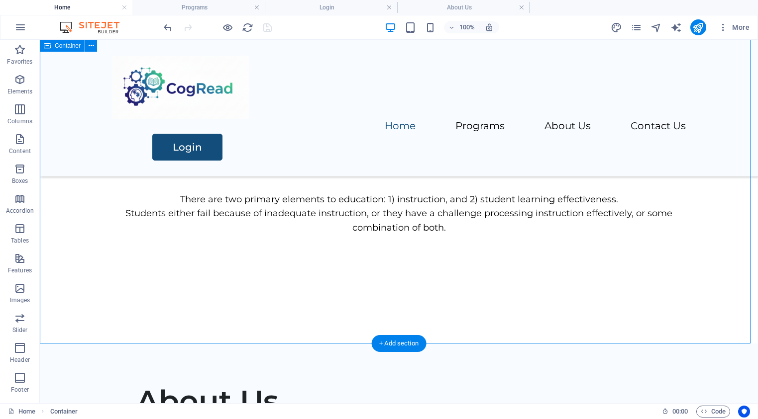
click at [391, 299] on div "The Science of Learning Skill Gap Model The majority of students in the [GEOGRA…" at bounding box center [399, 152] width 718 height 383
click at [391, 307] on div "The Science of Learning Skill Gap Model The majority of students in the [GEOGRA…" at bounding box center [399, 152] width 718 height 383
drag, startPoint x: 389, startPoint y: 343, endPoint x: 178, endPoint y: 302, distance: 214.7
click at [389, 343] on div "+ Add section" at bounding box center [398, 343] width 55 height 17
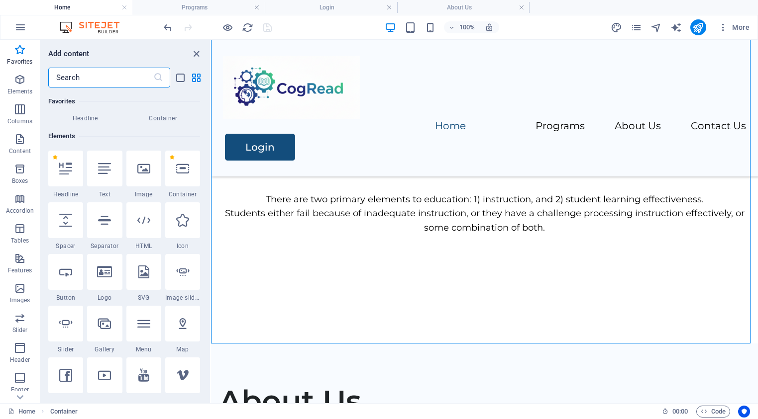
scroll to position [0, 0]
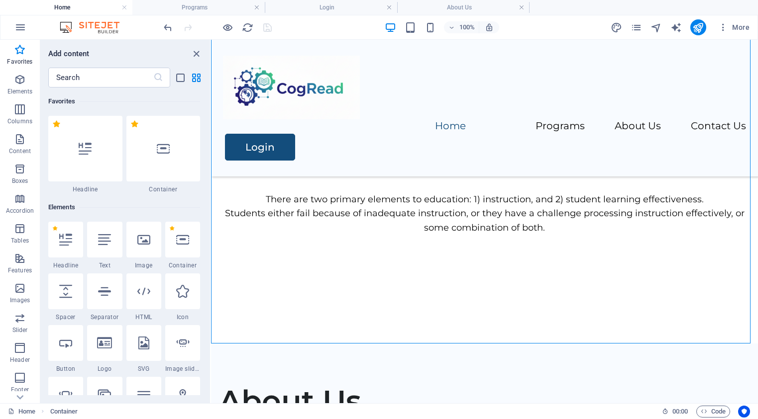
click at [141, 241] on icon at bounding box center [143, 239] width 13 height 13
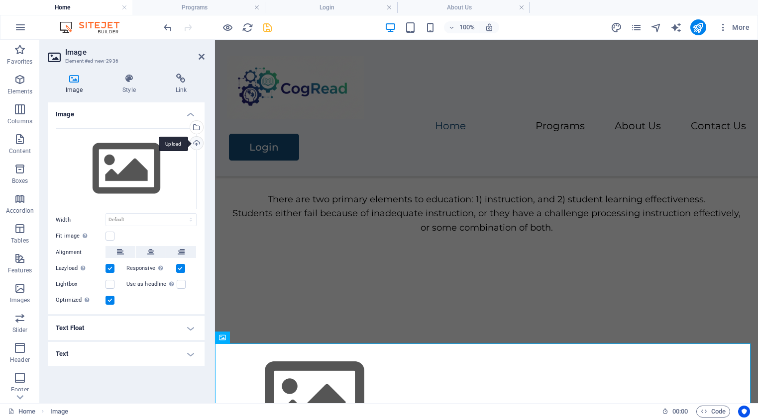
click at [197, 144] on div "Upload" at bounding box center [195, 144] width 15 height 15
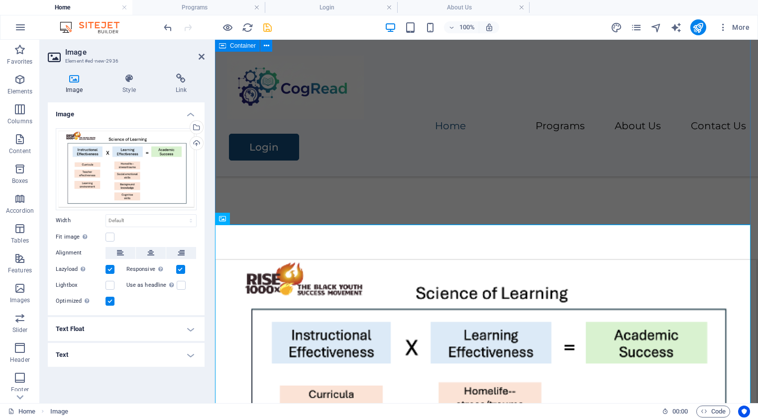
scroll to position [657, 0]
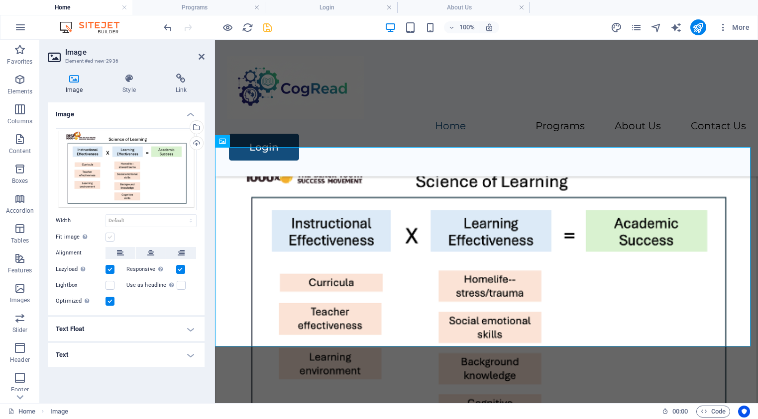
click at [108, 238] on label at bounding box center [109, 237] width 9 height 9
click at [0, 0] on input "Fit image Automatically fit image to a fixed width and height" at bounding box center [0, 0] width 0 height 0
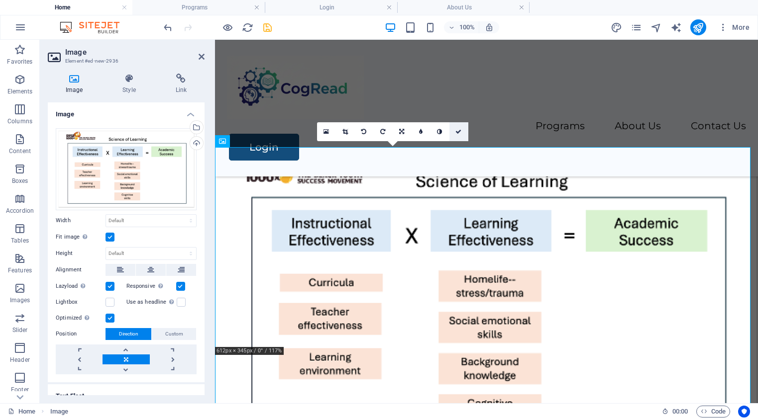
click at [458, 132] on icon at bounding box center [458, 132] width 6 height 6
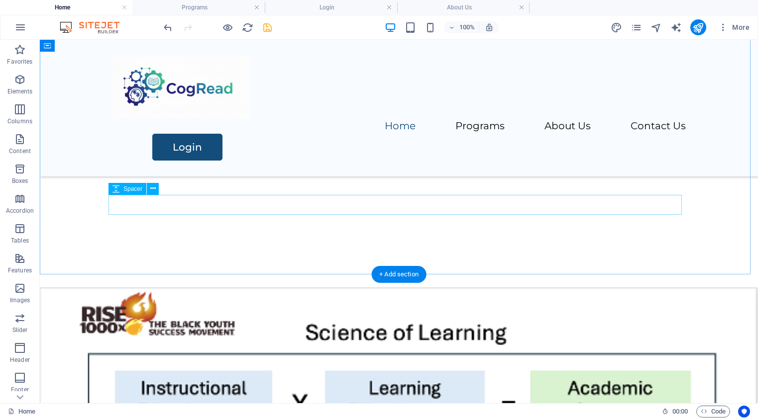
scroll to position [530, 0]
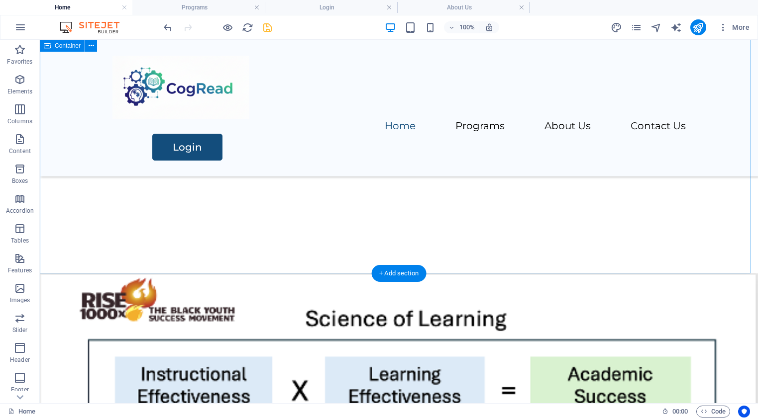
click at [380, 238] on div "The Science of Learning Skill Gap Model The majority of students in the [GEOGRA…" at bounding box center [399, 82] width 718 height 383
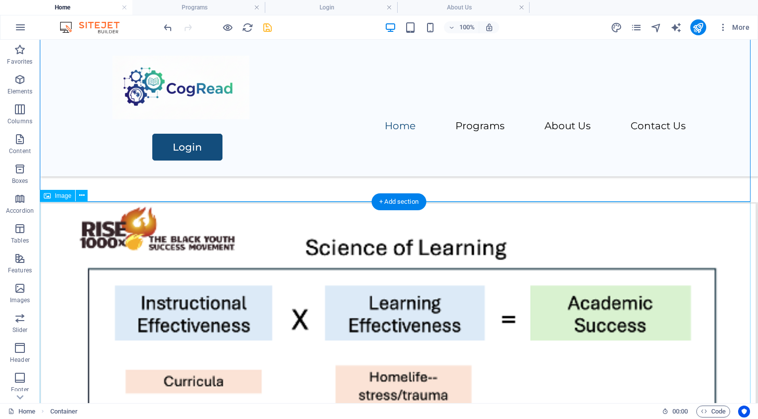
scroll to position [603, 0]
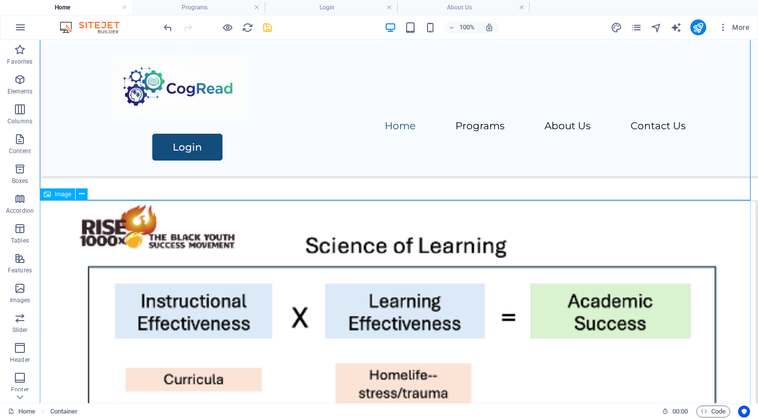
click at [57, 196] on span "Image" at bounding box center [63, 195] width 16 height 6
click at [45, 195] on icon at bounding box center [47, 195] width 7 height 12
click at [84, 193] on icon at bounding box center [81, 194] width 5 height 10
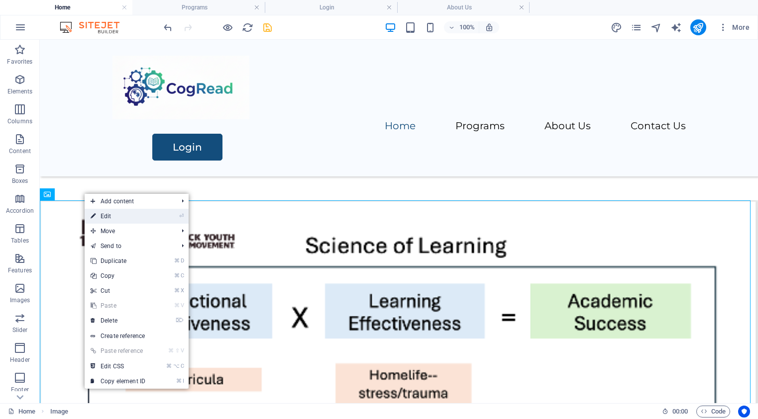
click at [107, 214] on link "⏎ Edit" at bounding box center [118, 216] width 67 height 15
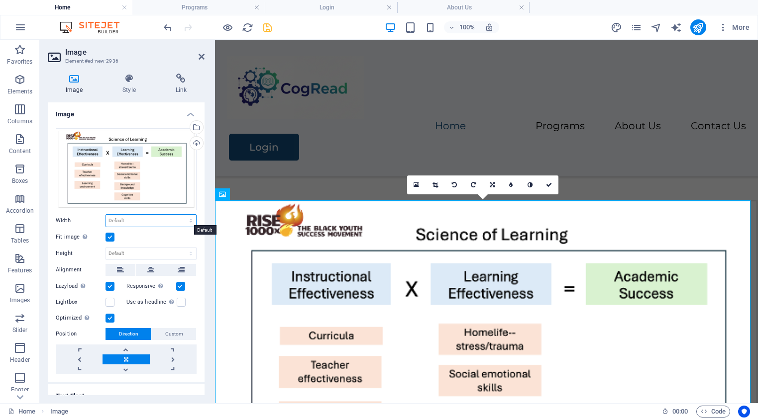
click at [189, 217] on select "Default auto px rem % em vh vw" at bounding box center [151, 221] width 90 height 12
select select "px"
click at [180, 215] on select "Default auto px rem % em vh vw" at bounding box center [151, 221] width 90 height 12
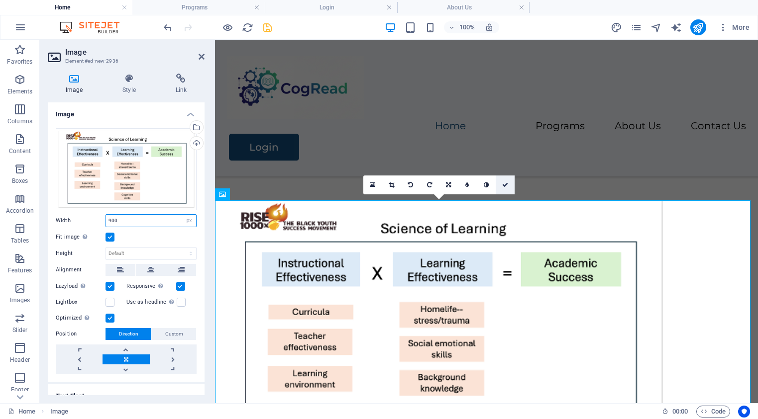
type input "900"
drag, startPoint x: 504, startPoint y: 183, endPoint x: 466, endPoint y: 142, distance: 55.3
click at [504, 183] on icon at bounding box center [505, 185] width 6 height 6
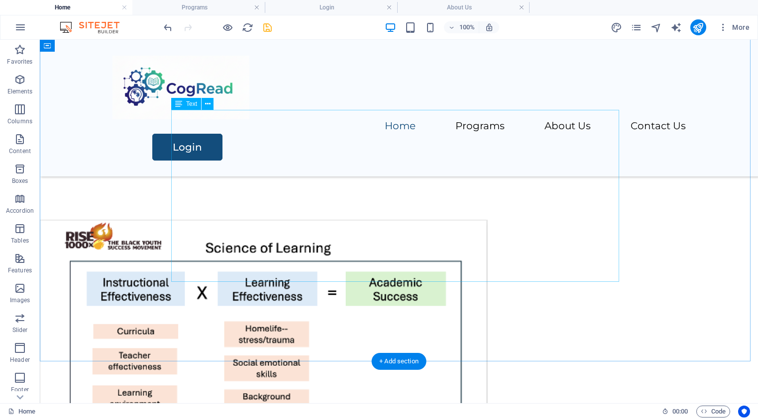
scroll to position [587, 0]
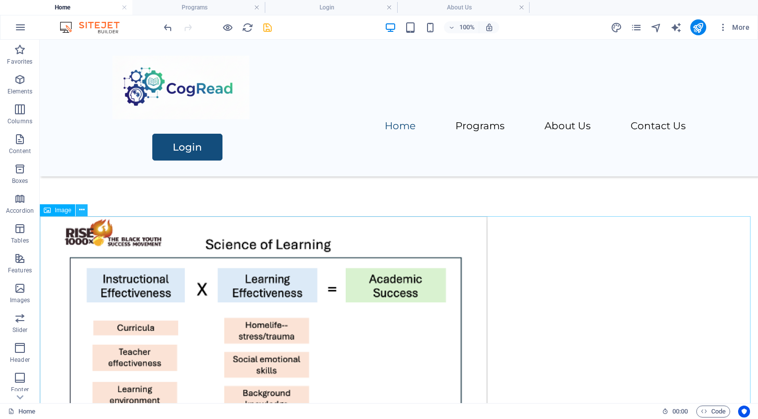
click at [83, 210] on icon at bounding box center [81, 210] width 5 height 10
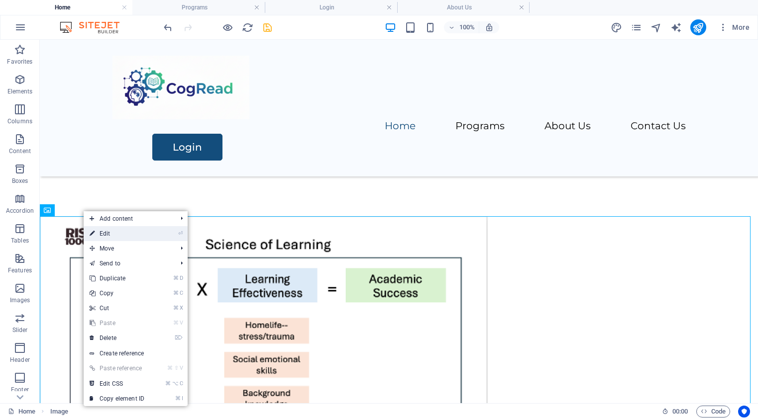
click at [103, 233] on link "⏎ Edit" at bounding box center [117, 233] width 67 height 15
select select "px"
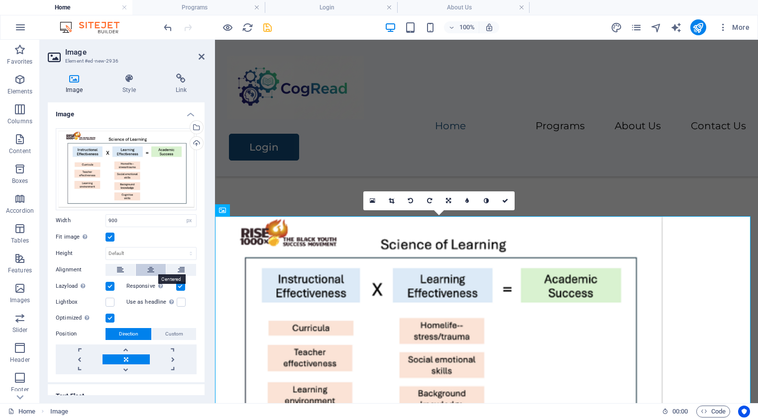
click at [148, 268] on icon at bounding box center [150, 270] width 7 height 12
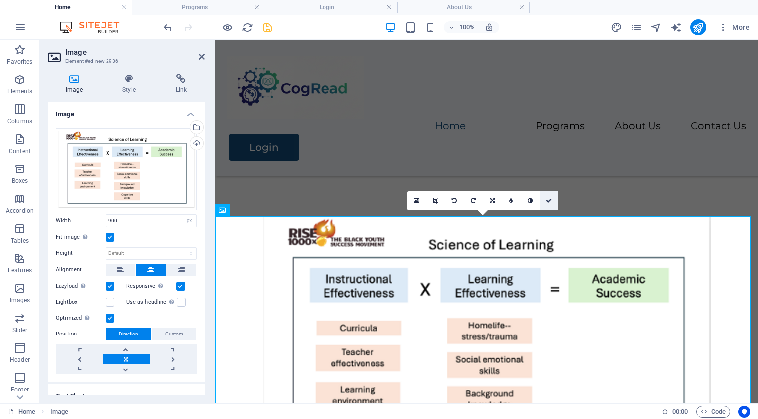
click at [549, 200] on icon at bounding box center [549, 201] width 6 height 6
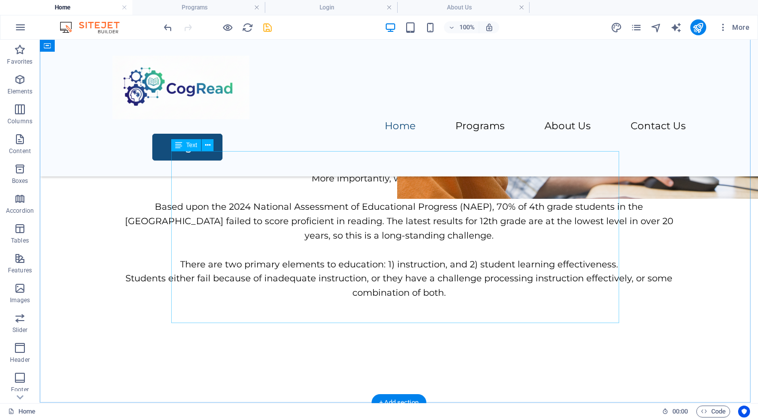
scroll to position [382, 0]
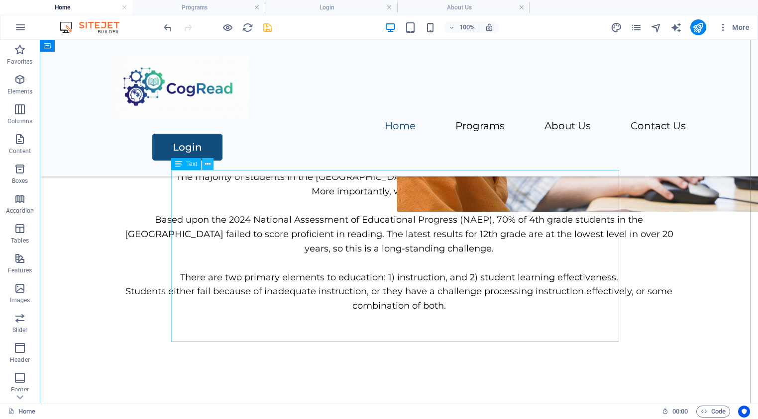
click at [208, 163] on icon at bounding box center [207, 164] width 5 height 10
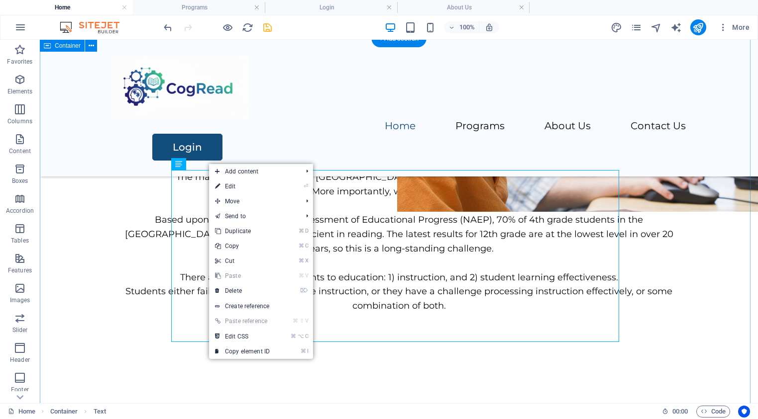
click at [159, 186] on div "The Science of Learning Skill Gap Model The majority of students in the [GEOGRA…" at bounding box center [399, 230] width 718 height 383
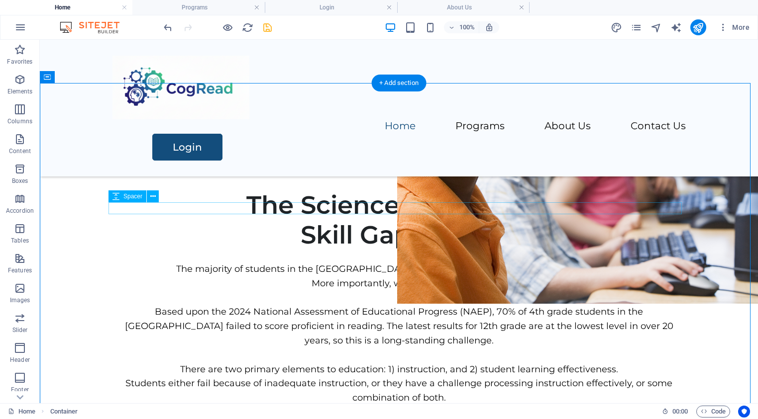
scroll to position [175, 0]
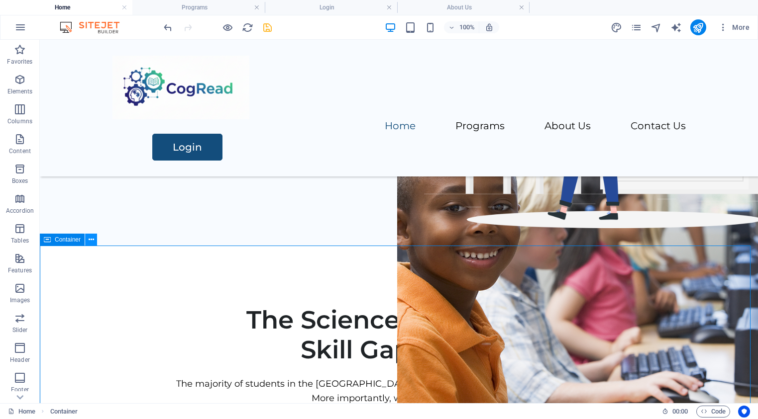
click at [94, 240] on button at bounding box center [91, 240] width 12 height 12
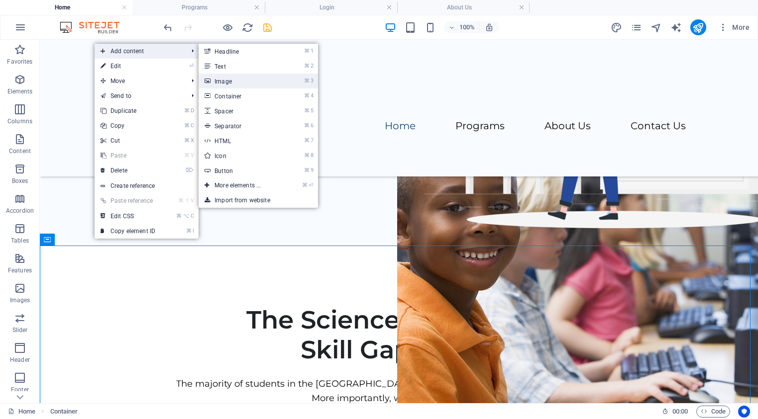
click at [229, 82] on link "⌘ 3 Image" at bounding box center [239, 81] width 82 height 15
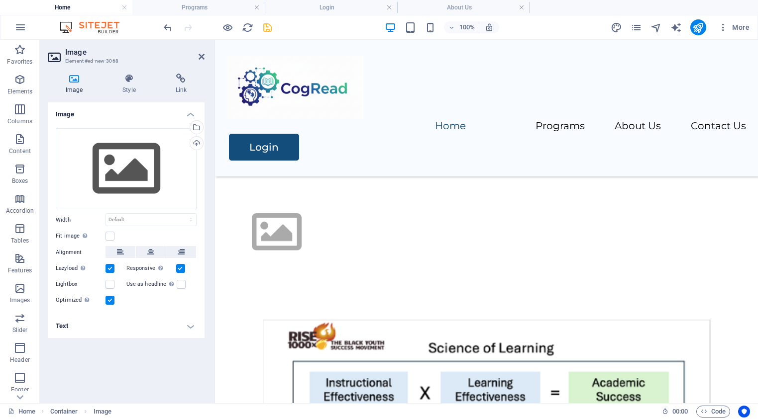
scroll to position [428, 0]
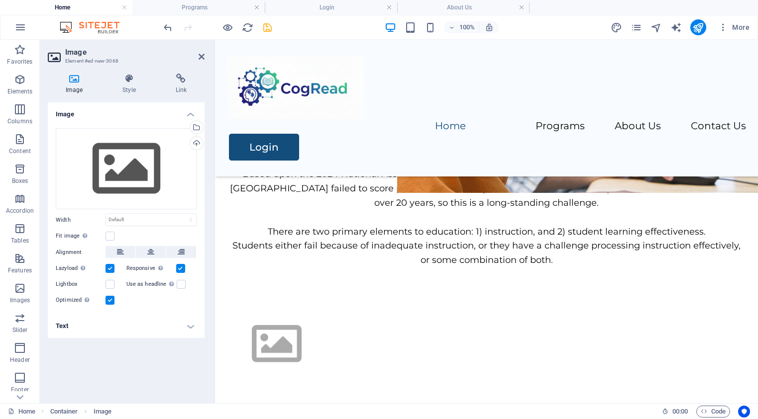
drag, startPoint x: 450, startPoint y: 202, endPoint x: 377, endPoint y: 304, distance: 125.9
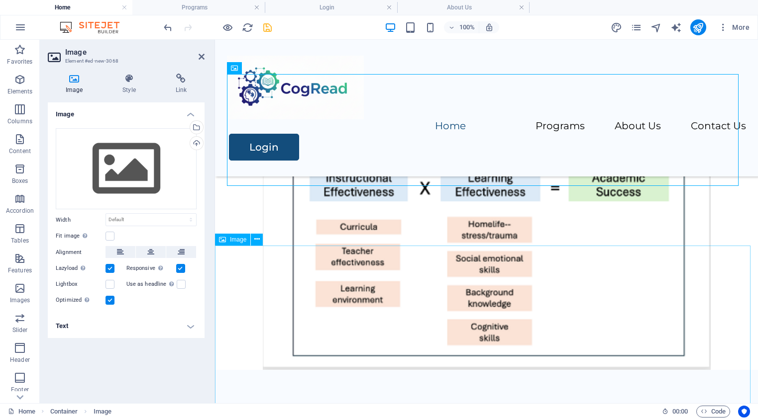
scroll to position [639, 0]
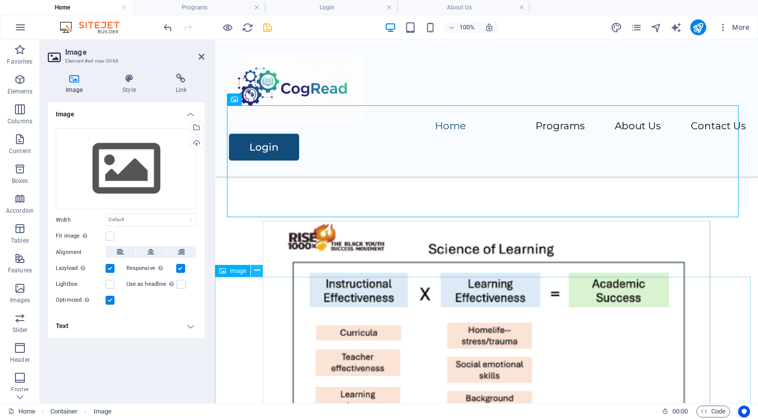
click at [258, 271] on icon at bounding box center [256, 271] width 5 height 10
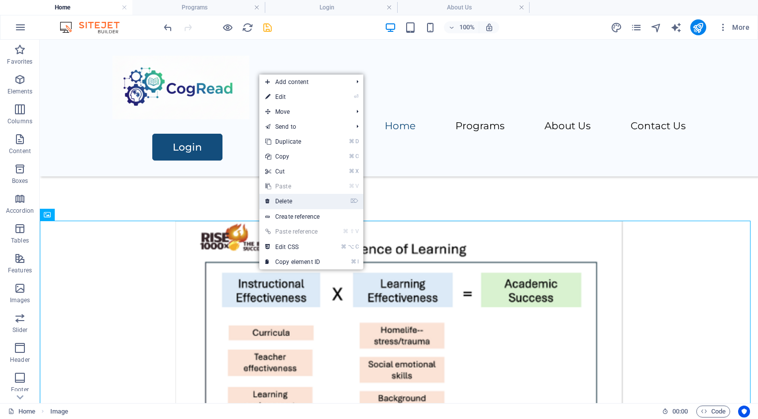
click at [289, 202] on link "⌦ Delete" at bounding box center [292, 201] width 67 height 15
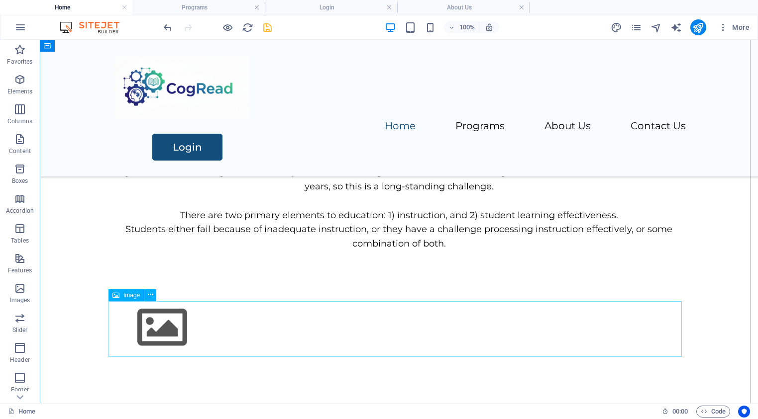
scroll to position [445, 0]
click at [150, 292] on icon at bounding box center [150, 293] width 5 height 10
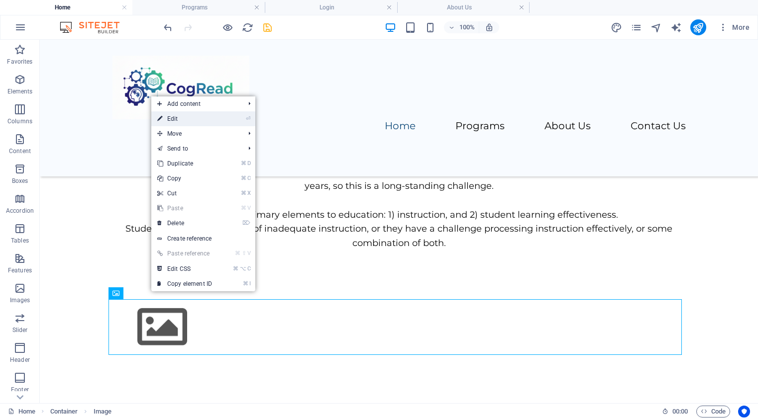
click at [178, 115] on link "⏎ Edit" at bounding box center [184, 118] width 67 height 15
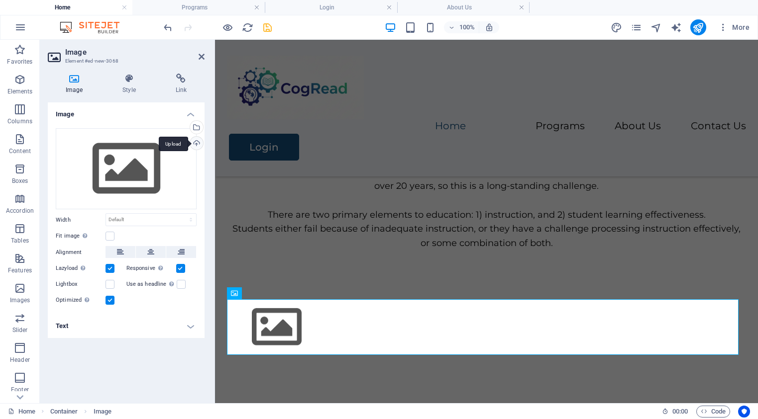
click at [198, 145] on div "Upload" at bounding box center [195, 144] width 15 height 15
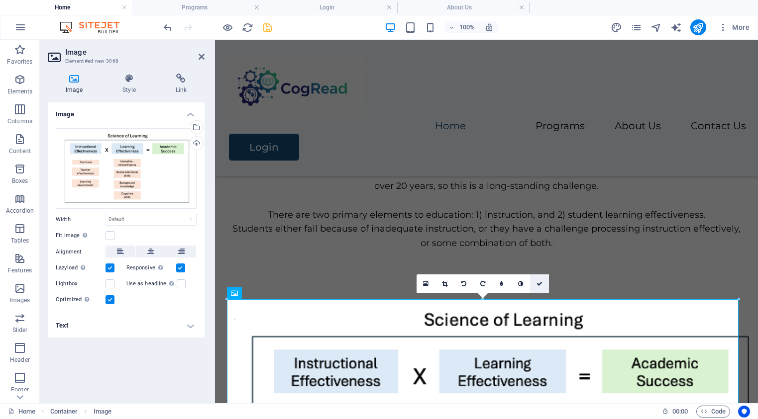
click at [538, 285] on icon at bounding box center [539, 284] width 6 height 6
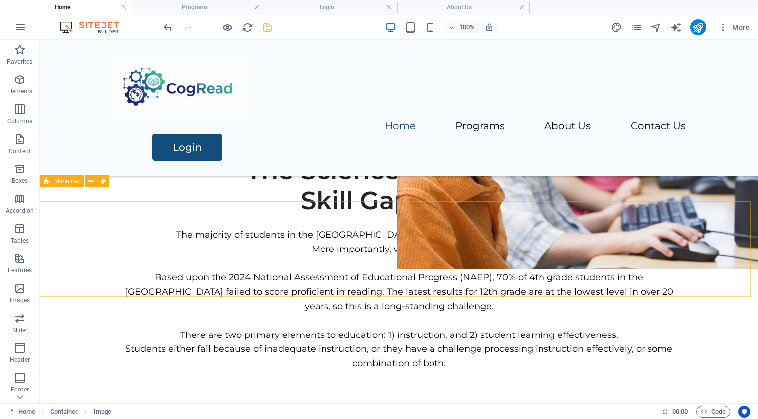
scroll to position [282, 0]
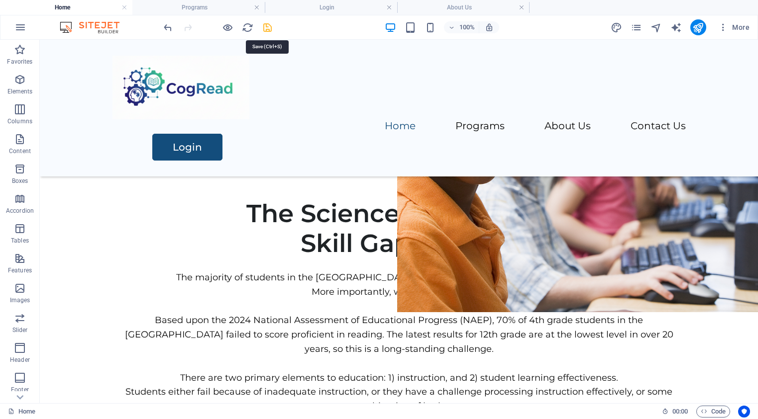
click at [267, 27] on icon "save" at bounding box center [267, 27] width 11 height 11
checkbox input "false"
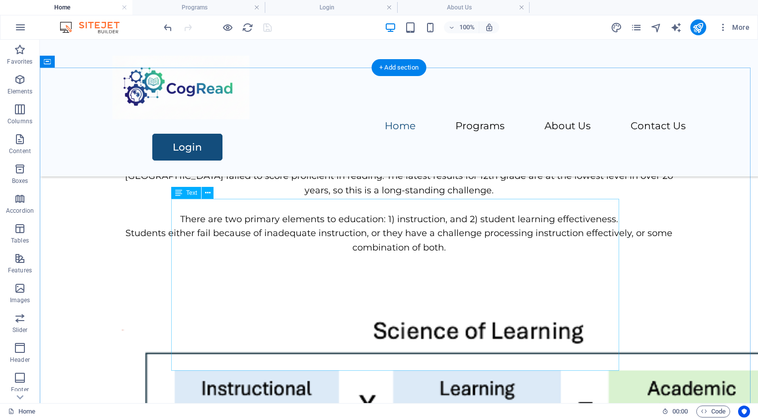
scroll to position [542, 0]
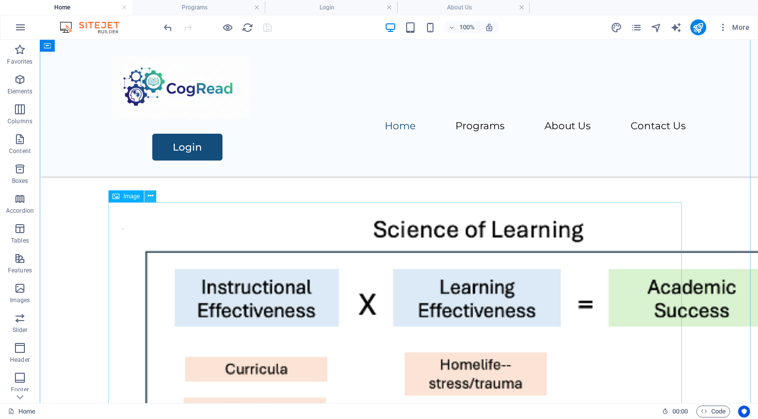
click at [151, 197] on icon at bounding box center [150, 196] width 5 height 10
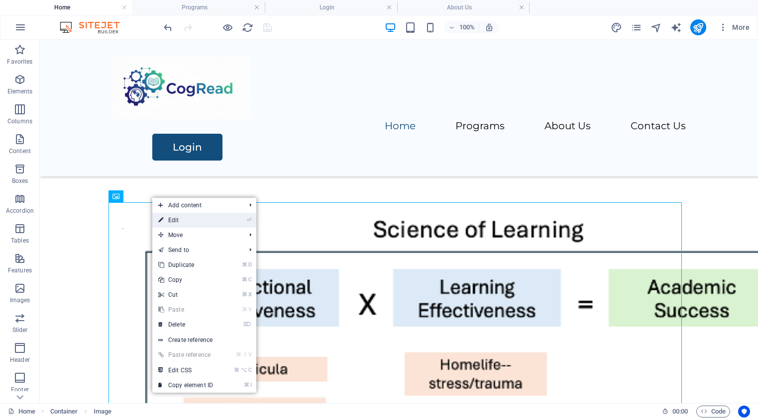
click at [179, 220] on link "⏎ Edit" at bounding box center [185, 220] width 67 height 15
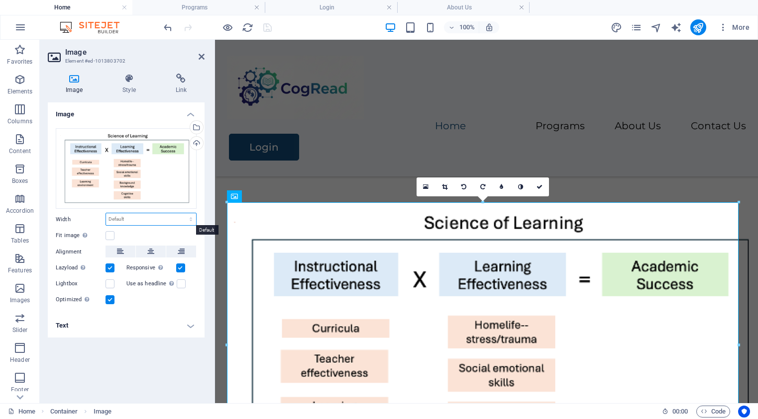
click at [191, 220] on select "Default auto px rem % em vh vw" at bounding box center [151, 219] width 90 height 12
select select "px"
click at [182, 213] on select "Default auto px rem % em vh vw" at bounding box center [151, 219] width 90 height 12
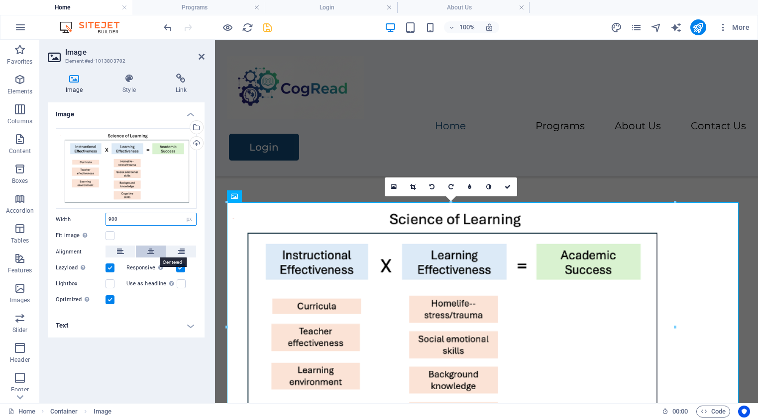
type input "900"
click at [154, 249] on icon at bounding box center [150, 252] width 7 height 12
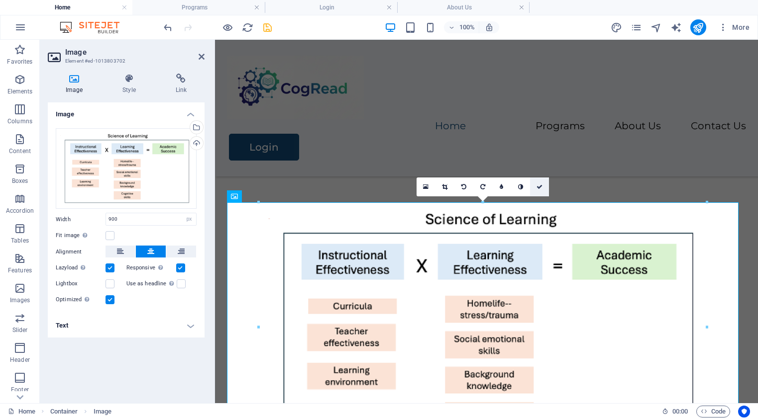
click at [541, 189] on icon at bounding box center [539, 187] width 6 height 6
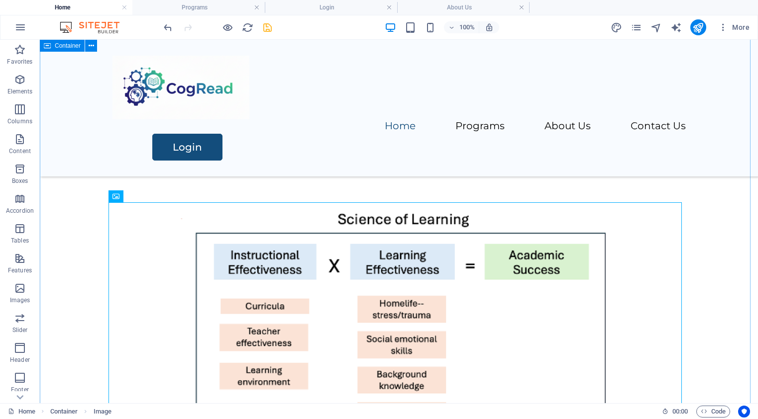
click at [712, 268] on div "The Science of Learning Skill Gap Model The majority of students in the [GEOGRA…" at bounding box center [399, 195] width 718 height 633
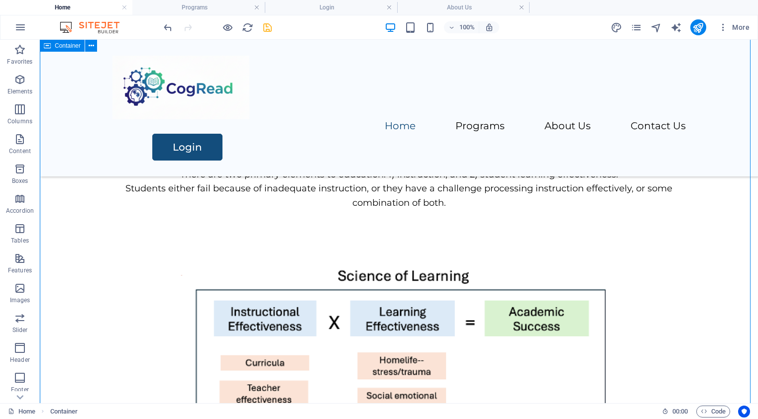
scroll to position [489, 0]
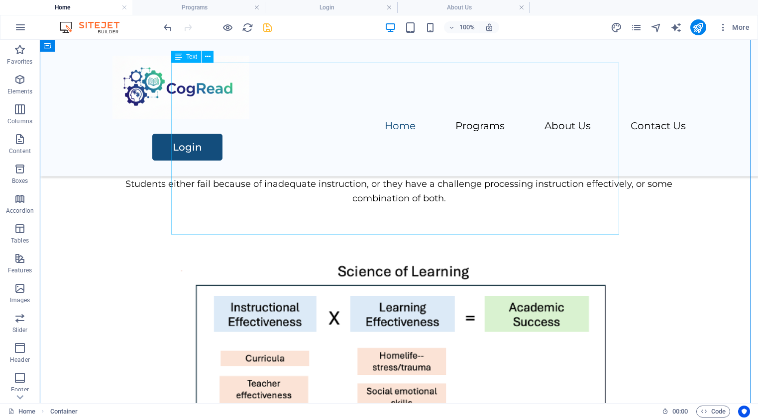
click at [407, 221] on div "The majority of students in the [GEOGRAPHIC_DATA] struggle to achieve reading p…" at bounding box center [398, 149] width 573 height 172
click at [394, 255] on figure at bounding box center [398, 380] width 573 height 250
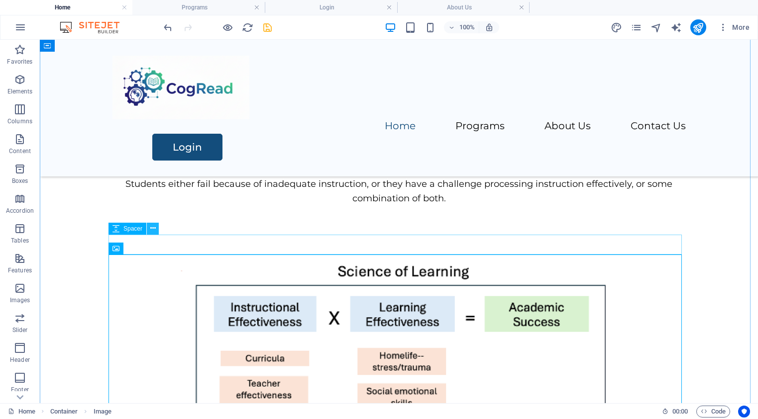
click at [152, 229] on icon at bounding box center [152, 228] width 5 height 10
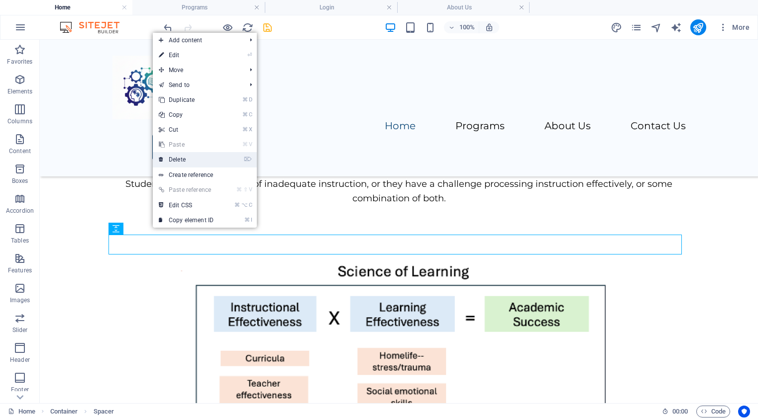
click at [182, 159] on link "⌦ Delete" at bounding box center [186, 159] width 67 height 15
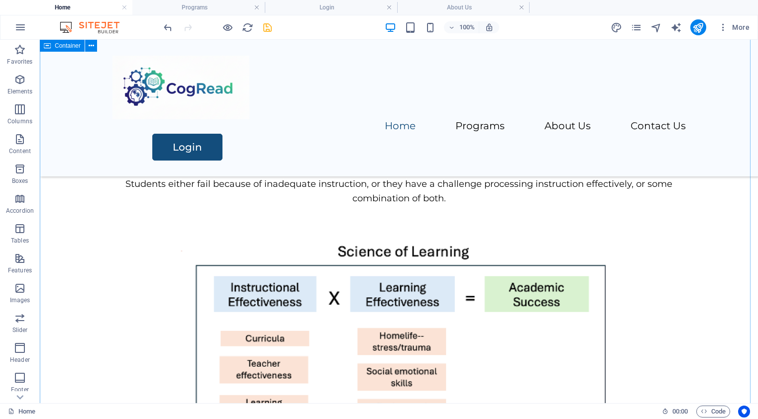
click at [717, 258] on div "The Science of Learning Skill Gap Model The majority of students in the [GEOGRA…" at bounding box center [399, 237] width 718 height 613
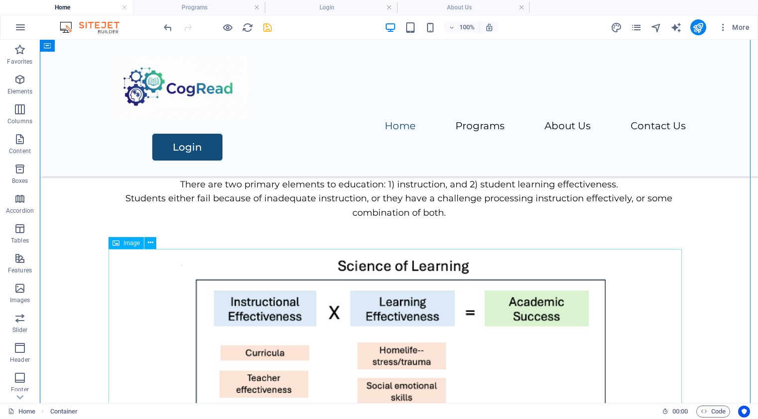
scroll to position [460, 0]
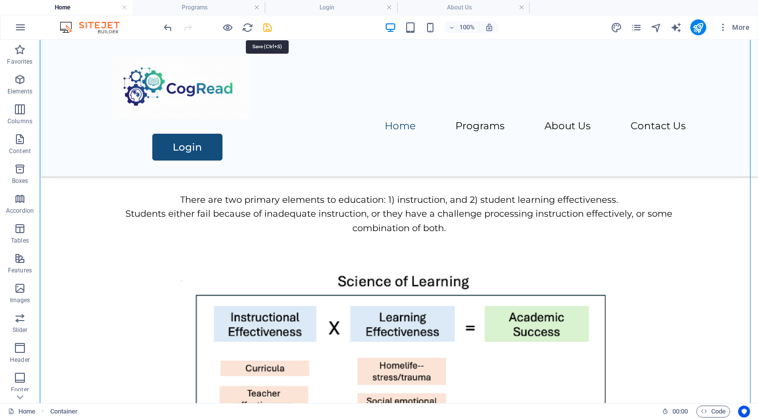
click at [268, 29] on icon "save" at bounding box center [267, 27] width 11 height 11
checkbox input "false"
